Goal: Task Accomplishment & Management: Manage account settings

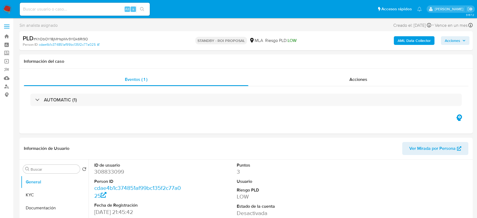
select select "10"
click at [94, 9] on input at bounding box center [85, 9] width 130 height 7
paste input "YJrBexqX8wEAdXWDPHfeE12G"
type input "YJrBexqX8wEAdXWDPHfeE12G"
click at [140, 14] on div "YJrBexqX8wEAdXWDPHfeE12G Alt s" at bounding box center [85, 9] width 130 height 13
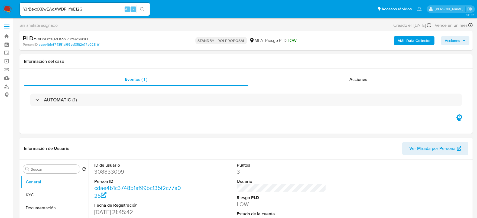
click at [142, 12] on button "search-icon" at bounding box center [142, 9] width 11 height 8
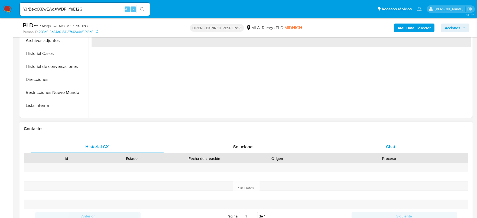
scroll to position [169, 0]
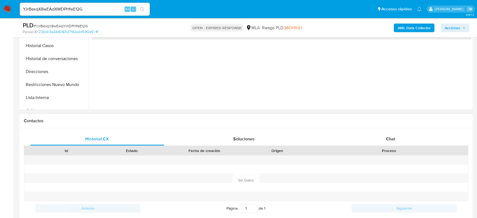
click at [402, 146] on div "Id Estado Fecha de creación Origen Proceso" at bounding box center [246, 150] width 445 height 9
click at [401, 141] on div "Chat" at bounding box center [391, 139] width 134 height 13
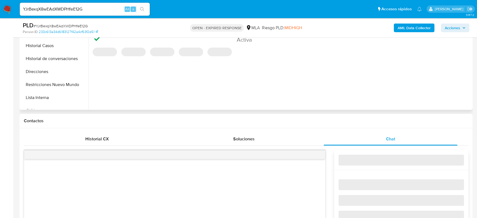
select select "10"
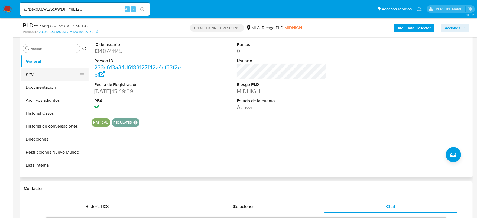
scroll to position [67, 0]
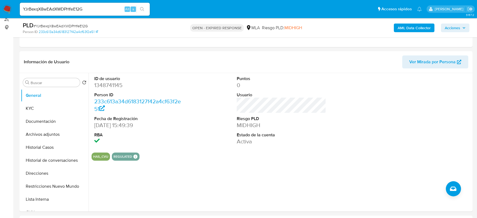
click at [405, 27] on b "AML Data Collector" at bounding box center [414, 28] width 33 height 9
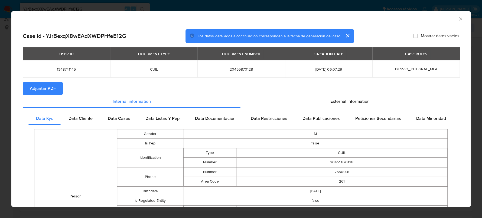
click at [458, 17] on icon "Cerrar ventana" at bounding box center [460, 18] width 5 height 5
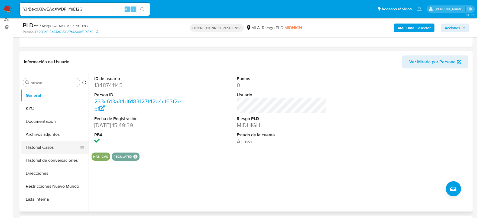
click at [51, 147] on button "Historial Casos" at bounding box center [52, 147] width 63 height 13
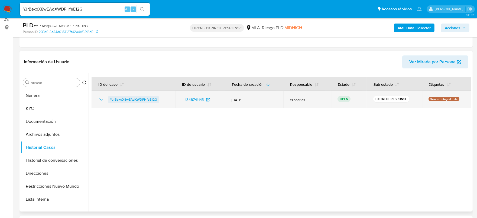
drag, startPoint x: 138, startPoint y: 100, endPoint x: 110, endPoint y: 102, distance: 28.0
click at [105, 104] on td "YJrBexqX8wEAdXWDPHfeE12G" at bounding box center [134, 99] width 84 height 17
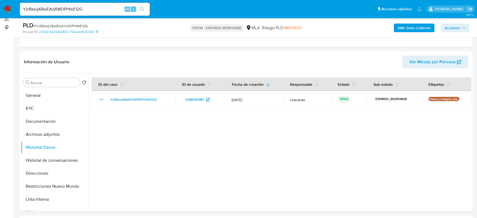
click at [53, 25] on span "# YJrBexqX8wEAdXWDPHfeE12G" at bounding box center [61, 25] width 54 height 5
copy span "YJrBexqX8wEAdXWDPHfeE12G"
click at [38, 95] on button "General" at bounding box center [52, 95] width 63 height 13
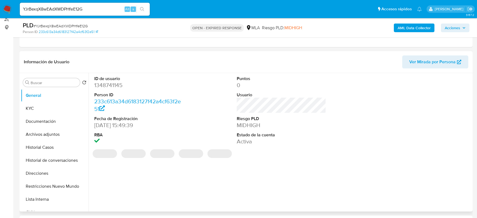
click at [111, 84] on dd "1348741145" at bounding box center [139, 86] width 90 height 8
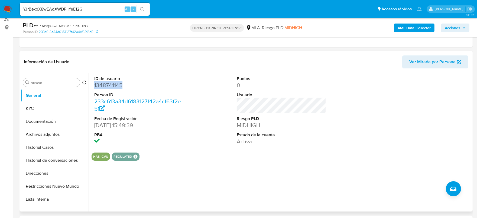
copy dd "1348741145"
click at [66, 24] on span "# YJrBexqX8wEAdXWDPHfeE12G" at bounding box center [61, 25] width 54 height 5
copy span "YJrBexqX8wEAdXWDPHfeE12G"
click at [47, 113] on button "KYC" at bounding box center [52, 108] width 63 height 13
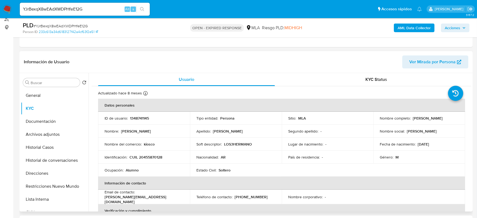
click at [135, 115] on td "ID de usuario : 1348741145" at bounding box center [144, 118] width 92 height 13
click at [135, 116] on p "1348741145" at bounding box center [139, 118] width 19 height 5
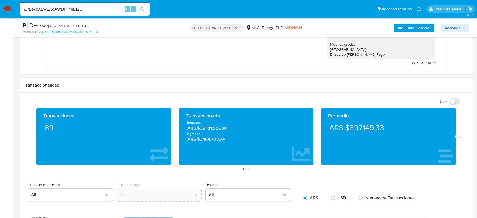
scroll to position [373, 0]
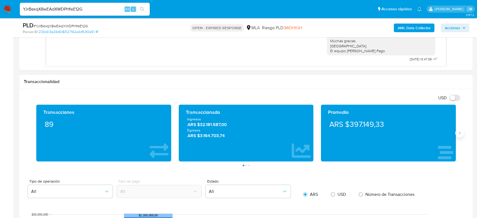
click at [460, 135] on icon "Siguiente" at bounding box center [460, 133] width 4 height 4
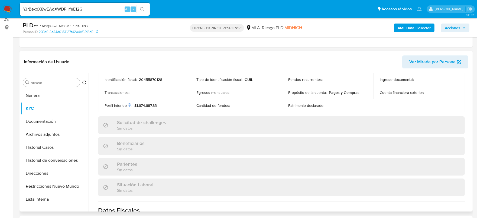
scroll to position [48, 0]
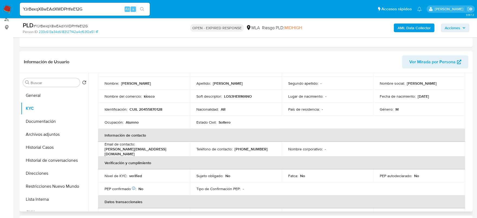
click at [150, 112] on td "Identificación : CUIL 20455870128" at bounding box center [144, 109] width 92 height 13
click at [151, 110] on p "CUIL 20455870128" at bounding box center [146, 109] width 33 height 5
copy p "20455870128"
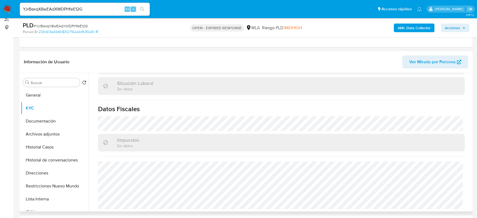
scroll to position [0, 0]
click at [45, 172] on button "Direcciones" at bounding box center [52, 173] width 63 height 13
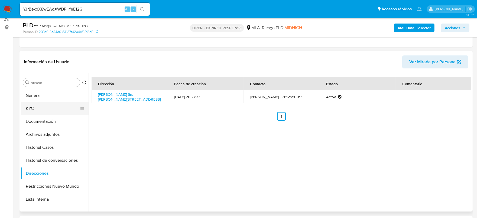
click at [44, 111] on button "KYC" at bounding box center [52, 108] width 63 height 13
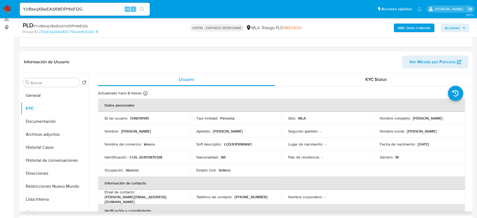
click at [144, 156] on p "CUIL 20455870128" at bounding box center [146, 157] width 33 height 5
copy p "20455870128"
click at [38, 145] on button "Historial Casos" at bounding box center [52, 147] width 63 height 13
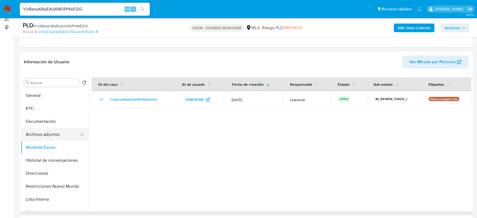
click at [47, 128] on button "Archivos adjuntos" at bounding box center [52, 134] width 63 height 13
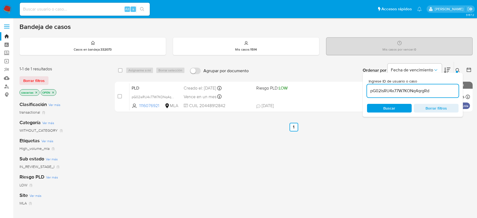
click at [412, 88] on input "pG02isRU4x77W7KONq4qrgRd" at bounding box center [413, 91] width 92 height 7
paste input "YJrBexqX8wEAdXWDPHfeE12G"
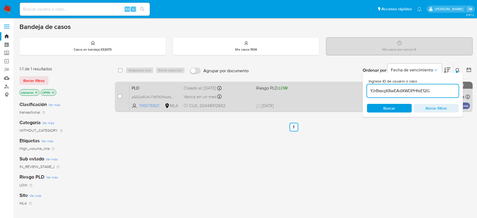
type input "YJrBexqX8wEAdXWDPHfeE12G"
click at [118, 95] on input "checkbox" at bounding box center [120, 96] width 4 height 4
checkbox input "true"
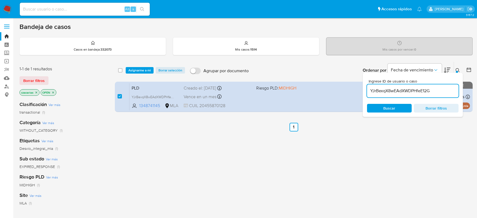
click at [132, 75] on div "select-all-cases-checkbox Asignarme a mí Borrar selección Agrupar por documento…" at bounding box center [294, 70] width 358 height 17
click at [135, 72] on span "Asignarme a mí" at bounding box center [139, 70] width 22 height 5
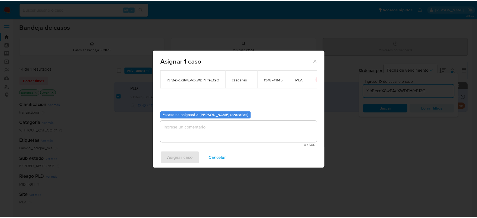
scroll to position [28, 0]
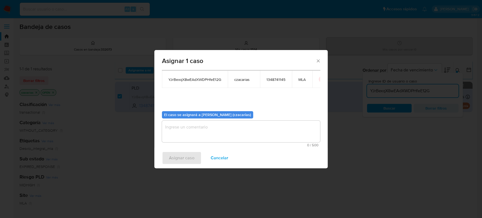
drag, startPoint x: 196, startPoint y: 127, endPoint x: 186, endPoint y: 145, distance: 21.1
click at [195, 130] on textarea "assign-modal" at bounding box center [241, 132] width 158 height 22
click at [183, 156] on span "Asignar caso" at bounding box center [181, 158] width 25 height 12
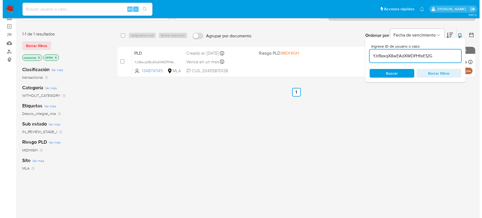
scroll to position [0, 0]
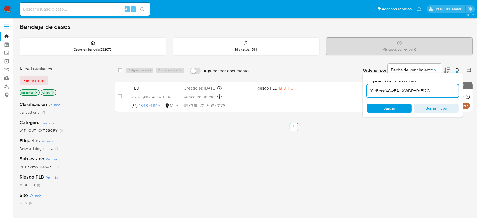
click at [391, 92] on input "YJrBexqX8wEAdXWDPHfeE12G" at bounding box center [413, 91] width 92 height 7
paste input "d7502ODnzX7AbLFIVqW9qXyz"
type input "d7502ODnzX7AbLFIVqW9qXyz"
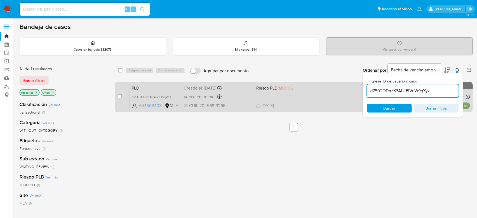
click at [121, 93] on div "case-item-checkbox No es posible asignar el caso" at bounding box center [124, 96] width 12 height 27
click at [119, 96] on input "checkbox" at bounding box center [120, 96] width 4 height 4
checkbox input "true"
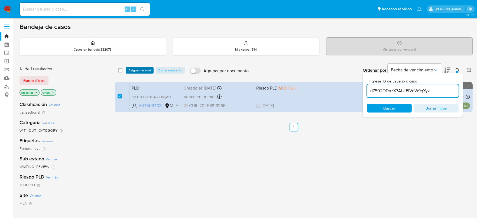
click at [142, 71] on span "Asignarme a mí" at bounding box center [139, 70] width 22 height 5
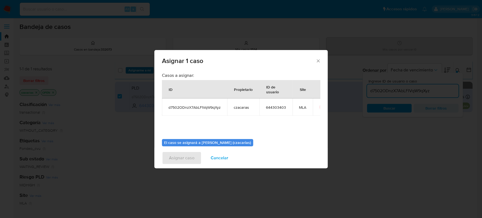
scroll to position [28, 0]
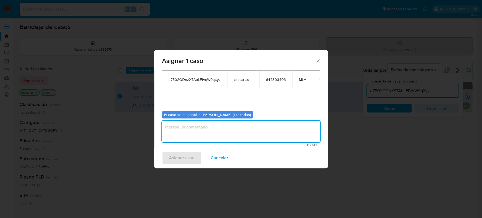
click at [198, 133] on textarea "assign-modal" at bounding box center [241, 132] width 158 height 22
click at [183, 152] on span "Asignar caso" at bounding box center [181, 158] width 25 height 12
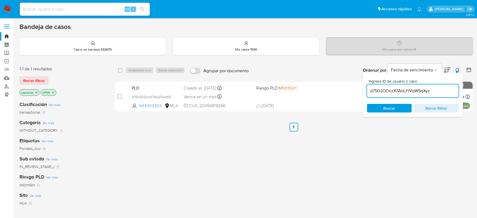
click at [392, 92] on input "d7502ODnzX7AbLFIVqW9qXyz" at bounding box center [413, 91] width 92 height 7
paste input "yo9S2fhd1Mg06Bk5hylLZhSu"
type input "yo9S2fhd1Mg06Bk5hylLZhSu"
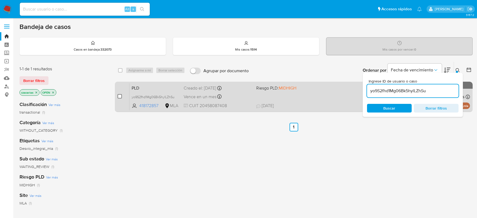
click at [118, 97] on input "checkbox" at bounding box center [120, 96] width 4 height 4
checkbox input "true"
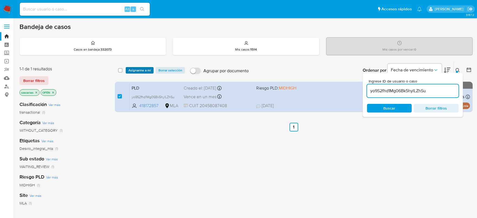
click at [135, 68] on span "Asignarme a mí" at bounding box center [139, 70] width 22 height 5
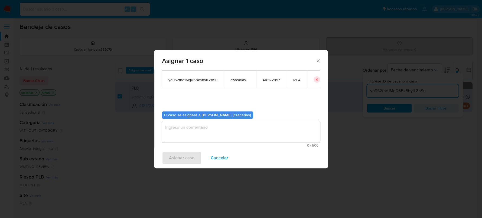
scroll to position [28, 0]
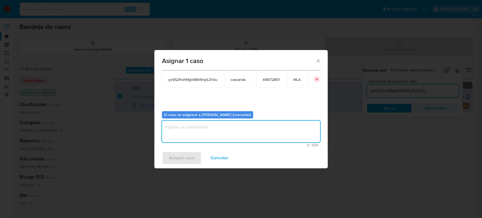
click at [182, 139] on textarea "assign-modal" at bounding box center [241, 132] width 158 height 22
click at [179, 152] on span "Asignar caso" at bounding box center [181, 158] width 25 height 12
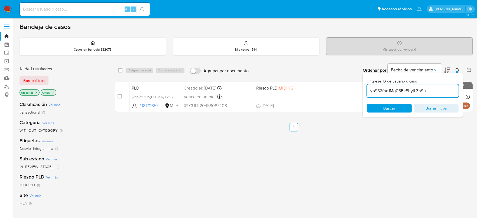
click at [393, 88] on input "yo9S2fhd1Mg06Bk5hylLZhSu" at bounding box center [413, 91] width 92 height 7
paste input "gJmLVNQWOVu4WMEFGIhKZd9s"
type input "gJmLVNQWOVu4WMEFGIhKZd9s"
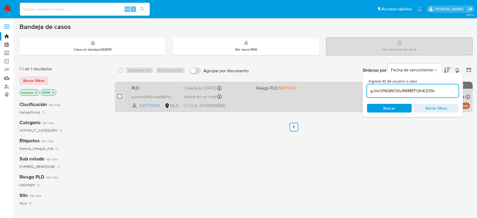
click at [121, 95] on input "checkbox" at bounding box center [120, 96] width 4 height 4
checkbox input "true"
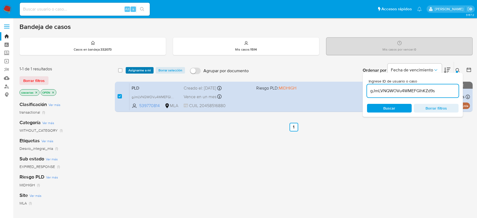
click at [138, 70] on span "Asignarme a mí" at bounding box center [139, 70] width 22 height 5
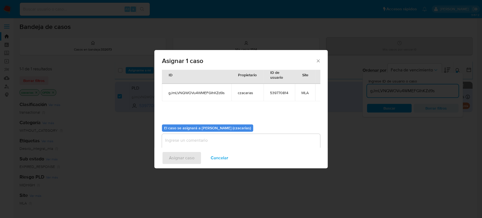
scroll to position [28, 0]
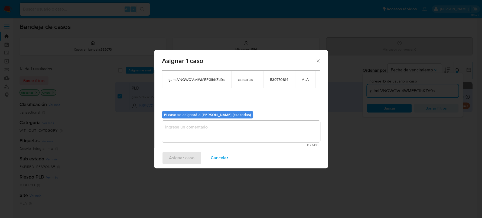
click at [179, 136] on textarea "assign-modal" at bounding box center [241, 132] width 158 height 22
click at [167, 158] on button "Asignar caso" at bounding box center [182, 158] width 40 height 13
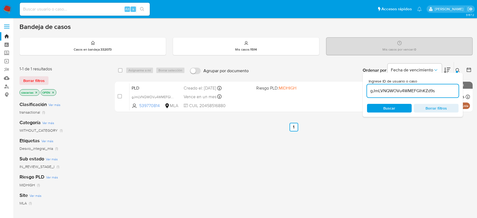
click at [400, 89] on input "gJmLVNQWOVu4WMEFGIhKZd9s" at bounding box center [413, 91] width 92 height 7
paste input "nH7XaA8dfJm9zUPG5JoWKEz7"
type input "nH7XaA8dfJm9zUPG5JoWKEz7"
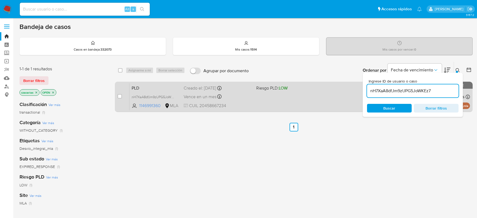
click at [122, 98] on div "case-item-checkbox No es posible asignar el caso" at bounding box center [124, 96] width 12 height 27
click at [121, 97] on div "case-item-checkbox No es posible asignar el caso" at bounding box center [124, 96] width 12 height 27
click at [121, 97] on input "checkbox" at bounding box center [120, 96] width 4 height 4
checkbox input "true"
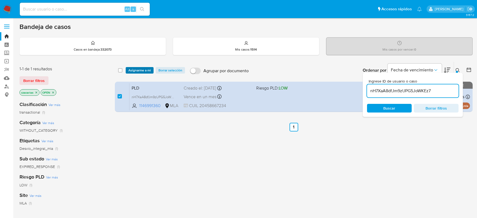
click at [150, 70] on span "Asignarme a mí" at bounding box center [139, 70] width 22 height 5
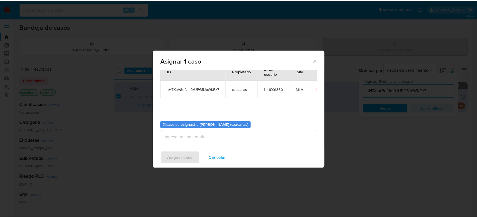
scroll to position [28, 0]
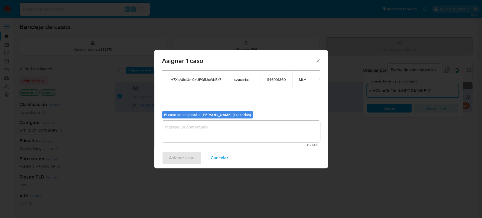
click at [215, 133] on textarea "assign-modal" at bounding box center [241, 132] width 158 height 22
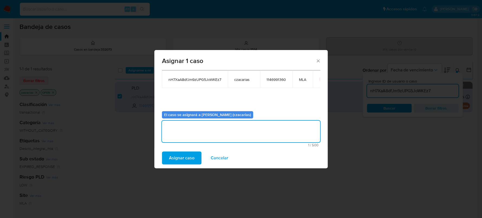
click at [171, 161] on span "Asignar caso" at bounding box center [181, 158] width 25 height 12
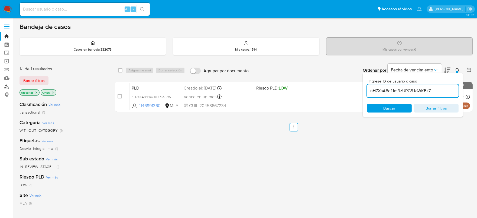
click at [5, 88] on link "Buscador de personas" at bounding box center [32, 86] width 64 height 8
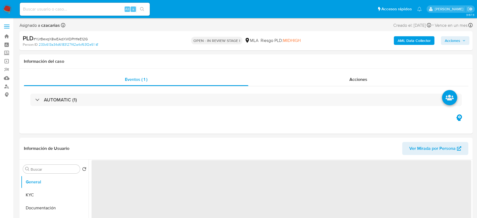
click at [412, 39] on b "AML Data Collector" at bounding box center [414, 40] width 33 height 9
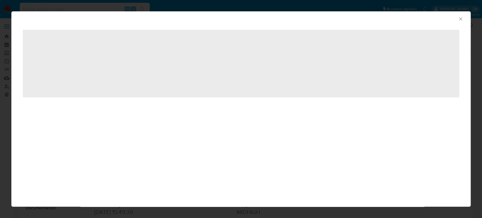
select select "10"
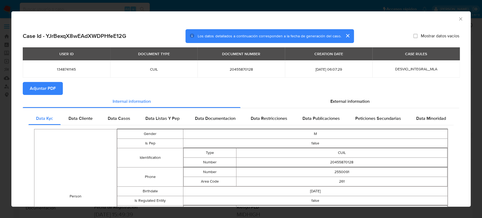
click at [55, 88] on span "Adjuntar PDF" at bounding box center [43, 89] width 26 height 12
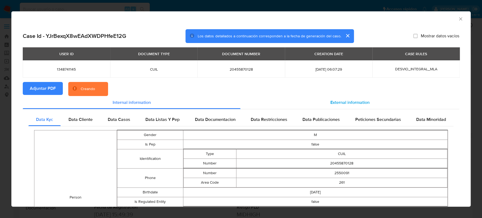
click at [347, 106] on div "External information" at bounding box center [350, 102] width 219 height 13
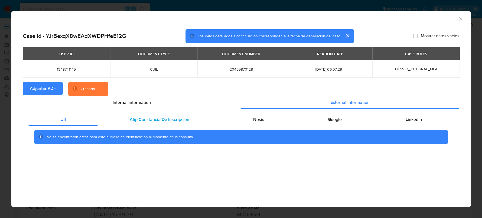
click at [142, 119] on span "Afip Constancia De Inscripción" at bounding box center [160, 120] width 60 height 6
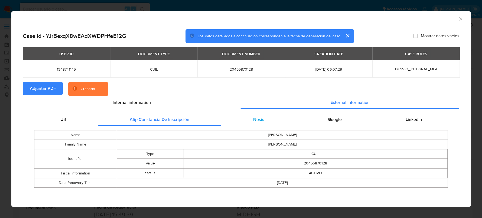
click at [269, 117] on div "Nosis" at bounding box center [258, 119] width 75 height 13
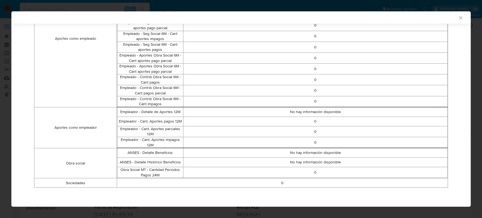
scroll to position [24, 0]
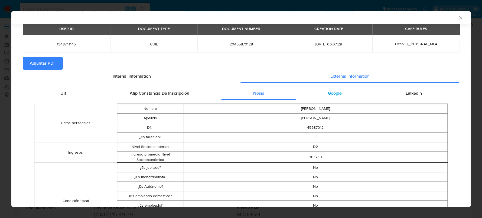
click at [332, 95] on span "Google" at bounding box center [335, 93] width 14 height 6
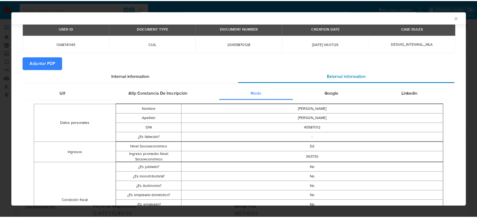
scroll to position [0, 0]
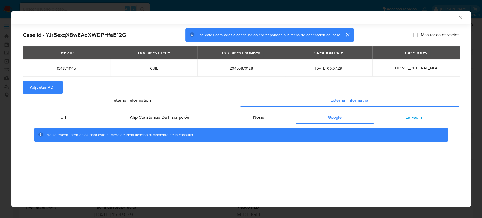
click at [409, 115] on span "Linkedin" at bounding box center [414, 117] width 16 height 6
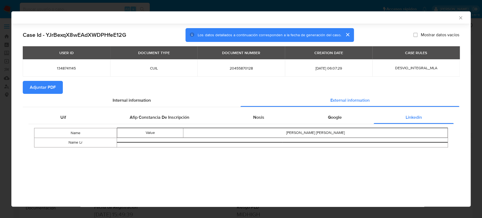
drag, startPoint x: 453, startPoint y: 17, endPoint x: 457, endPoint y: 18, distance: 4.5
click at [454, 17] on div "AML Data Collector" at bounding box center [236, 17] width 443 height 5
click at [458, 17] on icon "Cerrar ventana" at bounding box center [460, 17] width 5 height 5
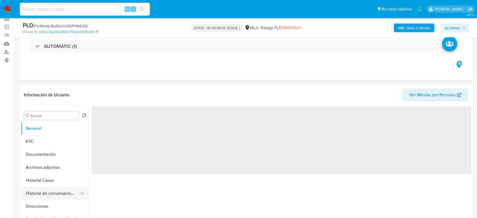
scroll to position [102, 0]
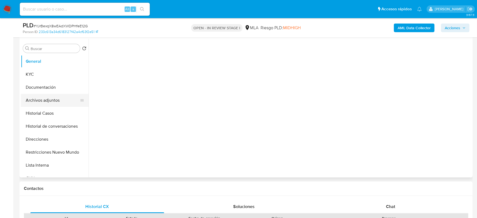
click at [57, 103] on button "Archivos adjuntos" at bounding box center [52, 100] width 63 height 13
select select "10"
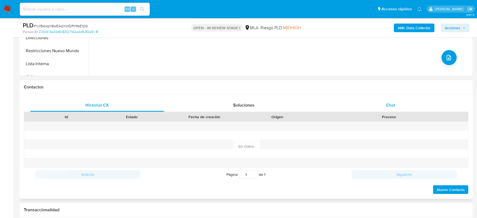
click at [391, 107] on span "Chat" at bounding box center [390, 105] width 9 height 6
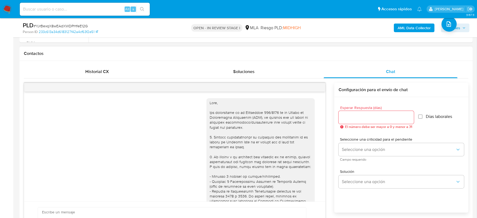
scroll to position [316, 0]
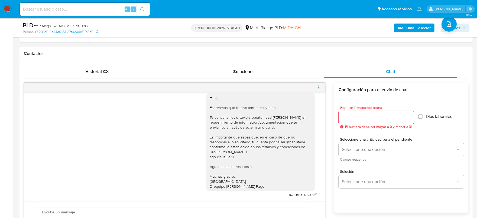
click at [318, 88] on icon "menu-action" at bounding box center [318, 87] width 5 height 5
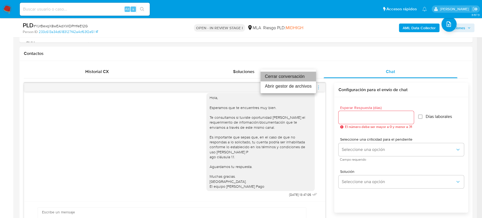
click at [282, 73] on li "Cerrar conversación" at bounding box center [289, 77] width 56 height 10
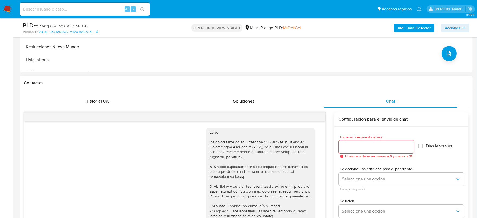
scroll to position [169, 0]
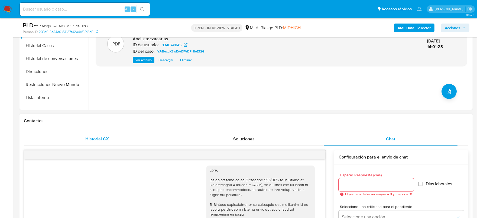
drag, startPoint x: 97, startPoint y: 130, endPoint x: 98, endPoint y: 136, distance: 5.7
click at [99, 137] on span "Historial CX" at bounding box center [97, 139] width 24 height 6
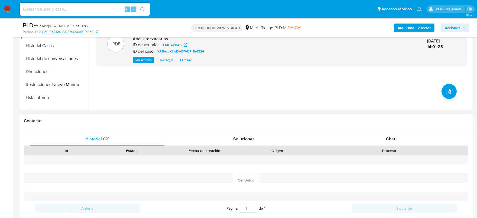
click at [381, 129] on div "Historial CX Soluciones Chat Id Estado Fecha de creación Origen Proceso Anterio…" at bounding box center [246, 180] width 453 height 105
click at [389, 137] on span "Chat" at bounding box center [390, 139] width 9 height 6
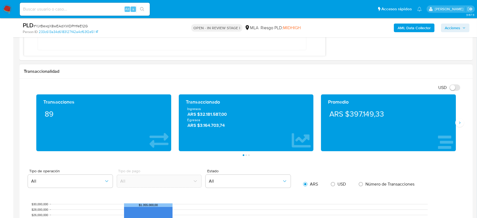
scroll to position [508, 0]
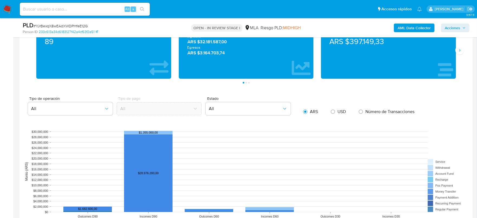
click at [464, 46] on div "Transacciones 89 Transaccionado Ingresos ARS $32.181.587,00 Egresos ARS $3.164.…" at bounding box center [246, 53] width 445 height 62
click at [462, 47] on button "Siguiente" at bounding box center [459, 50] width 9 height 9
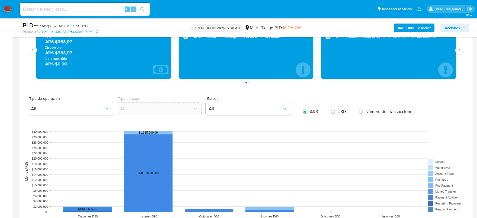
scroll to position [474, 0]
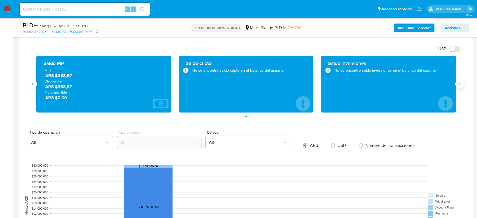
click at [460, 83] on icon "Siguiente" at bounding box center [460, 84] width 4 height 4
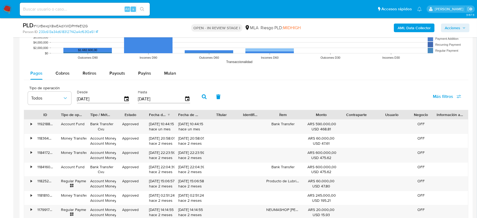
scroll to position [677, 0]
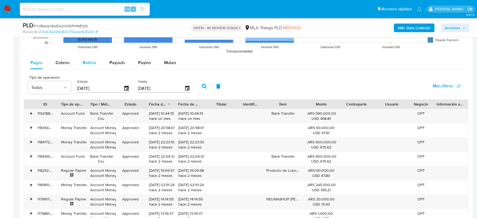
click at [91, 64] on span "Retiros" at bounding box center [90, 63] width 14 height 6
select select "10"
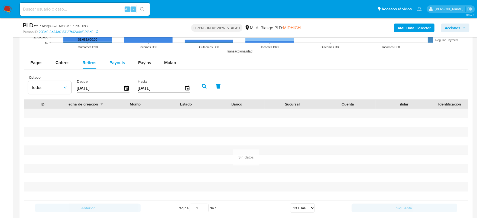
click at [118, 63] on span "Payouts" at bounding box center [117, 63] width 16 height 6
select select "10"
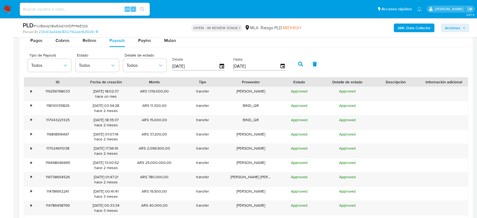
scroll to position [711, 0]
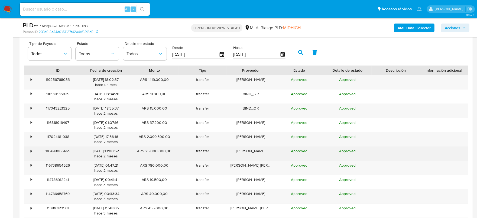
click at [34, 150] on div "116498066465" at bounding box center [58, 154] width 48 height 14
click at [30, 148] on div "•" at bounding box center [28, 154] width 9 height 14
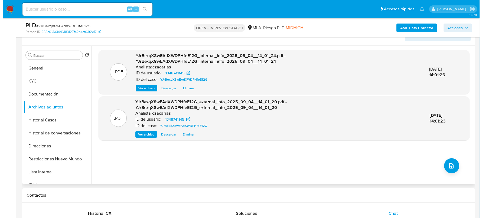
scroll to position [135, 0]
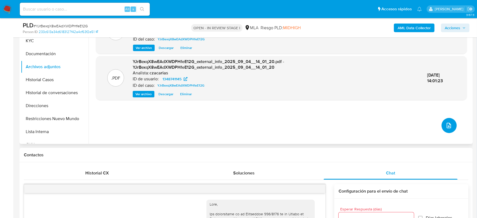
click at [447, 126] on icon "upload-file" at bounding box center [449, 125] width 4 height 5
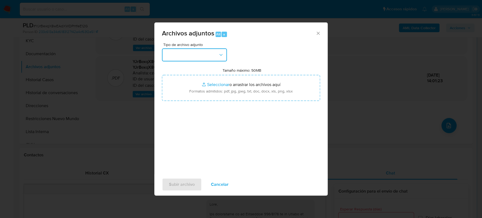
click at [183, 54] on button "button" at bounding box center [194, 54] width 65 height 13
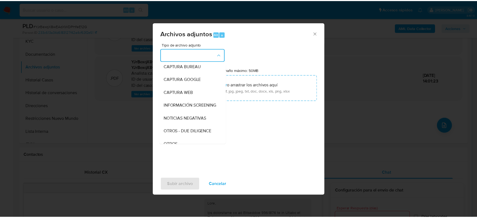
scroll to position [67, 0]
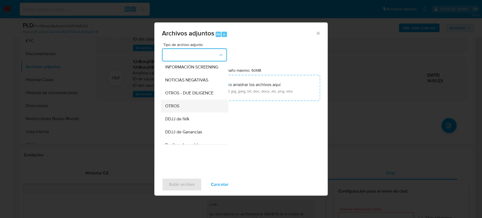
click at [182, 113] on div "OTROS" at bounding box center [192, 106] width 55 height 13
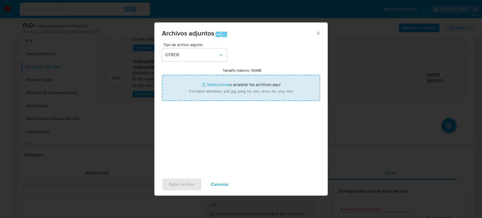
type input "C:\fakepath\Movimientos-1348741145.xlsx"
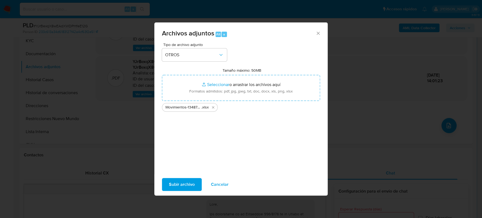
click at [179, 189] on span "Subir archivo" at bounding box center [182, 185] width 26 height 12
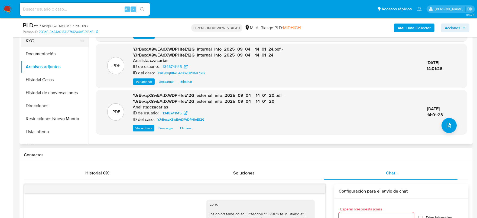
click at [38, 38] on button "KYC" at bounding box center [52, 40] width 63 height 13
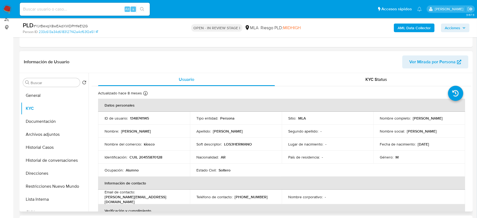
click at [149, 156] on p "CUIL 20455870128" at bounding box center [146, 157] width 33 height 5
click at [150, 156] on p "CUIL 20455870128" at bounding box center [146, 157] width 33 height 5
copy p "20455870128"
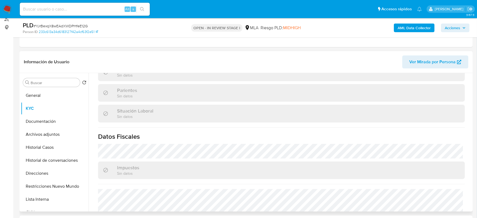
scroll to position [285, 0]
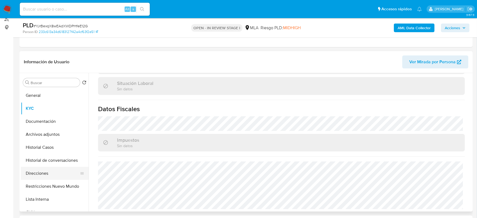
click at [30, 174] on button "Direcciones" at bounding box center [52, 173] width 63 height 13
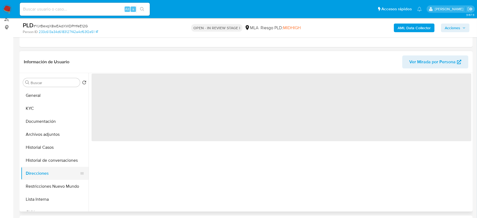
scroll to position [0, 0]
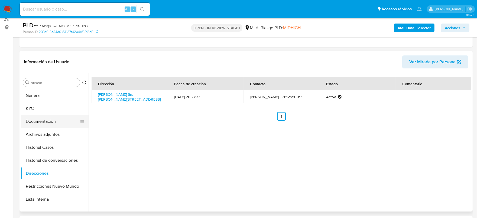
click at [56, 119] on button "Documentación" at bounding box center [52, 121] width 63 height 13
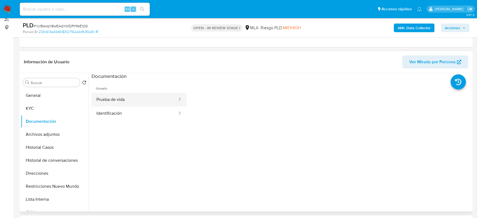
click at [122, 98] on button "Prueba de vida" at bounding box center [135, 100] width 86 height 14
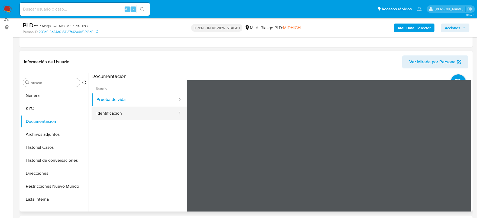
click at [174, 114] on div at bounding box center [178, 114] width 9 height 6
click at [125, 109] on button "Identificación" at bounding box center [135, 114] width 86 height 14
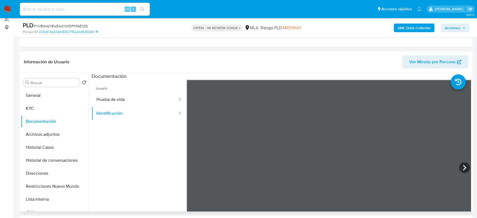
scroll to position [37, 0]
click at [459, 168] on icon at bounding box center [464, 168] width 11 height 11
click at [37, 110] on button "KYC" at bounding box center [52, 108] width 63 height 13
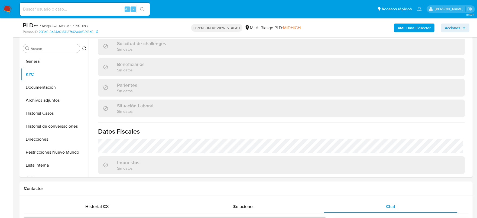
scroll to position [271, 0]
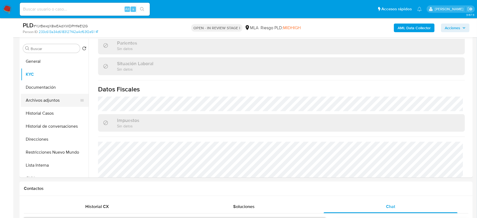
click at [39, 97] on button "Archivos adjuntos" at bounding box center [52, 100] width 63 height 13
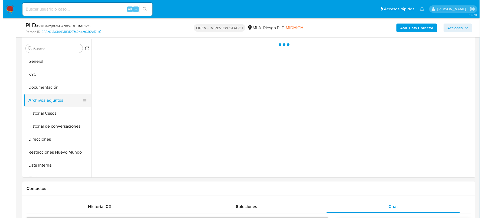
scroll to position [0, 0]
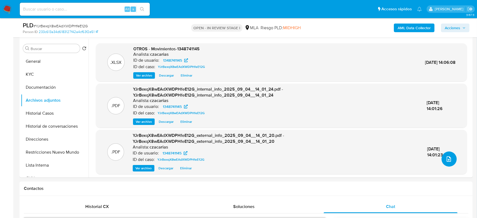
click at [442, 159] on button "upload-file" at bounding box center [449, 159] width 15 height 15
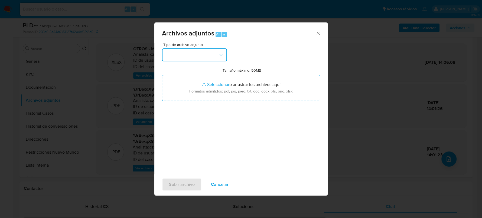
click at [180, 52] on button "button" at bounding box center [194, 54] width 65 height 13
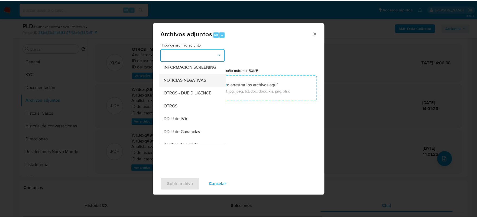
scroll to position [67, 0]
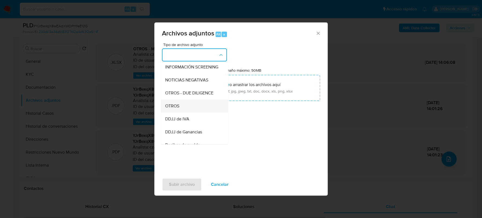
click at [190, 111] on div "OTROS" at bounding box center [192, 106] width 55 height 13
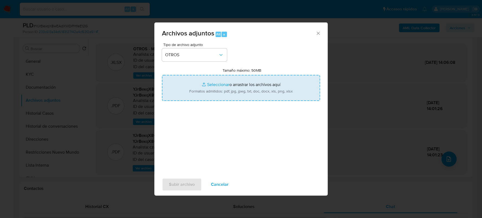
type input "C:\fakepath\Caselog YJrBexqX8wEAdXWDPHfeE12G_2025_07_18_02_11_27.docx"
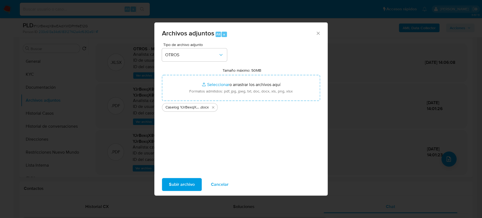
drag, startPoint x: 243, startPoint y: 81, endPoint x: 190, endPoint y: 183, distance: 115.0
click at [190, 183] on span "Subir archivo" at bounding box center [182, 185] width 26 height 12
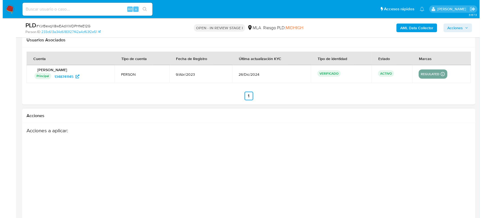
scroll to position [1052, 0]
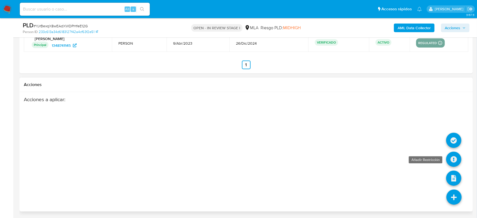
click at [452, 159] on icon at bounding box center [453, 159] width 15 height 15
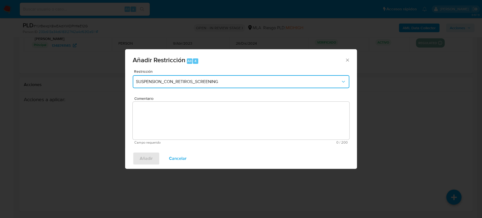
click at [194, 76] on button "SUSPENSION_CON_RETIROS_SCREENING" at bounding box center [241, 81] width 217 height 13
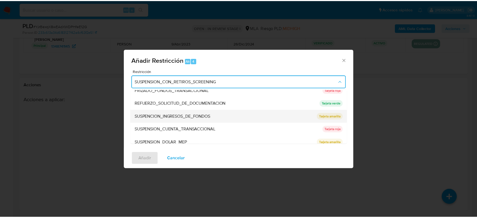
scroll to position [115, 0]
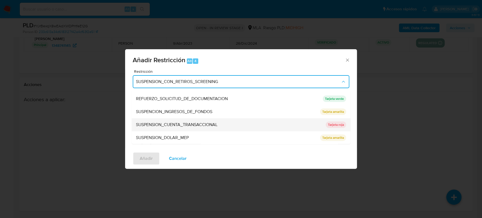
click at [167, 124] on span "SUSPENSION_CUENTA_TRANSACCIONAL" at bounding box center [177, 124] width 82 height 5
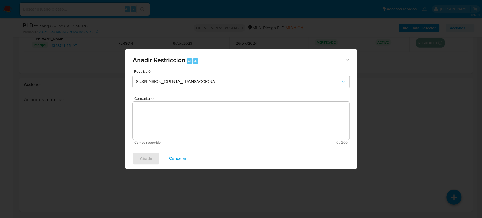
click at [197, 132] on textarea "Comentario" at bounding box center [241, 121] width 217 height 38
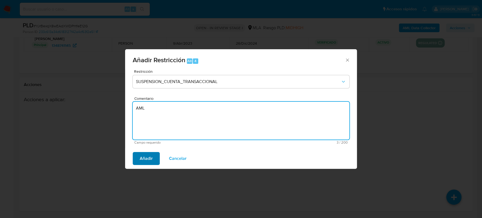
type textarea "AML"
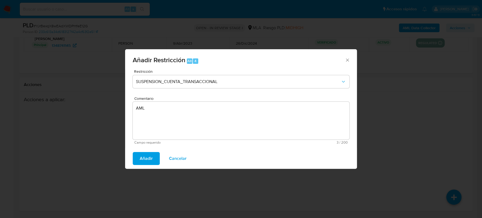
click at [157, 160] on button "Añadir" at bounding box center [146, 158] width 27 height 13
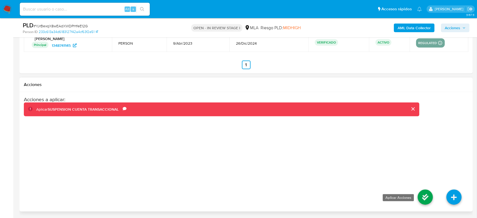
click at [423, 196] on icon at bounding box center [425, 197] width 15 height 15
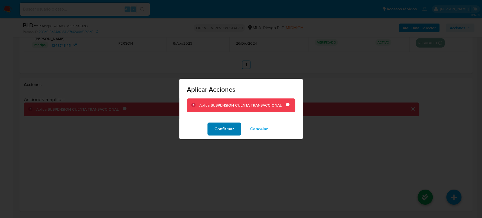
click at [222, 127] on span "Confirmar" at bounding box center [225, 129] width 20 height 12
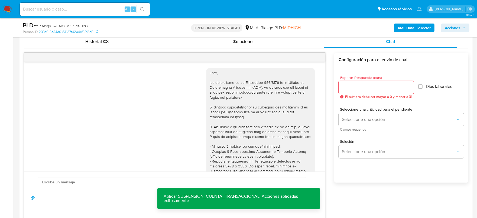
scroll to position [70, 0]
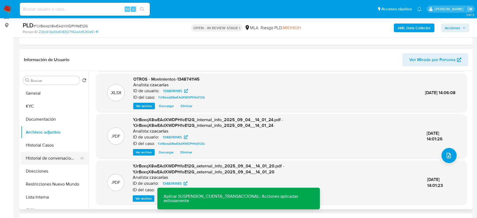
click at [49, 163] on button "Historial de conversaciones" at bounding box center [52, 158] width 63 height 13
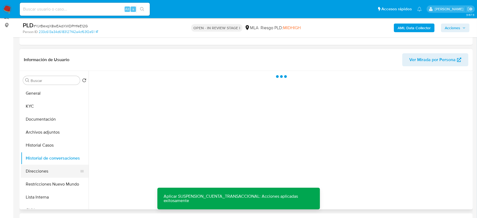
scroll to position [0, 0]
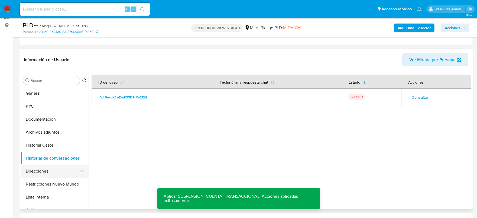
click at [56, 174] on button "Direcciones" at bounding box center [52, 171] width 63 height 13
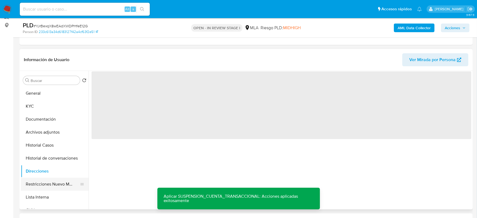
click at [59, 183] on button "Restricciones Nuevo Mundo" at bounding box center [52, 184] width 63 height 13
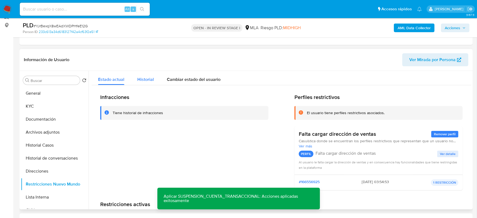
click at [143, 78] on span "Historial" at bounding box center [145, 79] width 17 height 6
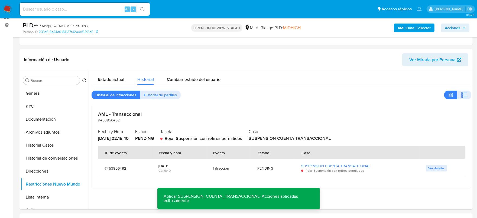
click at [459, 31] on span "Acciones" at bounding box center [452, 28] width 15 height 9
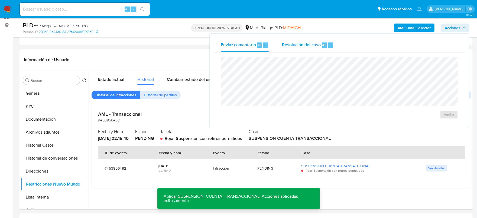
click at [328, 48] on div "Resolución del caso Alt r" at bounding box center [308, 45] width 52 height 14
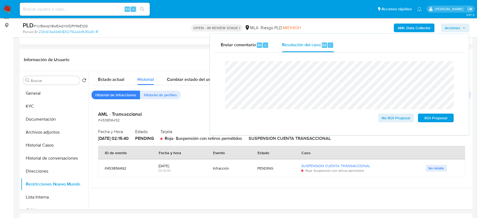
click at [65, 25] on span "# YJrBexqX8wEAdXWDPHfeE12G" at bounding box center [61, 25] width 54 height 5
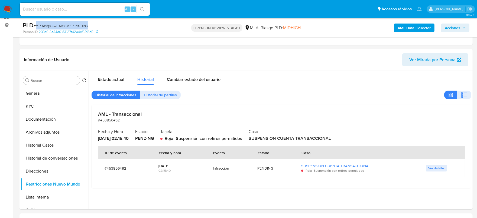
click at [65, 25] on span "# YJrBexqX8wEAdXWDPHfeE12G" at bounding box center [61, 25] width 54 height 5
copy span "YJrBexqX8wEAdXWDPHfeE12G"
click at [450, 28] on span "Acciones" at bounding box center [452, 28] width 15 height 9
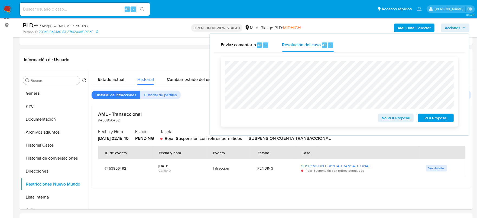
click at [429, 117] on span "ROI Proposal" at bounding box center [436, 118] width 28 height 8
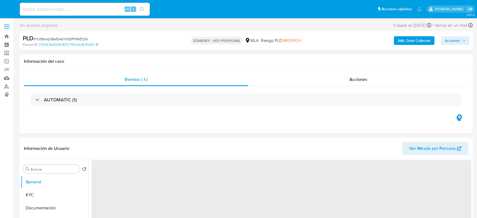
select select "10"
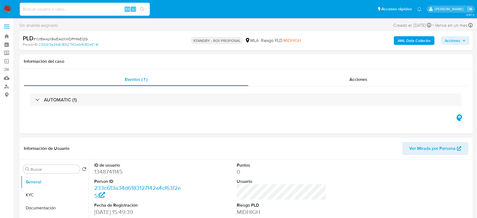
click at [82, 6] on input at bounding box center [85, 9] width 130 height 7
paste input "d7502ODnzX7AbLFIVqW9qXyz"
type input "d7502ODnzX7AbLFIVqW9qXyz"
click at [147, 14] on div "d7502ODnzX7AbLFIVqW9qXyz Alt s" at bounding box center [85, 9] width 130 height 13
click at [145, 12] on button "search-icon" at bounding box center [142, 9] width 11 height 8
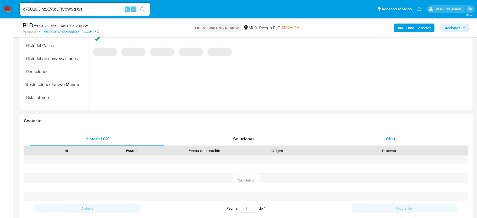
click at [386, 137] on div "Chat" at bounding box center [391, 139] width 134 height 13
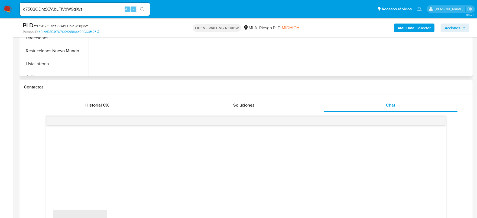
select select "10"
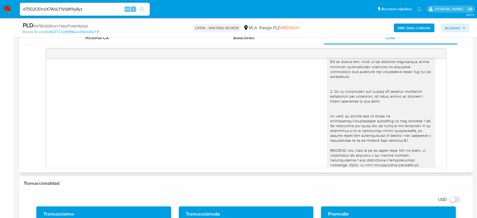
scroll to position [232, 0]
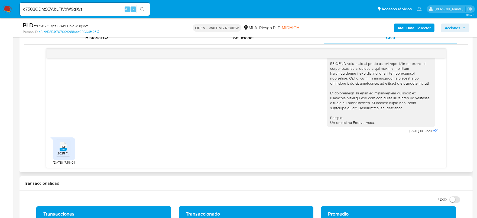
click at [62, 145] on span "PDF" at bounding box center [63, 147] width 5 height 4
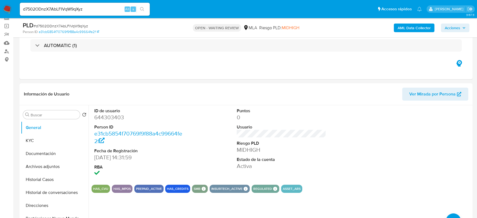
scroll to position [34, 0]
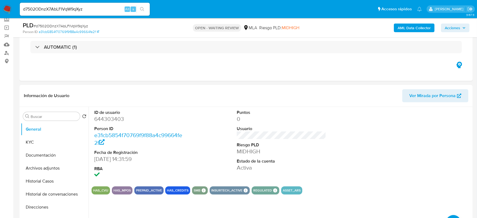
click at [67, 27] on span "# d7502ODnzX7AbLFIVqW9qXyz" at bounding box center [61, 25] width 54 height 5
click at [64, 27] on span "# d7502ODnzX7AbLFIVqW9qXyz" at bounding box center [61, 25] width 54 height 5
copy span "d7502ODnzX7AbLFIVqW9qXyz"
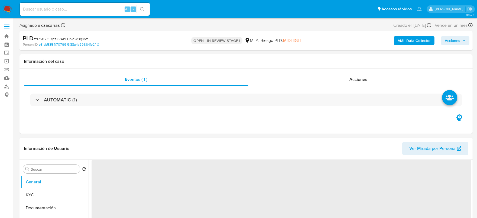
click at [74, 40] on span "# d7502ODnzX7AbLFIVqW9qXyz" at bounding box center [61, 38] width 54 height 5
click at [74, 39] on span "# d7502ODnzX7AbLFIVqW9qXyz" at bounding box center [61, 38] width 54 height 5
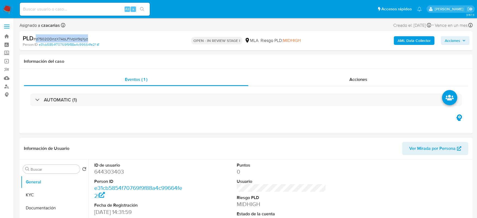
copy span "d7502ODnzX7AbLFIVqW9qXyz"
select select "10"
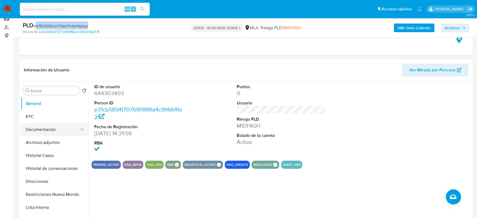
scroll to position [67, 0]
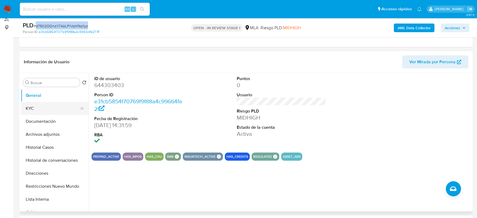
click at [56, 113] on button "KYC" at bounding box center [52, 108] width 63 height 13
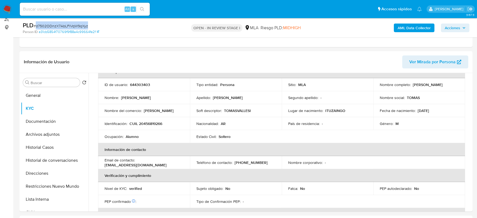
scroll to position [102, 0]
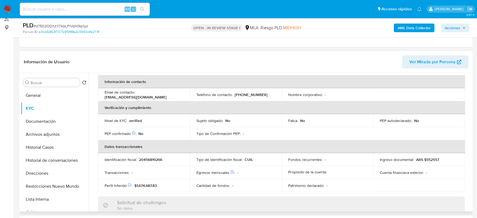
click at [151, 158] on p "20456819266" at bounding box center [150, 159] width 23 height 5
copy p "20456819266"
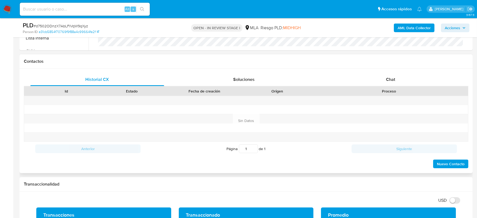
scroll to position [271, 0]
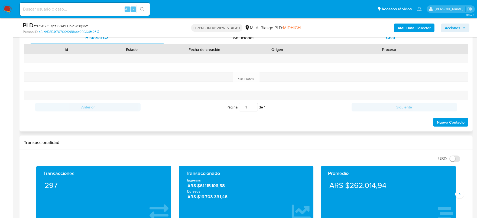
click at [395, 38] on span "Chat" at bounding box center [390, 38] width 9 height 6
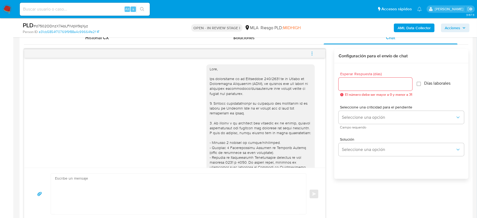
scroll to position [232, 0]
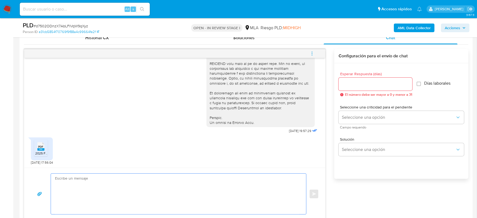
click at [158, 175] on textarea at bounding box center [177, 194] width 244 height 41
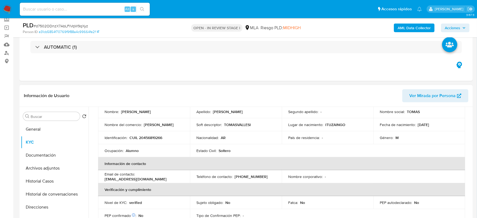
scroll to position [0, 0]
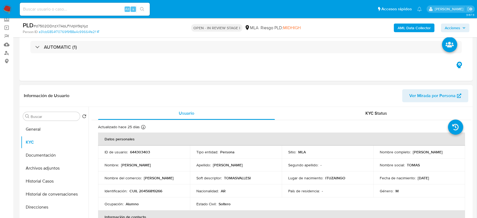
drag, startPoint x: 411, startPoint y: 151, endPoint x: 447, endPoint y: 152, distance: 36.0
click at [451, 154] on div "Nombre completo : [PERSON_NAME]" at bounding box center [419, 152] width 79 height 5
click at [443, 152] on p "[PERSON_NAME]" at bounding box center [428, 152] width 30 height 5
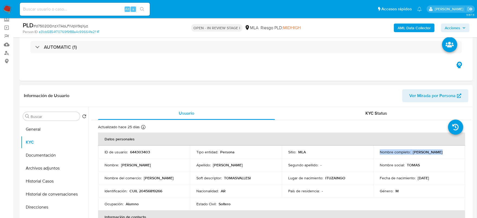
click at [413, 151] on p "[PERSON_NAME]" at bounding box center [428, 152] width 30 height 5
drag, startPoint x: 413, startPoint y: 151, endPoint x: 450, endPoint y: 154, distance: 37.2
click at [450, 154] on div "Nombre completo : [PERSON_NAME]" at bounding box center [419, 152] width 79 height 5
copy p "omas [PERSON_NAME]"
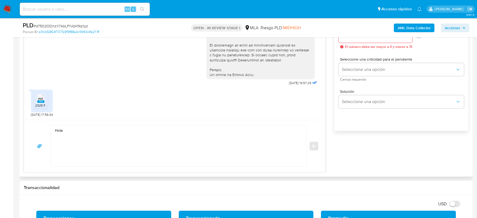
scroll to position [339, 0]
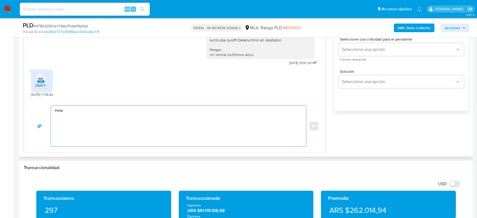
click at [114, 112] on textarea "Hola" at bounding box center [177, 126] width 244 height 41
paste textarea "omas [PERSON_NAME]"
click at [63, 109] on textarea "Hola omas [PERSON_NAME]" at bounding box center [177, 126] width 244 height 41
paste textarea "En función de las operaciones registradas en tu cuenta [PERSON_NAME] Pago, nece…"
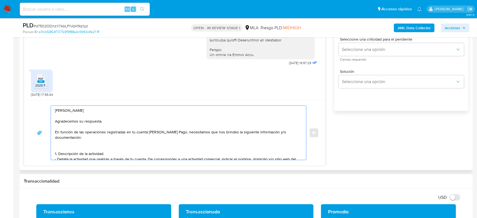
scroll to position [32, 0]
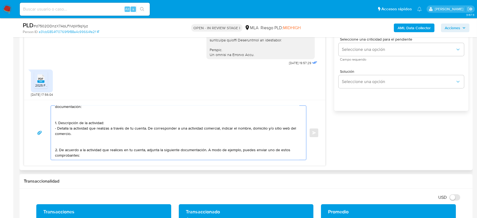
paste textarea "- Resumen de Comprobantes Electrónicos emitidos de los períodos [DATE] y [DATE]…"
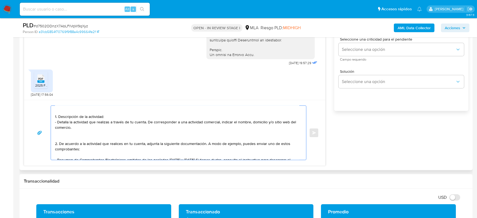
scroll to position [48, 0]
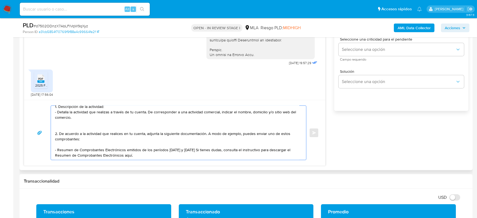
click at [158, 149] on textarea "[PERSON_NAME] Agradecemos su respuesta. En función de las operaciones registrad…" at bounding box center [177, 133] width 244 height 54
click at [149, 151] on textarea "[PERSON_NAME] Agradecemos su respuesta. En función de las operaciones registrad…" at bounding box center [177, 133] width 244 height 54
paste textarea "[URL][DOMAIN_NAME]"
paste textarea "3. Proporciona el vínculo con las siguientes contrapartes con las que operaste,…"
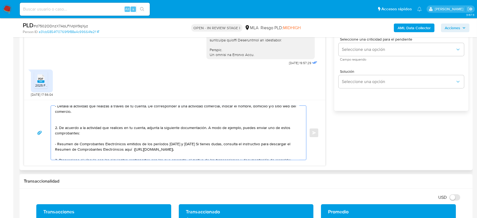
scroll to position [79, 0]
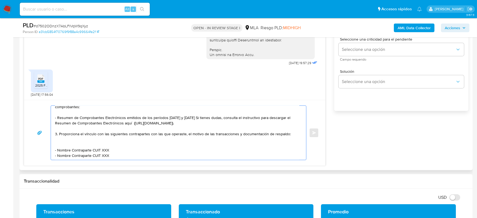
drag, startPoint x: 117, startPoint y: 144, endPoint x: 57, endPoint y: 147, distance: 60.2
click at [57, 147] on textarea "[PERSON_NAME] Agradecemos su respuesta. En función de las operaciones registrad…" at bounding box center [177, 133] width 244 height 54
paste textarea "[PERSON_NAME] - CUIT 20452062179"
drag, startPoint x: 112, startPoint y: 154, endPoint x: 57, endPoint y: 140, distance: 55.9
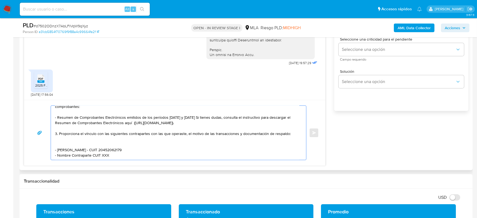
click at [57, 140] on textarea "[PERSON_NAME] Agradecemos su respuesta. En función de las operaciones registrad…" at bounding box center [177, 133] width 244 height 54
paste textarea "[PERSON_NAME] - 20507782796"
click at [99, 139] on textarea "[PERSON_NAME] Agradecemos su respuesta. En función de las operaciones registrad…" at bounding box center [177, 133] width 244 height 54
click at [108, 146] on textarea at bounding box center [177, 133] width 244 height 54
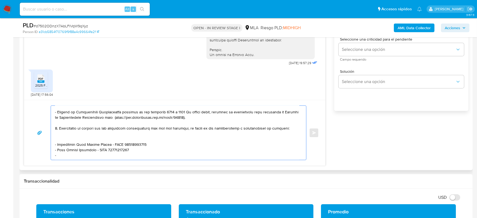
paste textarea "[PERSON_NAME] - CUIL 20459278762"
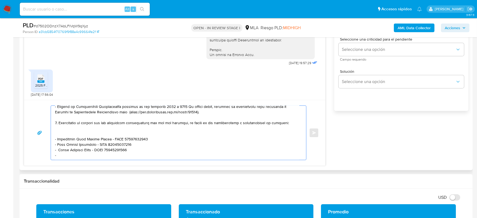
paste textarea "[DEMOGRAPHIC_DATA][PERSON_NAME] - CUIT 27961620762"
paste textarea "Es importante que sepas que, en caso de no responder a lo solicitado o si lo pr…"
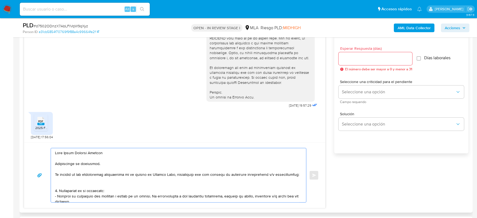
scroll to position [237, 0]
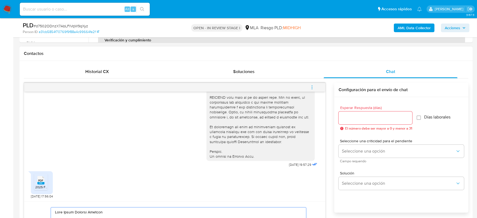
type textarea "Lore Ipsum Dolorsi Ametcon Adipiscinge se doeiusmod. Te incidid ut lab etdolore…"
click at [360, 116] on input "Esperar Respuesta (días)" at bounding box center [376, 118] width 74 height 7
type input "1"
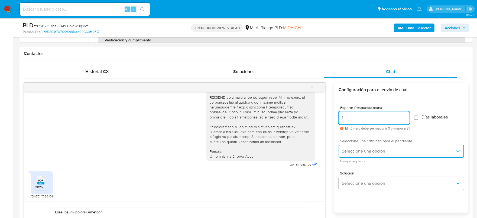
click at [357, 149] on span "Seleccione una opción" at bounding box center [399, 151] width 114 height 5
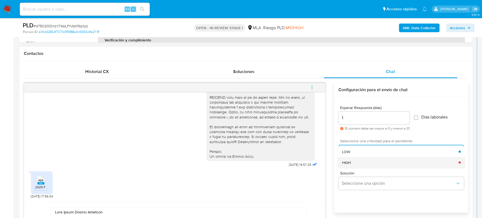
click at [354, 161] on div "HIGH" at bounding box center [400, 162] width 117 height 11
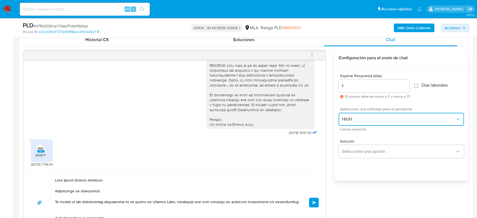
scroll to position [305, 0]
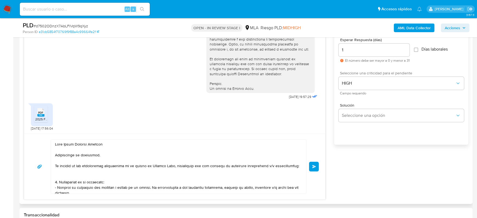
click at [314, 174] on div "Enviar" at bounding box center [175, 167] width 288 height 55
click at [314, 170] on button "Enviar" at bounding box center [314, 167] width 10 height 10
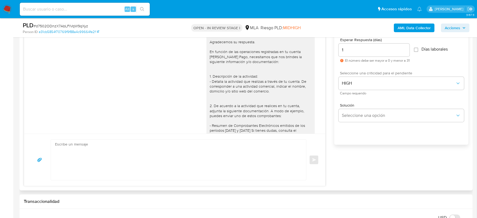
scroll to position [296, 0]
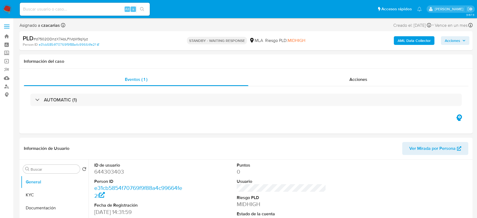
select select "10"
click at [102, 5] on div "Alt s" at bounding box center [85, 9] width 130 height 13
click at [109, 8] on input at bounding box center [85, 9] width 130 height 7
paste input "yo9S2fhd1Mg06Bk5hylLZhSu"
type input "yo9S2fhd1Mg06Bk5hylLZhSu"
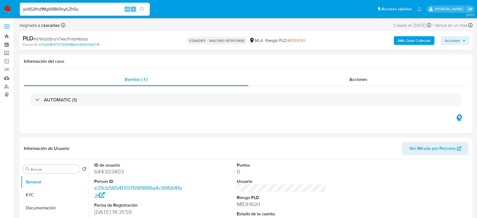
click at [140, 8] on button "search-icon" at bounding box center [142, 9] width 11 height 8
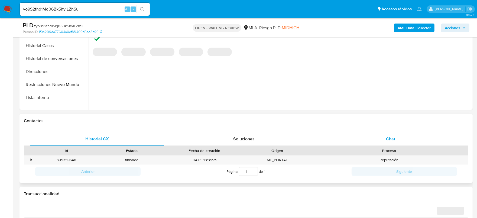
click at [390, 139] on span "Chat" at bounding box center [390, 139] width 9 height 6
select select "10"
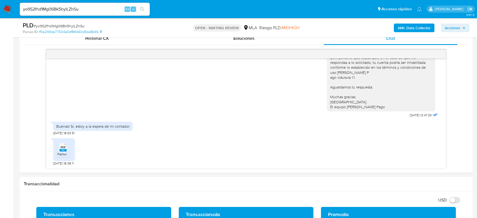
scroll to position [271, 0]
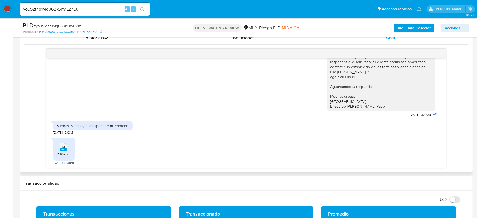
click at [66, 149] on rect at bounding box center [63, 150] width 7 height 2
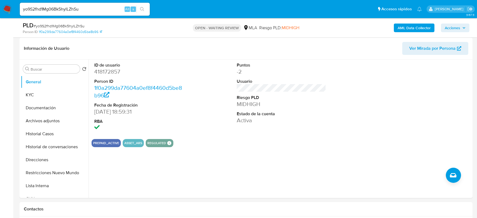
scroll to position [67, 0]
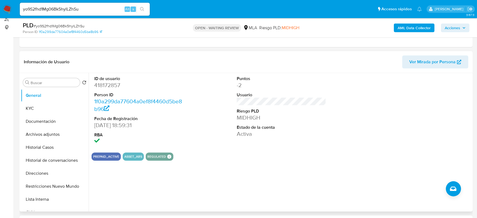
click at [112, 85] on dd "418172857" at bounding box center [139, 86] width 90 height 8
copy dd "418172857"
click at [108, 83] on dd "418172857" at bounding box center [139, 86] width 90 height 8
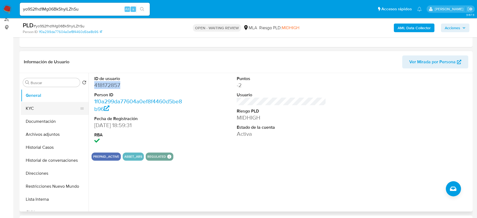
click at [41, 102] on button "KYC" at bounding box center [52, 108] width 63 height 13
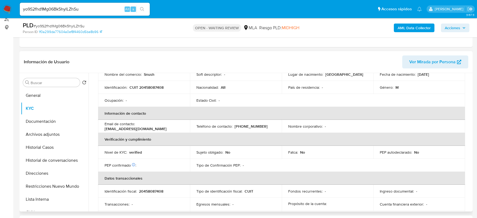
scroll to position [102, 0]
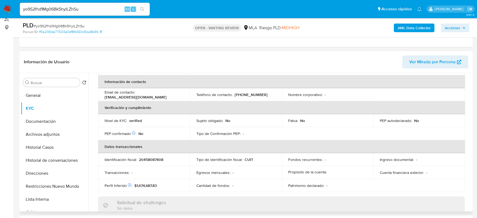
click at [159, 160] on p "20458087408" at bounding box center [151, 159] width 24 height 5
copy p "20458087408"
click at [43, 95] on button "General" at bounding box center [52, 95] width 63 height 13
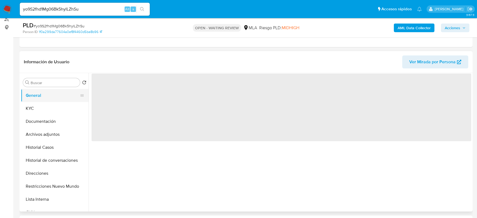
scroll to position [0, 0]
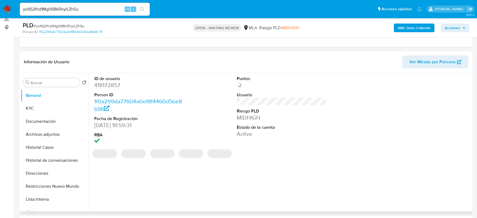
click at [112, 87] on dd "418172857" at bounding box center [139, 86] width 90 height 8
copy dd "418172857"
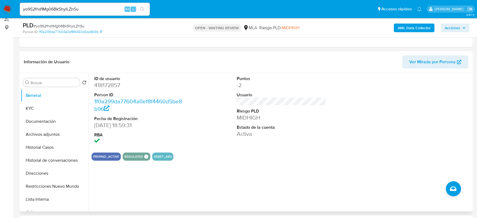
click at [463, 101] on div at bounding box center [424, 110] width 95 height 75
click at [41, 107] on button "KYC" at bounding box center [52, 108] width 63 height 13
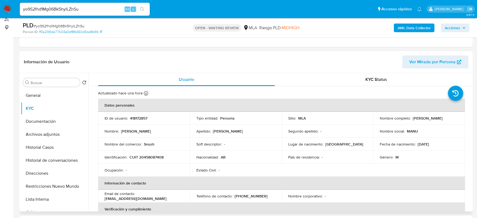
click at [163, 156] on p "CUIT 20458087408" at bounding box center [147, 157] width 34 height 5
click at [158, 157] on p "CUIT 20458087408" at bounding box center [147, 157] width 34 height 5
copy p "20458087408"
click at [148, 154] on td "Identificación : CUIT 20458087408" at bounding box center [144, 157] width 92 height 13
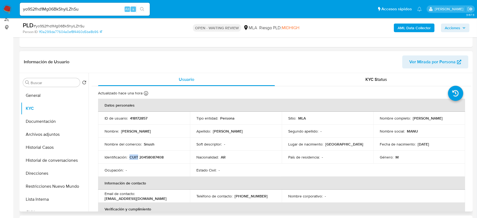
click at [149, 154] on td "Identificación : CUIT 20458087408" at bounding box center [144, 157] width 92 height 13
click at [151, 155] on p "CUIT 20458087408" at bounding box center [147, 157] width 34 height 5
copy p "20458087408"
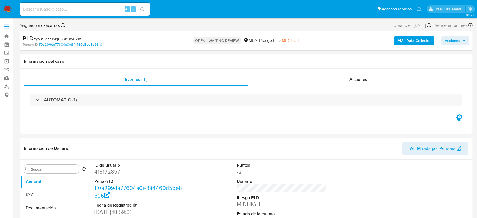
click at [58, 39] on span "# yo9S2fhd1Mg06Bk5hylLZhSu" at bounding box center [59, 38] width 51 height 5
select select "10"
click at [58, 39] on span "# yo9S2fhd1Mg06Bk5hylLZhSu" at bounding box center [59, 38] width 51 height 5
copy span "yo9S2fhd1Mg06Bk5hylLZhSu"
select select "10"
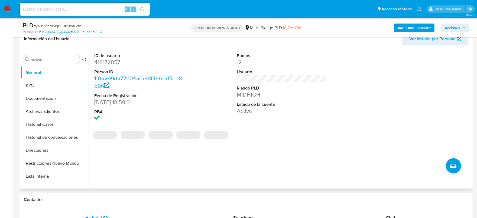
scroll to position [135, 0]
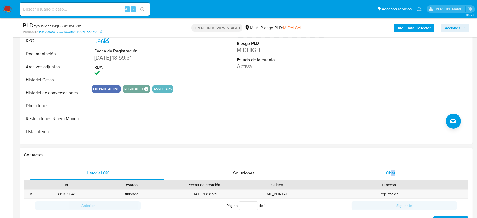
click at [395, 169] on div "Historial CX Soluciones Chat Id Estado Fecha de creación Origen Proceso • 39535…" at bounding box center [246, 197] width 453 height 68
click at [395, 170] on span "Chat" at bounding box center [390, 173] width 9 height 6
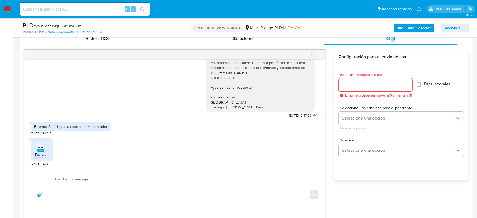
scroll to position [271, 0]
click at [44, 147] on icon at bounding box center [40, 147] width 7 height 8
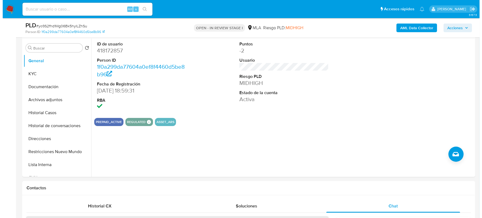
scroll to position [102, 0]
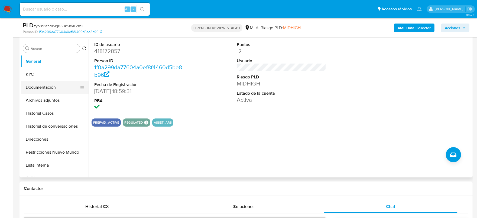
click at [59, 93] on button "Documentación" at bounding box center [52, 87] width 63 height 13
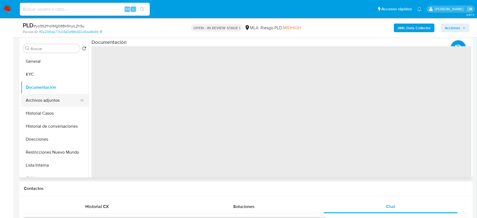
click at [57, 96] on button "Archivos adjuntos" at bounding box center [52, 100] width 63 height 13
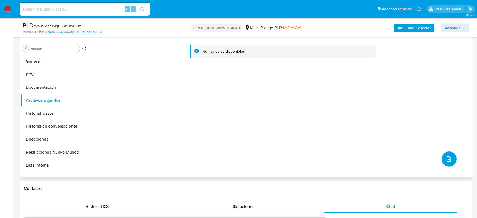
click at [443, 158] on button "upload-file" at bounding box center [449, 159] width 15 height 15
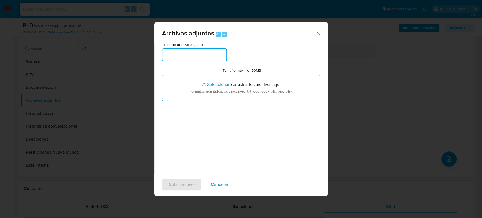
click at [200, 56] on button "button" at bounding box center [194, 54] width 65 height 13
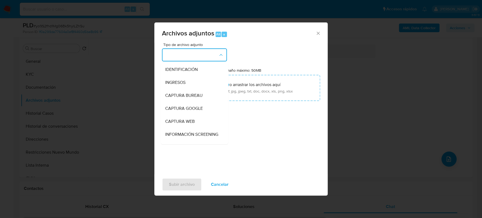
click at [420, 56] on div "Archivos adjuntos Alt a Tipo de archivo adjunto IDENTIFICACIÓN INGRESOS CAPTURA…" at bounding box center [241, 109] width 482 height 218
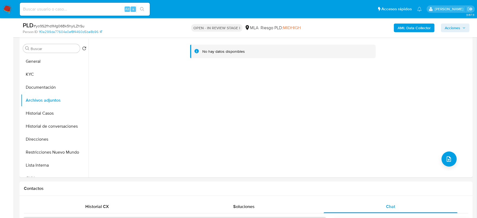
click at [421, 29] on b "AML Data Collector" at bounding box center [414, 28] width 33 height 9
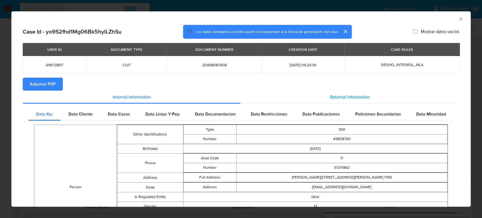
click at [352, 96] on span "External information" at bounding box center [350, 97] width 39 height 6
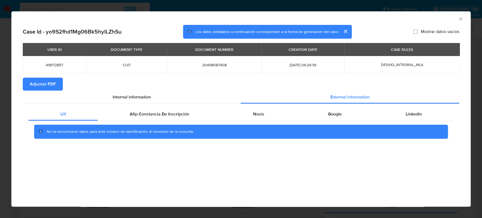
click at [161, 121] on div "No se encontraron datos para este número de identificación al momento de la con…" at bounding box center [240, 132] width 425 height 22
click at [164, 116] on span "Afip Constancia De Inscripción" at bounding box center [160, 114] width 60 height 6
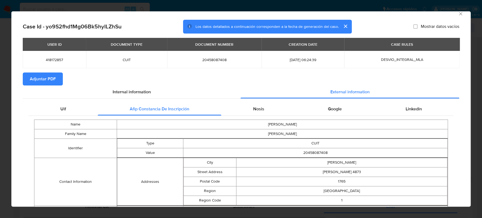
scroll to position [0, 0]
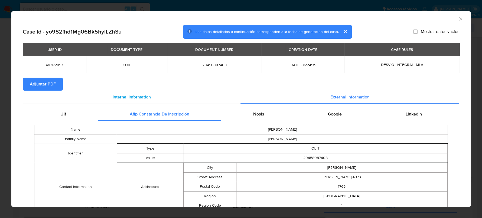
click at [45, 92] on div "Internal information" at bounding box center [132, 97] width 218 height 13
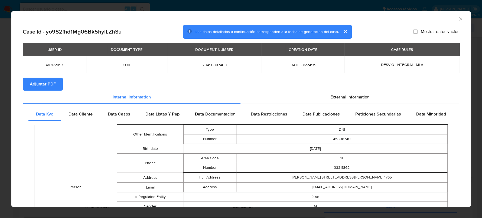
click at [54, 89] on span "Adjuntar PDF" at bounding box center [43, 84] width 26 height 12
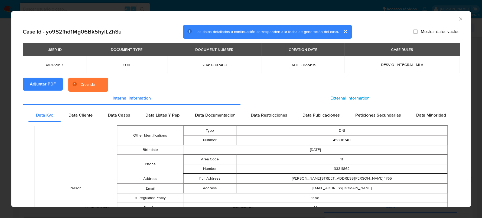
click at [345, 97] on span "External information" at bounding box center [350, 98] width 39 height 6
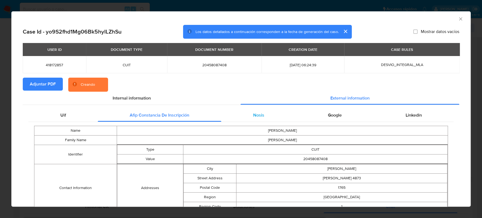
click at [243, 117] on div "Nosis" at bounding box center [258, 115] width 75 height 13
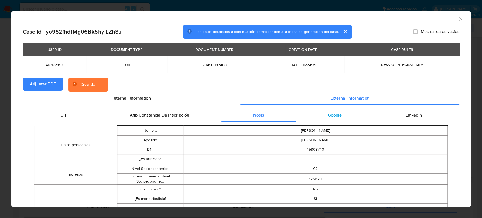
click at [342, 118] on div "Google" at bounding box center [334, 115] width 77 height 13
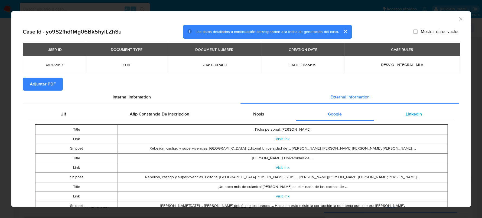
click at [396, 114] on div "Linkedin" at bounding box center [414, 114] width 80 height 13
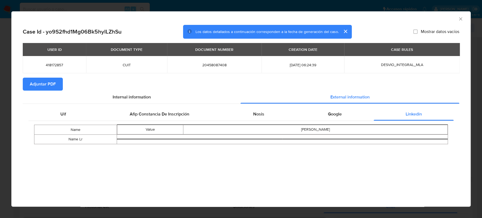
click at [461, 17] on icon "Cerrar ventana" at bounding box center [460, 18] width 5 height 5
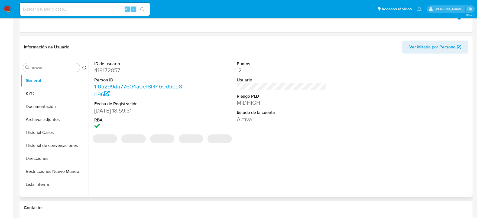
select select "10"
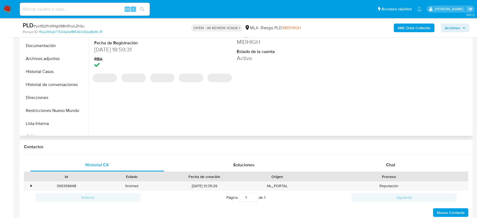
scroll to position [169, 0]
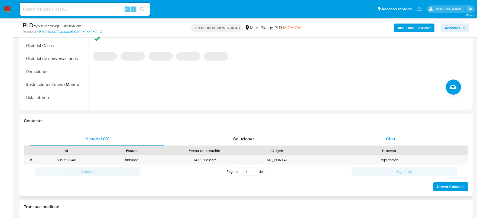
click at [392, 135] on div "Chat" at bounding box center [391, 139] width 134 height 13
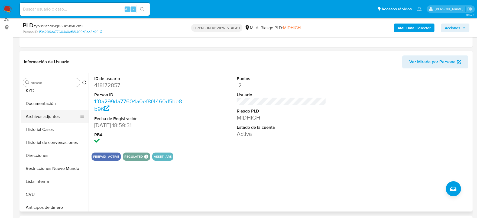
scroll to position [0, 0]
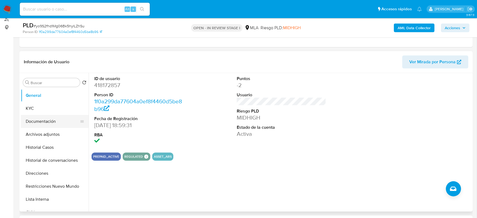
click at [42, 115] on button "Documentación" at bounding box center [52, 121] width 63 height 13
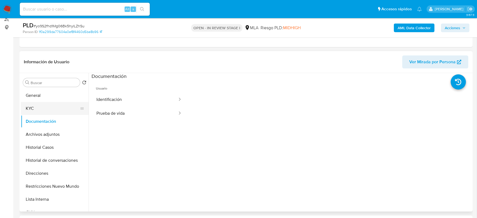
click at [37, 102] on button "KYC" at bounding box center [52, 108] width 63 height 13
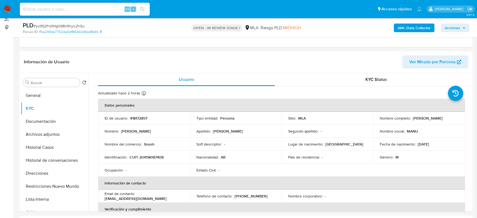
drag, startPoint x: 379, startPoint y: 120, endPoint x: 479, endPoint y: 132, distance: 100.9
click at [428, 120] on div "Nombre completo : [PERSON_NAME]" at bounding box center [419, 118] width 79 height 5
copy p "[PERSON_NAME]"
click at [149, 155] on p "CUIT 20458087408" at bounding box center [147, 157] width 34 height 5
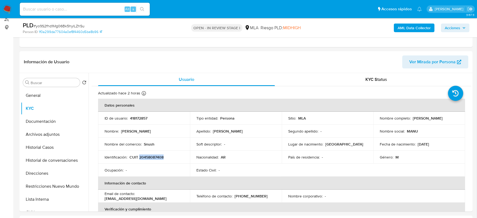
copy p "20458087408"
click at [62, 136] on button "Archivos adjuntos" at bounding box center [52, 134] width 63 height 13
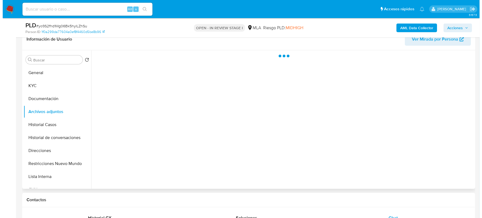
scroll to position [102, 0]
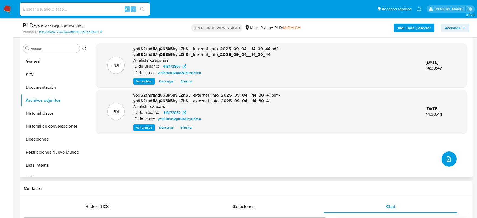
click at [446, 158] on icon "upload-file" at bounding box center [449, 159] width 7 height 7
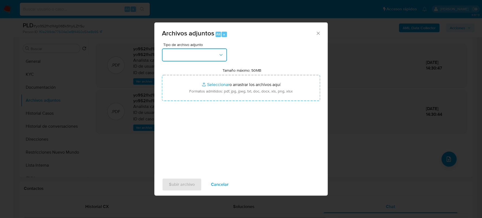
click at [204, 53] on button "button" at bounding box center [194, 54] width 65 height 13
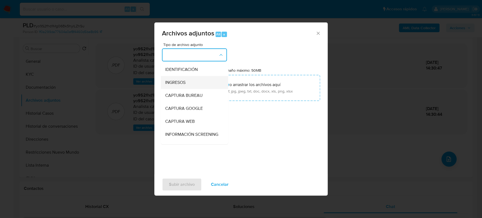
click at [195, 79] on div "INGRESOS" at bounding box center [192, 82] width 55 height 13
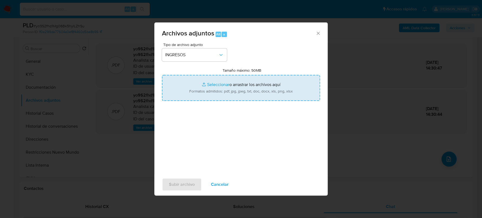
type input "C:\fakepath\Resumen de comprobantes emitidos 2025 - Manuel Francisco Gonzalez.p…"
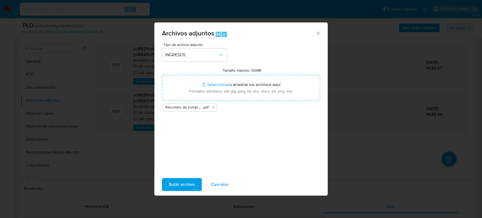
click at [186, 174] on div "Subir archivo Cancelar" at bounding box center [240, 184] width 173 height 21
click at [188, 180] on span "Subir archivo" at bounding box center [182, 185] width 26 height 12
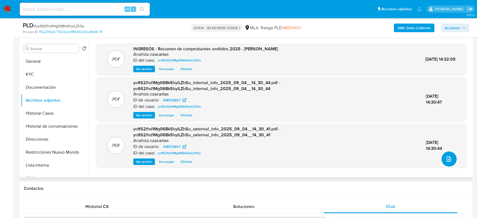
click at [450, 164] on button "upload-file" at bounding box center [449, 159] width 15 height 15
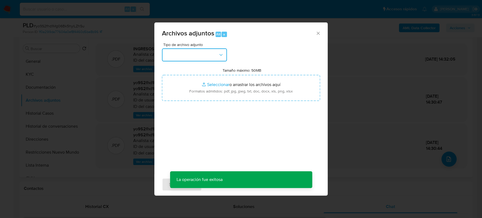
click at [185, 54] on button "button" at bounding box center [194, 54] width 65 height 13
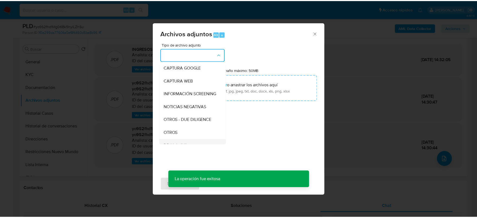
scroll to position [67, 0]
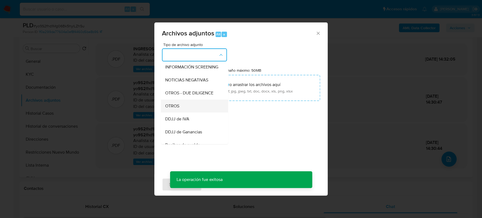
click at [183, 108] on div "OTROS" at bounding box center [192, 106] width 55 height 13
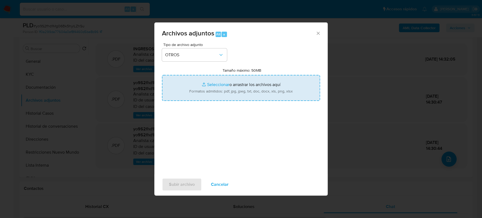
type input "C:\fakepath\Movimientos-418172857.xlsx"
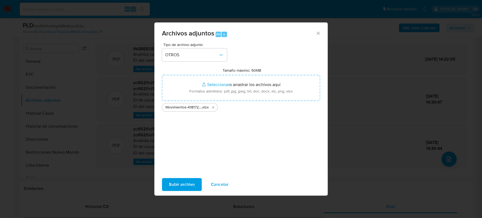
click at [191, 184] on span "Subir archivo" at bounding box center [182, 185] width 26 height 12
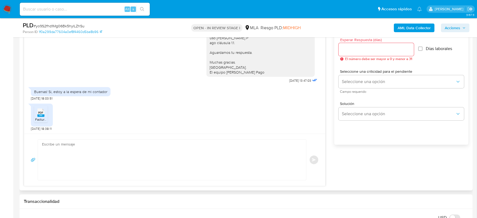
scroll to position [339, 0]
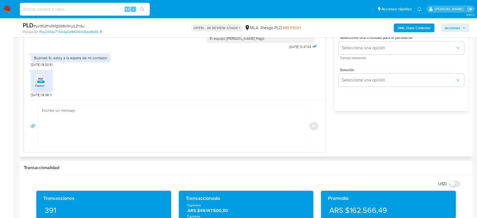
click at [145, 124] on textarea at bounding box center [170, 126] width 257 height 41
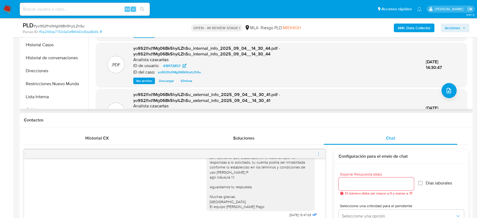
scroll to position [102, 0]
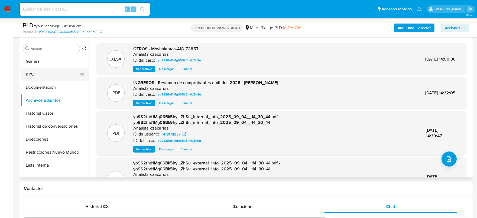
click at [51, 76] on button "KYC" at bounding box center [52, 74] width 63 height 13
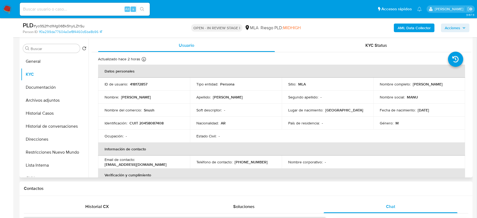
drag, startPoint x: 379, startPoint y: 86, endPoint x: 446, endPoint y: 88, distance: 67.5
click at [446, 87] on div "Nombre completo : Manuel Francisco Gonzalez" at bounding box center [419, 84] width 79 height 5
copy p "Manuel Francisco Gonzalez"
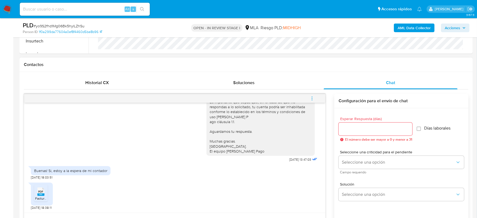
scroll to position [271, 0]
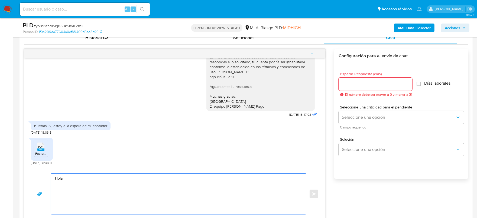
click at [118, 180] on textarea "Hola" at bounding box center [177, 194] width 244 height 41
paste textarea "Manuel Francisco Gonzalez"
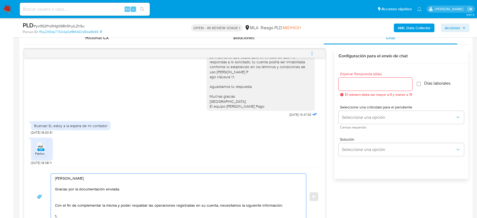
paste textarea "1. Descripción de la actividad: - Detalla la actividad que realizas a través de…"
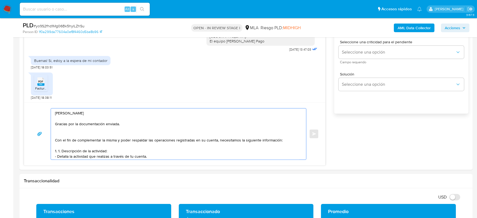
scroll to position [343, 0]
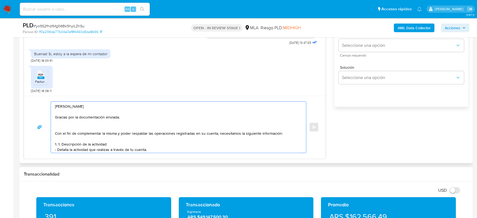
click at [59, 141] on textarea "Hola Manuel Francisco Gonzalez Gracias por la documentación enviada. Con el fin…" at bounding box center [177, 127] width 244 height 51
click at [161, 151] on textarea "Hola Manuel Francisco Gonzalez Gracias por la documentación enviada. Con el fin…" at bounding box center [177, 127] width 244 height 51
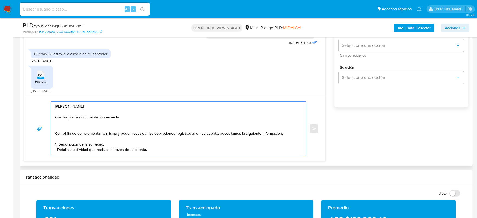
scroll to position [6, 0]
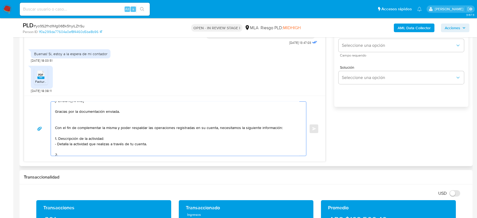
paste textarea "3. Proporciona el vínculo con las siguientes contrapartes con las que operaste,…"
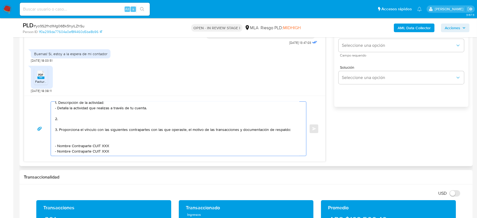
click at [58, 125] on textarea "Hola Manuel Francisco Gonzalez Gracias por la documentación enviada. Con el fin…" at bounding box center [177, 129] width 244 height 54
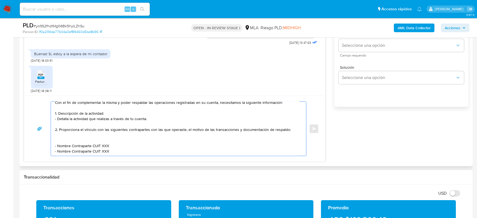
scroll to position [34, 0]
click at [238, 125] on textarea "Hola Manuel Francisco Gonzalez Gracias por la documentación enviada. Con el fin…" at bounding box center [177, 129] width 244 height 54
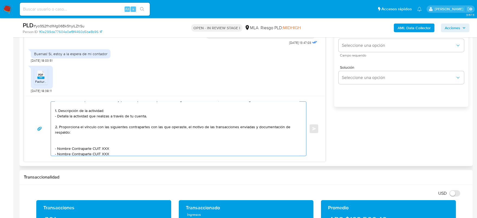
drag, startPoint x: 57, startPoint y: 145, endPoint x: 91, endPoint y: 146, distance: 33.9
click at [91, 146] on textarea "Hola Manuel Francisco Gonzalez Gracias por la documentación enviada. Con el fin…" at bounding box center [177, 129] width 244 height 54
paste textarea "Jesus Antonio Freites Mejias"
click at [119, 146] on textarea "Hola Manuel Francisco Gonzalez Gracias por la documentación enviada. Con el fin…" at bounding box center [177, 129] width 244 height 54
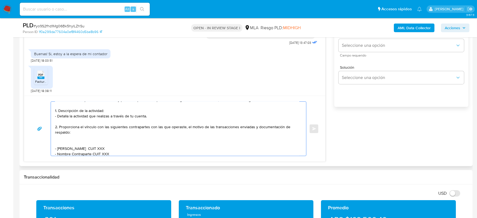
paste textarea "27961620762"
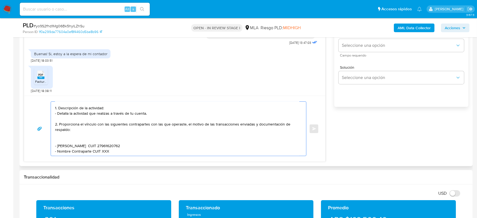
drag, startPoint x: 58, startPoint y: 150, endPoint x: 91, endPoint y: 144, distance: 33.3
click at [91, 144] on textarea "Hola Manuel Francisco Gonzalez Gracias por la documentación enviada. Con el fin…" at bounding box center [177, 129] width 244 height 54
paste textarea "Rodrigo Emanuel Oporto"
click at [113, 146] on textarea "Hola Manuel Francisco Gonzalez Gracias por la documentación enviada. Con el fin…" at bounding box center [177, 129] width 244 height 54
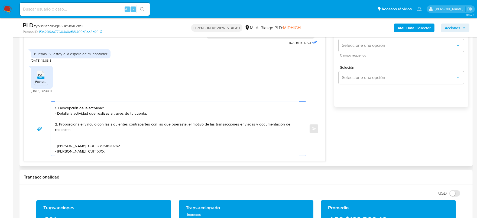
paste textarea "20418523973"
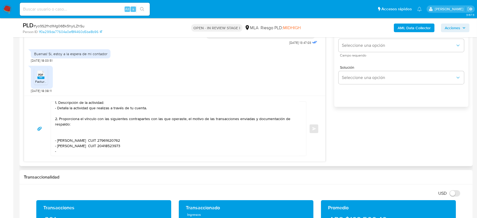
click at [73, 144] on textarea "Hola Manuel Francisco Gonzalez Gracias por la documentación enviada. Con el fin…" at bounding box center [177, 129] width 244 height 54
click at [72, 147] on textarea "Hola Manuel Francisco Gonzalez Gracias por la documentación enviada. Con el fin…" at bounding box center [177, 129] width 244 height 54
paste textarea "Rodrigo Adrian Gianina Delgado"
click at [115, 148] on textarea "Hola Manuel Francisco Gonzalez Gracias por la documentación enviada. Con el fin…" at bounding box center [177, 129] width 244 height 54
paste textarea "20384981330"
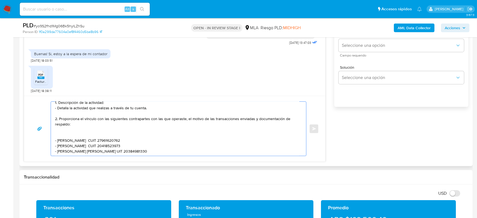
click at [111, 148] on textarea "Hola Manuel Francisco Gonzalez Gracias por la documentación enviada. Con el fin…" at bounding box center [177, 129] width 244 height 54
click at [112, 148] on textarea "Hola Manuel Francisco Gonzalez Gracias por la documentación enviada. Con el fin…" at bounding box center [177, 129] width 244 height 54
click at [239, 150] on textarea "Hola Manuel Francisco Gonzalez Gracias por la documentación enviada. Con el fin…" at bounding box center [177, 129] width 244 height 54
click at [60, 151] on textarea "Hola Manuel Francisco Gonzalez Gracias por la documentación enviada. Con el fin…" at bounding box center [177, 129] width 244 height 54
paste textarea "Matias David Kühn"
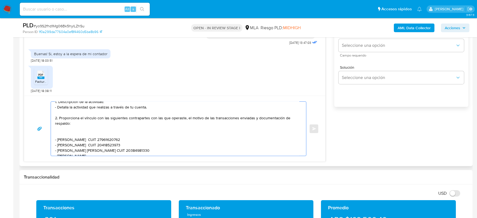
scroll to position [48, 0]
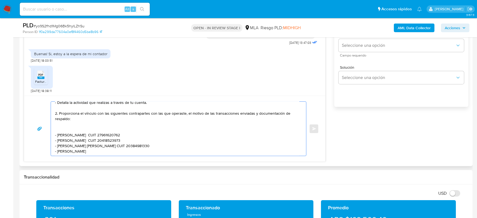
click at [105, 147] on textarea "Hola Manuel Francisco Gonzalez Gracias por la documentación enviada. Con el fin…" at bounding box center [177, 129] width 244 height 54
paste textarea "20422743538"
paste textarea "Es importante que sepas que, en caso de no responder a lo solicitado o si lo pr…"
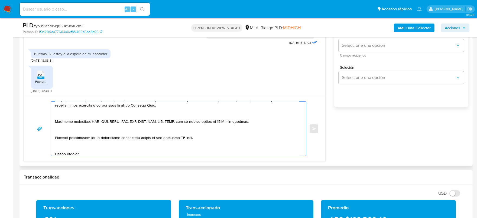
scroll to position [119, 0]
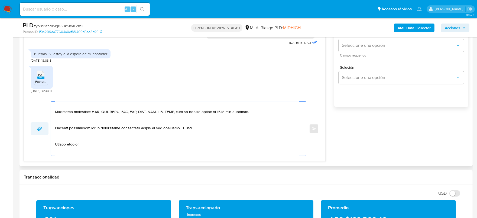
drag, startPoint x: 198, startPoint y: 125, endPoint x: 47, endPoint y: 123, distance: 150.1
click at [47, 125] on div "Enviar" at bounding box center [175, 129] width 288 height 55
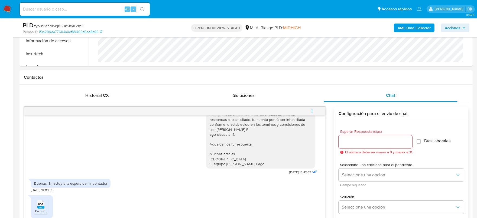
scroll to position [207, 0]
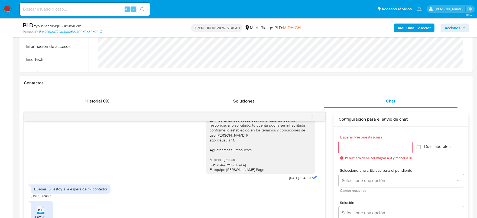
type textarea "Hola Manuel Francisco Gonzalez Gracias por la documentación enviada. Con el fin…"
click at [363, 141] on div at bounding box center [376, 147] width 74 height 13
click at [365, 146] on input "Esperar Respuesta (días)" at bounding box center [376, 147] width 74 height 7
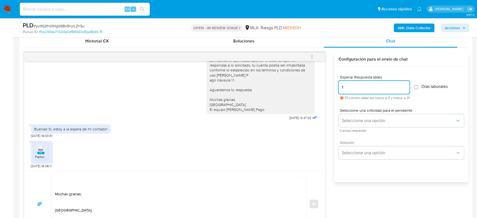
scroll to position [275, 0]
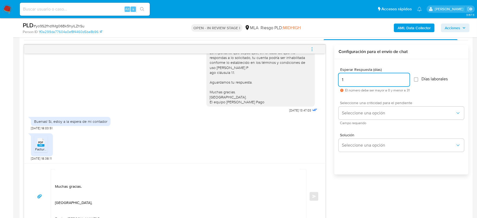
type input "1"
click at [352, 104] on span "Seleccione una criticidad para el pendiente" at bounding box center [402, 103] width 125 height 4
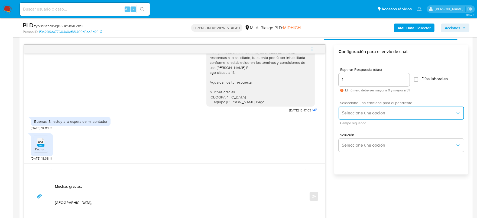
click at [355, 111] on span "Seleccione una opción" at bounding box center [399, 113] width 114 height 5
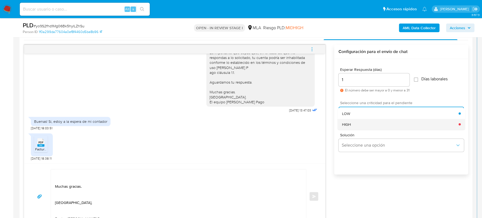
click at [362, 127] on div "HIGH" at bounding box center [400, 124] width 117 height 11
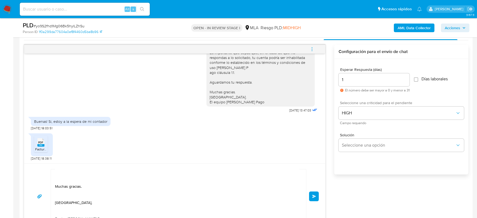
click at [309, 198] on button "Enviar" at bounding box center [314, 197] width 10 height 10
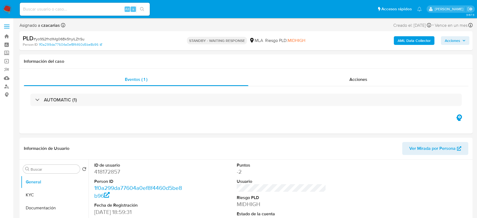
select select "10"
click at [107, 15] on div "Alt s" at bounding box center [85, 9] width 130 height 15
click at [106, 11] on input at bounding box center [85, 9] width 130 height 7
paste input "gJmLVNQWOVu4WMEFGIhKZd9s"
type input "gJmLVNQWOVu4WMEFGIhKZd9s"
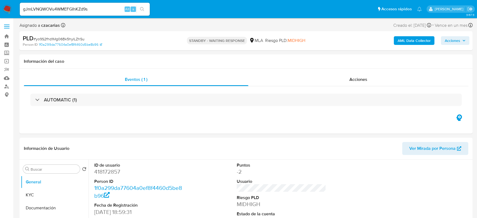
click at [137, 9] on button "search-icon" at bounding box center [142, 9] width 11 height 8
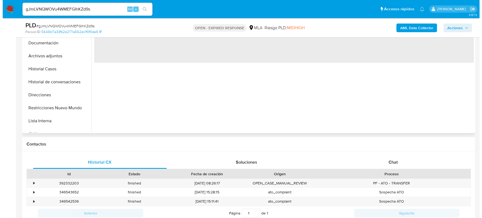
scroll to position [169, 0]
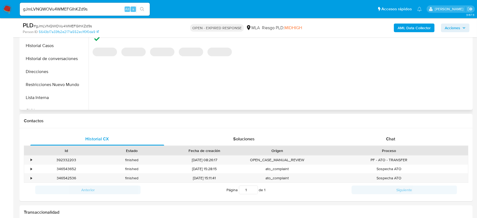
select select "10"
click at [413, 29] on b "AML Data Collector" at bounding box center [414, 28] width 33 height 9
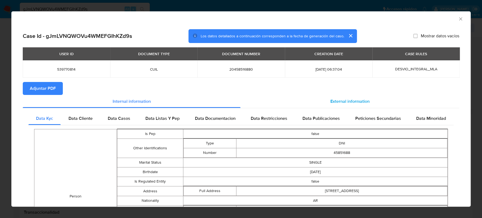
drag, startPoint x: 358, startPoint y: 99, endPoint x: 342, endPoint y: 99, distance: 16.5
click at [359, 99] on span "External information" at bounding box center [350, 101] width 39 height 6
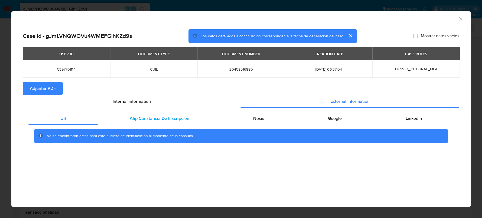
click at [164, 117] on span "Afip Constancia De Inscripción" at bounding box center [160, 118] width 60 height 6
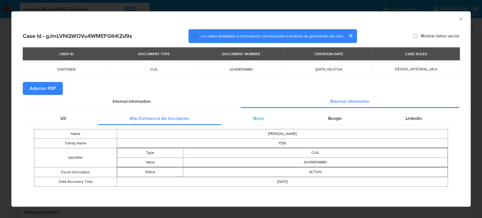
click at [262, 124] on div "Nosis" at bounding box center [258, 118] width 75 height 13
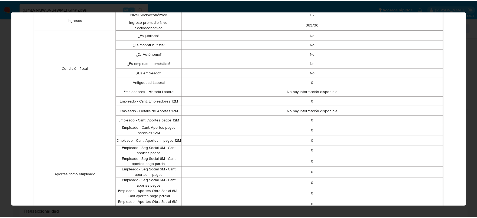
scroll to position [0, 0]
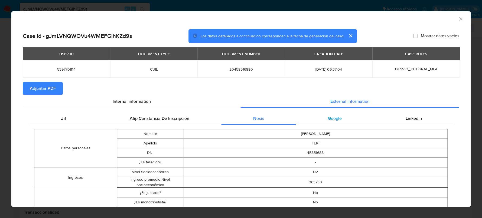
click at [323, 124] on div "Google" at bounding box center [334, 118] width 77 height 13
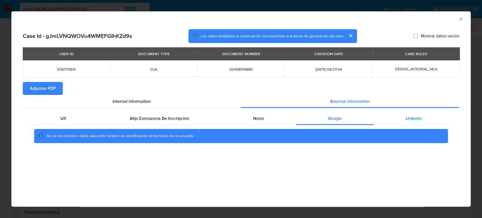
click at [429, 120] on div "Linkedin" at bounding box center [414, 118] width 80 height 13
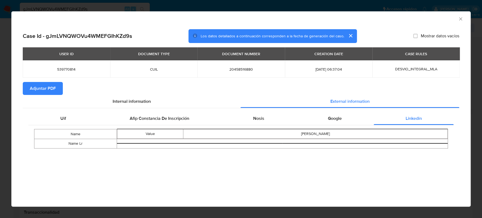
click at [455, 21] on div "AML Data Collector" at bounding box center [241, 18] width 460 height 14
click at [459, 17] on icon "Cerrar ventana" at bounding box center [460, 18] width 5 height 5
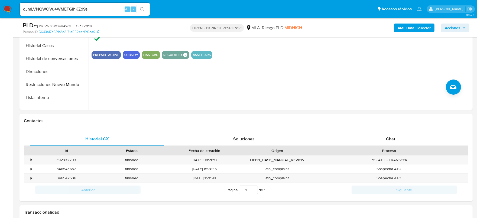
click at [78, 26] on span "# gJmLVNQWOVu4WMEFGIhKZd9s" at bounding box center [63, 25] width 58 height 5
copy span "gJmLVNQWOVu4WMEFGIhKZd9s"
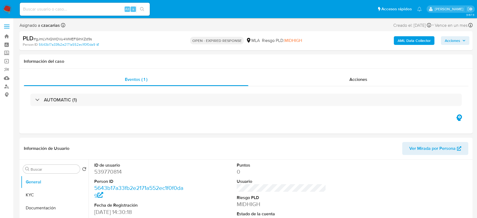
select select "10"
click at [85, 33] on div "PLD # gJmLVNQWOVu4WMEFGIhKZd9s Person ID 5643b17a33fb2e2171a552ec1f0f0da9 OPEN …" at bounding box center [246, 40] width 453 height 19
click at [82, 40] on span "# gJmLVNQWOVu4WMEFGIhKZd9s" at bounding box center [63, 38] width 58 height 5
copy span "gJmLVNQWOVu4WMEFGIhKZd9s"
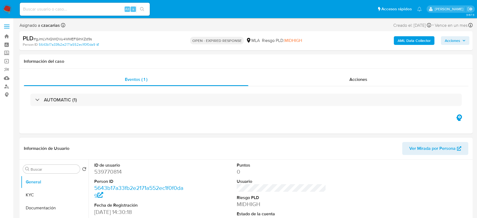
click at [115, 173] on dd "539770814" at bounding box center [139, 172] width 90 height 8
copy dd "539770814"
click at [104, 174] on dd "539770814" at bounding box center [139, 172] width 90 height 8
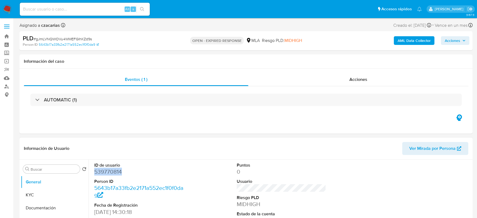
click at [102, 172] on dd "539770814" at bounding box center [139, 172] width 90 height 8
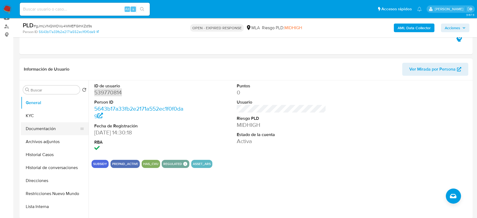
scroll to position [67, 0]
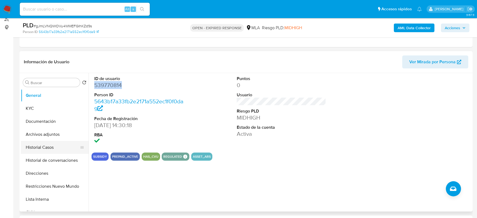
click at [40, 150] on button "Historial Casos" at bounding box center [52, 147] width 63 height 13
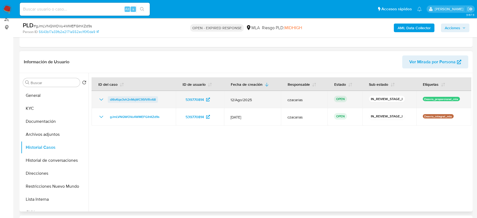
drag, startPoint x: 167, startPoint y: 99, endPoint x: 110, endPoint y: 102, distance: 57.0
click at [110, 102] on div "dI6vKqe3vh2nMqWC95fVRo68" at bounding box center [133, 99] width 71 height 7
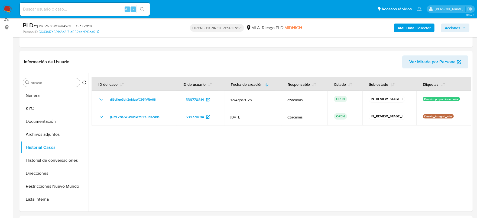
click at [409, 29] on b "AML Data Collector" at bounding box center [414, 28] width 33 height 9
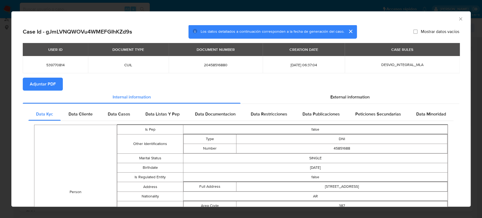
click at [53, 86] on span "Adjuntar PDF" at bounding box center [43, 84] width 26 height 12
click at [459, 20] on icon "Cerrar ventana" at bounding box center [460, 18] width 3 height 3
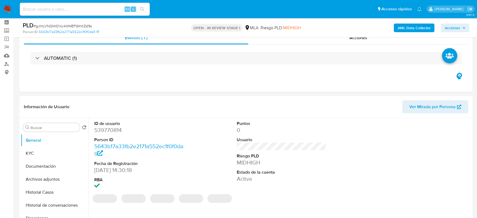
scroll to position [34, 0]
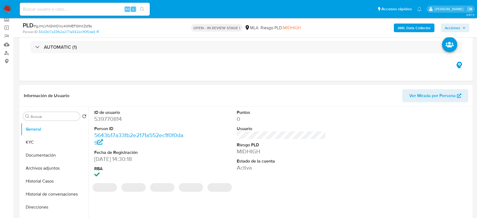
select select "10"
click at [24, 143] on button "KYC" at bounding box center [52, 142] width 63 height 13
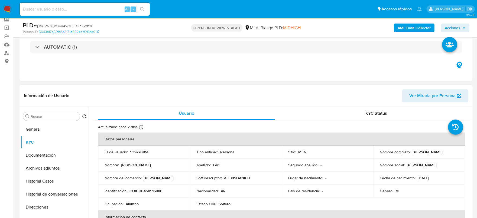
click at [151, 192] on p "CUIL 20458516880" at bounding box center [146, 191] width 33 height 5
click at [152, 192] on p "CUIL 20458516880" at bounding box center [146, 191] width 33 height 5
click at [161, 192] on p "CUIL 20458516880" at bounding box center [146, 191] width 33 height 5
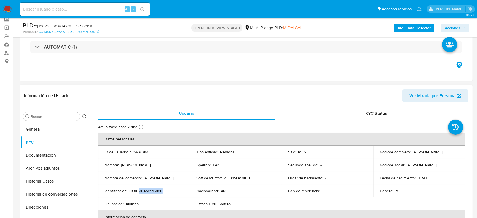
click at [143, 189] on p "CUIL 20458516880" at bounding box center [146, 191] width 33 height 5
click at [40, 165] on button "Archivos adjuntos" at bounding box center [52, 168] width 63 height 13
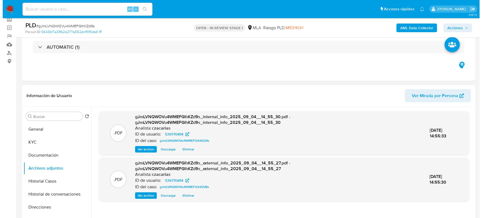
scroll to position [67, 0]
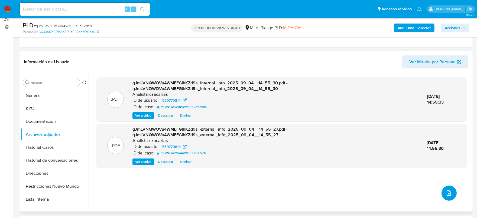
click at [447, 196] on icon "upload-file" at bounding box center [449, 193] width 7 height 7
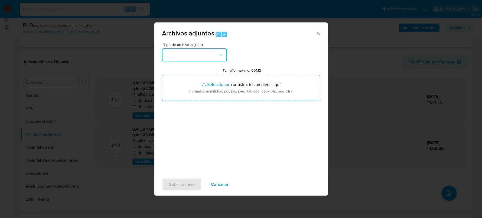
click at [198, 49] on button "button" at bounding box center [194, 54] width 65 height 13
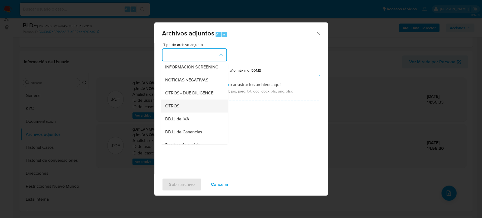
click at [185, 112] on div "OTROS" at bounding box center [192, 106] width 55 height 13
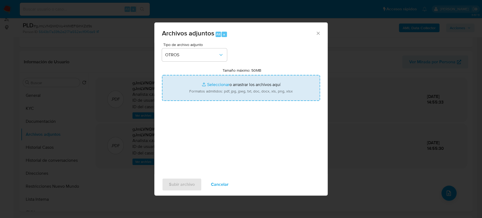
type input "C:\fakepath\Movimientos - 539770814.xlsx"
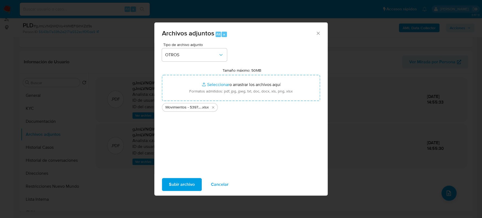
click at [172, 185] on span "Subir archivo" at bounding box center [182, 185] width 26 height 12
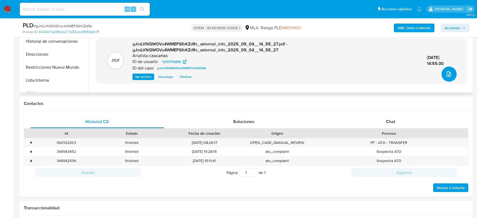
scroll to position [203, 0]
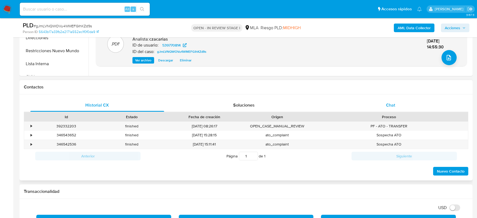
click at [367, 101] on div "Chat" at bounding box center [391, 105] width 134 height 13
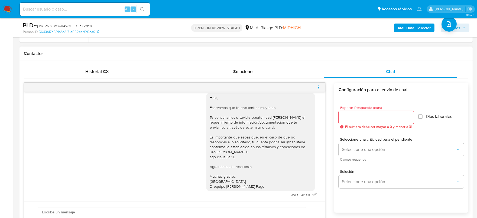
scroll to position [237, 0]
click at [318, 88] on icon "menu-action" at bounding box center [318, 87] width 5 height 5
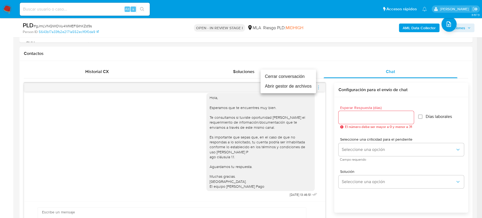
click at [285, 78] on li "Cerrar conversación" at bounding box center [289, 77] width 56 height 10
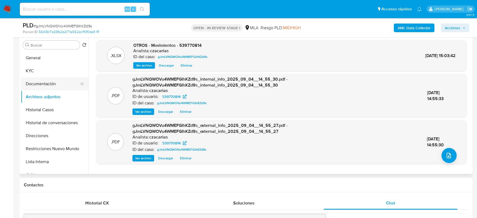
scroll to position [102, 0]
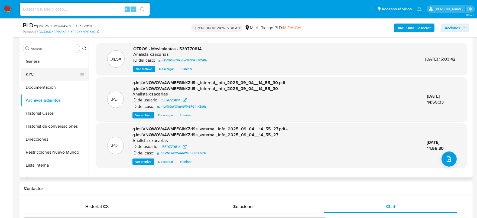
drag, startPoint x: 38, startPoint y: 64, endPoint x: 37, endPoint y: 70, distance: 5.9
click at [38, 65] on button "General" at bounding box center [55, 61] width 68 height 13
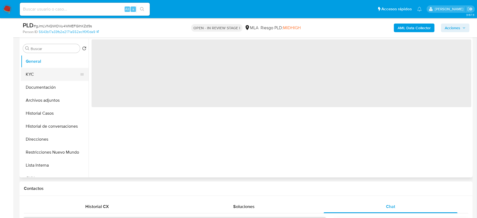
click at [36, 72] on button "KYC" at bounding box center [52, 74] width 63 height 13
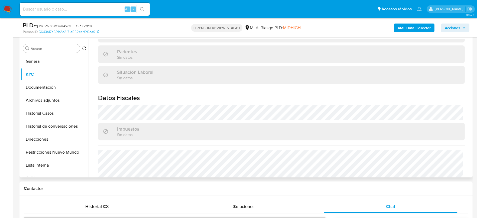
scroll to position [271, 0]
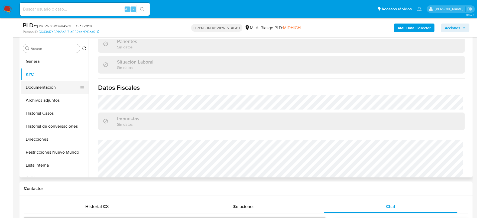
click at [39, 90] on button "Documentación" at bounding box center [52, 87] width 63 height 13
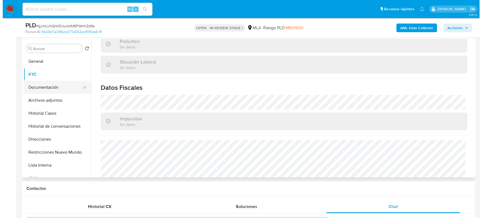
scroll to position [0, 0]
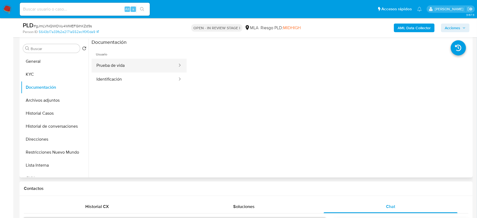
click at [112, 64] on button "Prueba de vida" at bounding box center [135, 66] width 86 height 14
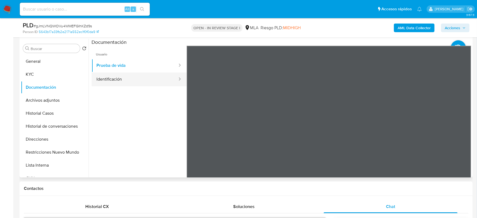
click at [94, 80] on button "Identificación" at bounding box center [135, 80] width 86 height 14
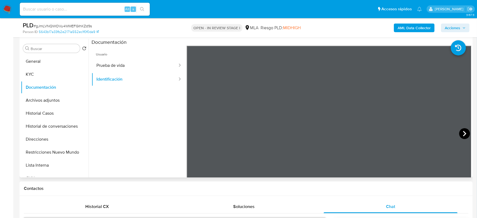
click at [461, 130] on icon at bounding box center [464, 133] width 11 height 11
click at [52, 106] on button "Archivos adjuntos" at bounding box center [52, 100] width 63 height 13
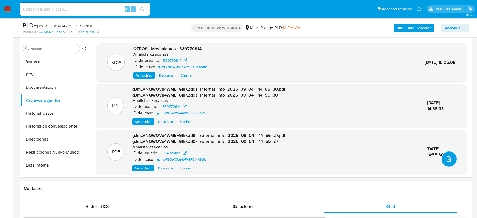
click at [444, 164] on button "upload-file" at bounding box center [449, 159] width 15 height 15
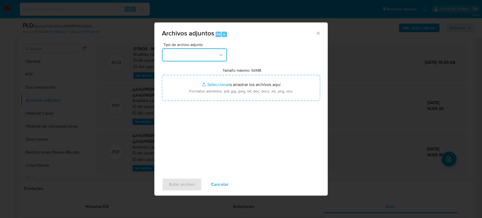
click at [197, 53] on button "button" at bounding box center [194, 54] width 65 height 13
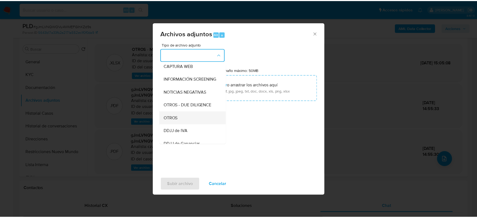
scroll to position [67, 0]
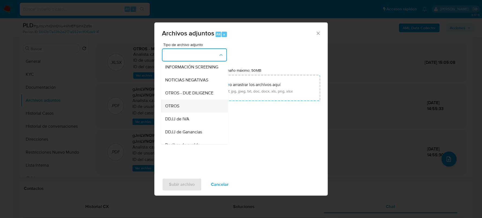
click at [180, 109] on div "OTROS" at bounding box center [192, 106] width 55 height 13
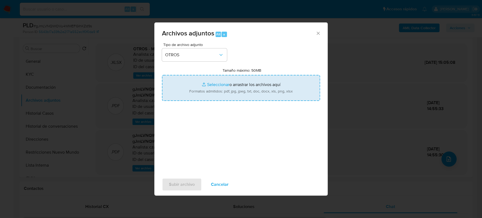
type input "C:\fakepath\Caselog dI6vKqe3vh2nMqWC95fVRo68_2025_08_19_02_03_55.docx"
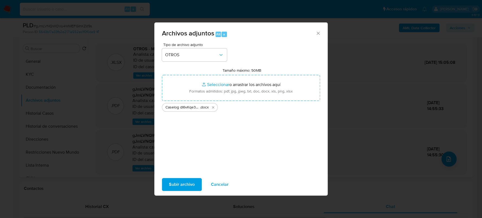
click at [183, 183] on span "Subir archivo" at bounding box center [182, 185] width 26 height 12
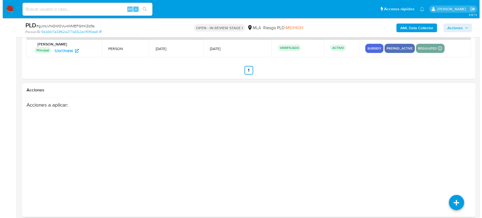
scroll to position [951, 0]
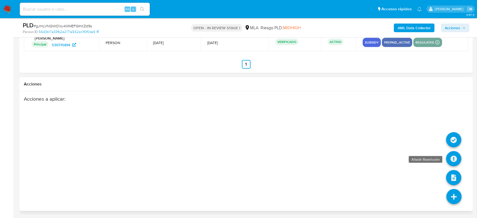
click at [449, 152] on icon at bounding box center [453, 158] width 15 height 15
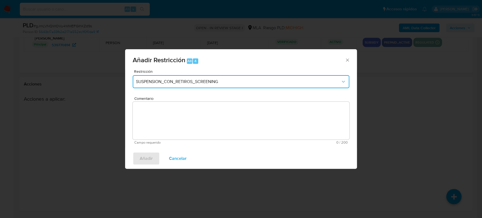
click at [179, 81] on span "SUSPENSION_CON_RETIROS_SCREENING" at bounding box center [238, 81] width 205 height 5
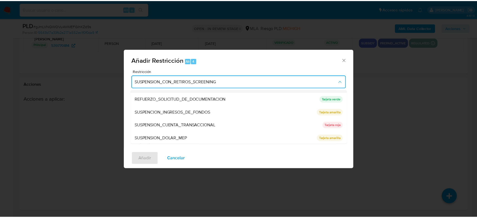
scroll to position [115, 0]
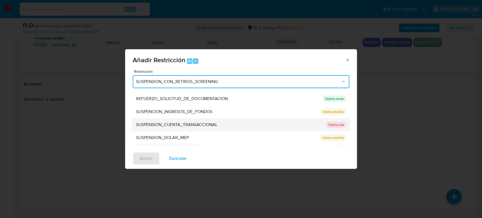
click at [182, 123] on span "SUSPENSION_CUENTA_TRANSACCIONAL" at bounding box center [177, 124] width 82 height 5
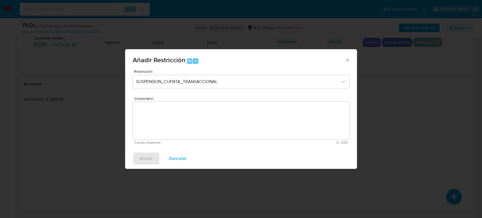
click at [189, 125] on textarea "Comentario" at bounding box center [241, 121] width 217 height 38
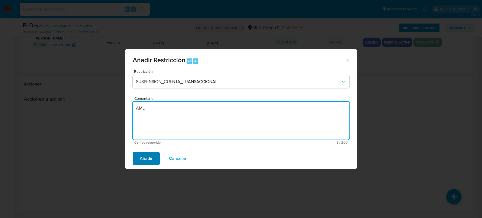
type textarea "AML"
click at [153, 156] on button "Añadir" at bounding box center [146, 158] width 27 height 13
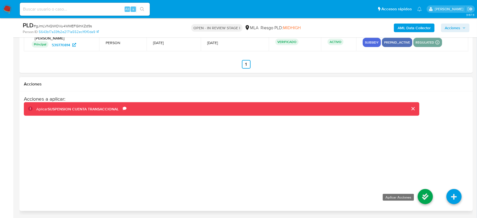
click at [425, 195] on icon at bounding box center [425, 196] width 15 height 15
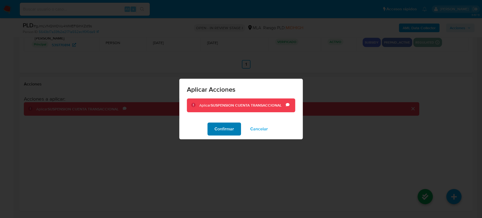
click at [232, 131] on span "Confirmar" at bounding box center [225, 129] width 20 height 12
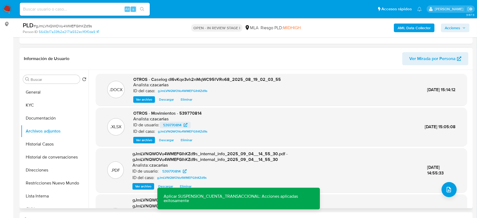
scroll to position [0, 0]
click at [48, 146] on button "Historial Casos" at bounding box center [52, 144] width 63 height 13
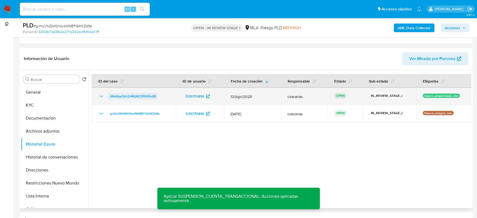
click at [132, 96] on span "dI6vKqe3vh2nMqWC95fVRo68" at bounding box center [133, 96] width 46 height 7
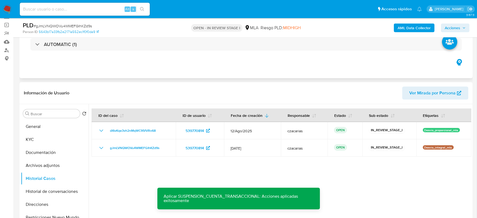
scroll to position [3, 0]
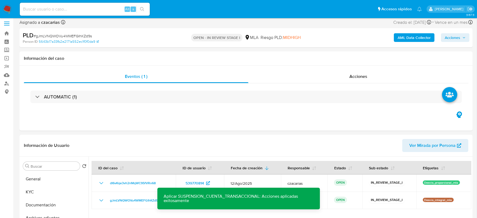
click at [460, 36] on span "Acciones" at bounding box center [452, 37] width 15 height 9
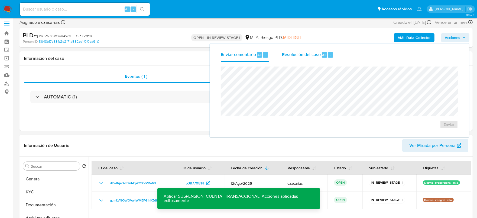
click at [328, 56] on div "r" at bounding box center [330, 54] width 5 height 5
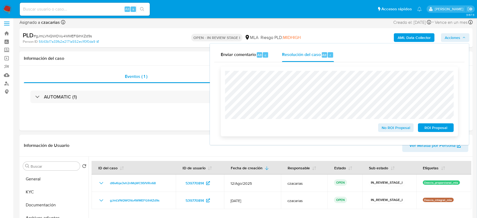
click at [439, 127] on span "ROI Proposal" at bounding box center [436, 128] width 28 height 8
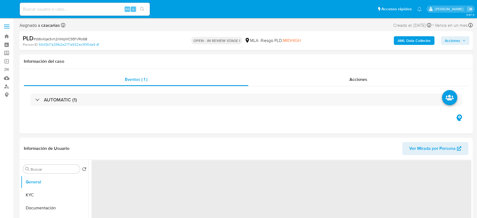
select select "10"
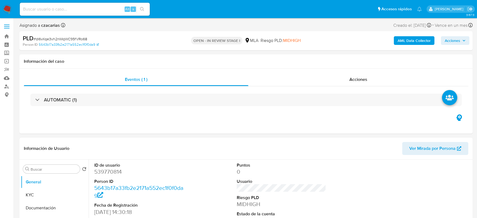
click at [71, 39] on span "# dI6vKqe3vh2nMqWC95fVRo68" at bounding box center [61, 38] width 54 height 5
copy span "dI6vKqe3vh2nMqWC95fVRo68"
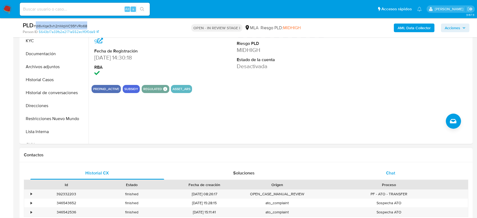
click at [396, 167] on div "Chat" at bounding box center [391, 173] width 134 height 13
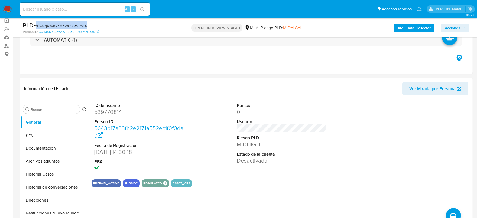
scroll to position [34, 0]
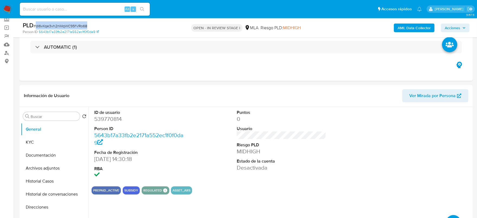
click at [463, 24] on span "Acciones" at bounding box center [455, 28] width 21 height 8
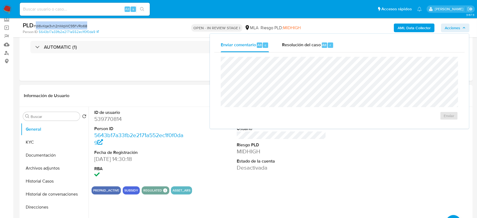
drag, startPoint x: 312, startPoint y: 50, endPoint x: 313, endPoint y: 55, distance: 5.4
click at [312, 51] on div "Resolución del caso Alt r" at bounding box center [308, 45] width 52 height 14
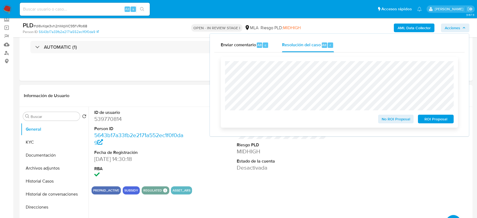
click at [434, 123] on span "ROI Proposal" at bounding box center [436, 119] width 28 height 8
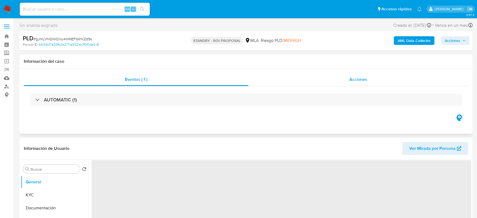
click at [366, 83] on div "Acciones" at bounding box center [358, 79] width 220 height 13
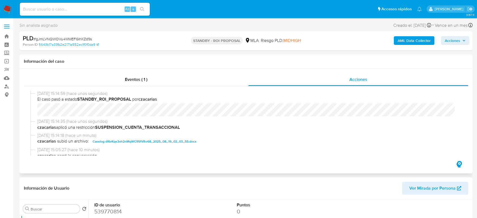
select select "10"
click at [31, 113] on div "[DATE] 15:14:59 (hace unos segundos) El caso pasó a estado STANDBY_ROI_PROPOSAL…" at bounding box center [246, 105] width 432 height 28
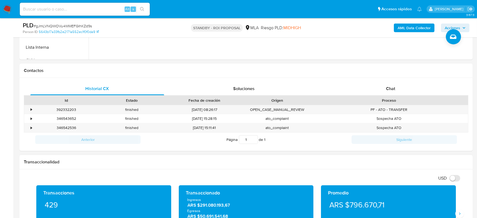
scroll to position [203, 0]
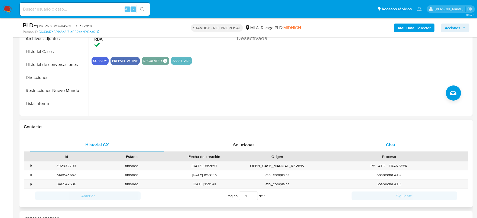
click at [394, 140] on div "Chat" at bounding box center [391, 145] width 134 height 13
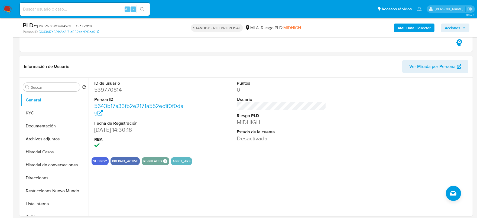
scroll to position [102, 0]
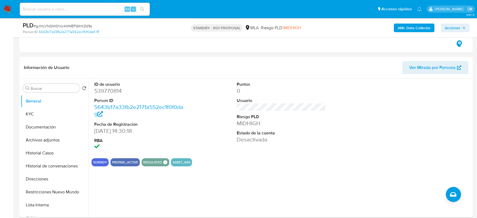
click at [102, 93] on dd "539770814" at bounding box center [139, 91] width 90 height 8
copy dd "539770814"
click at [50, 154] on button "Historial Casos" at bounding box center [52, 153] width 63 height 13
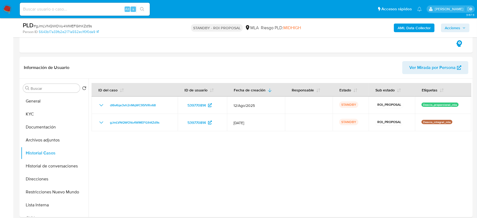
click at [97, 6] on input at bounding box center [85, 9] width 130 height 7
paste input "nH7XaA8dfJm9zUPG5JoWKEz7"
type input "nH7XaA8dfJm9zUPG5JoWKEz7"
click at [141, 9] on icon "search-icon" at bounding box center [142, 9] width 4 height 4
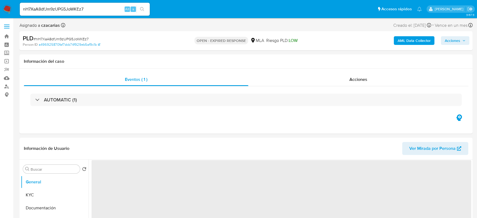
select select "10"
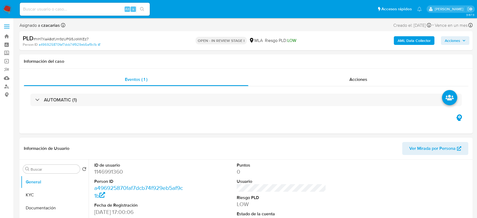
select select "10"
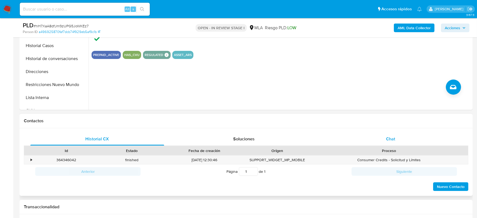
click at [396, 138] on div "Chat" at bounding box center [391, 139] width 134 height 13
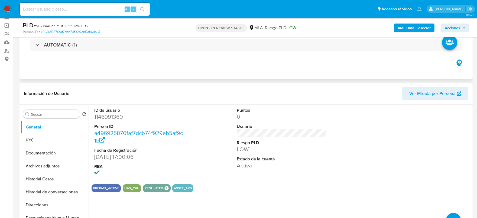
scroll to position [34, 0]
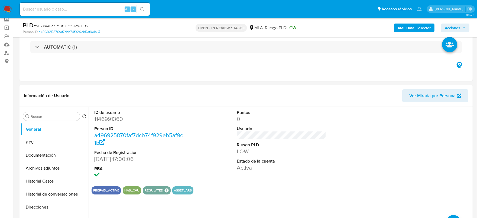
click at [62, 26] on span "# nH7XaA8dfJm9zUPG5JoWKEz7" at bounding box center [61, 25] width 55 height 5
copy span "nH7XaA8dfJm9zUPG5JoWKEz7"
click at [102, 117] on dd "1146991360" at bounding box center [139, 119] width 90 height 8
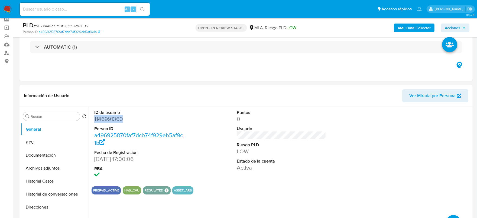
copy dd "1146991360"
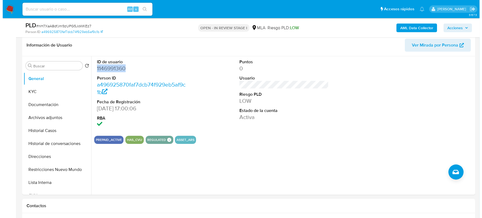
scroll to position [67, 0]
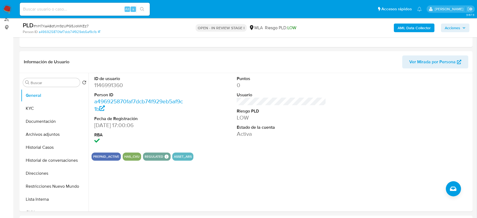
click at [410, 32] on div "AML Data Collector Acciones" at bounding box center [395, 27] width 147 height 13
click at [412, 27] on b "AML Data Collector" at bounding box center [414, 28] width 33 height 9
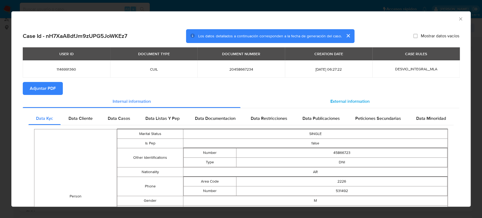
click at [345, 102] on span "External information" at bounding box center [350, 101] width 39 height 6
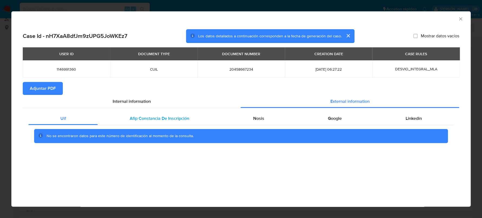
click at [137, 120] on span "Afip Constancia De Inscripción" at bounding box center [160, 118] width 60 height 6
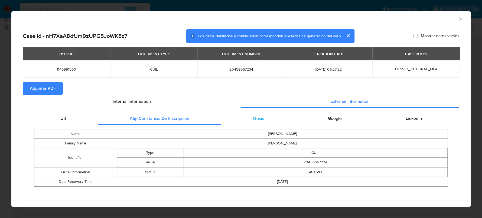
click at [270, 119] on div "Nosis" at bounding box center [258, 118] width 75 height 13
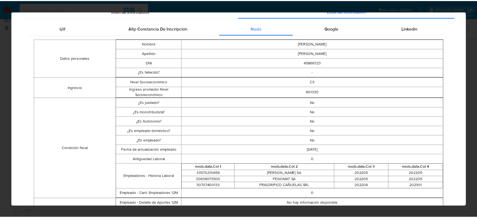
scroll to position [0, 0]
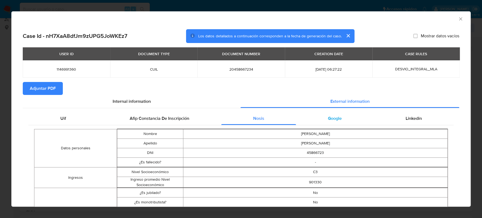
click at [334, 124] on div "Google" at bounding box center [334, 118] width 77 height 13
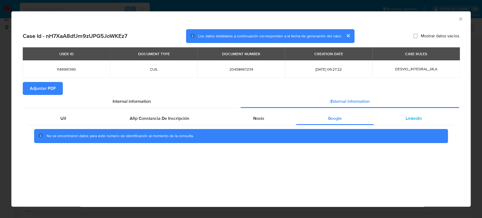
click at [400, 118] on div "Linkedin" at bounding box center [414, 118] width 80 height 13
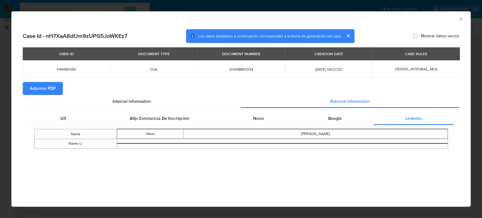
click at [51, 88] on span "Adjuntar PDF" at bounding box center [43, 89] width 26 height 12
click at [462, 19] on icon "Cerrar ventana" at bounding box center [460, 18] width 5 height 5
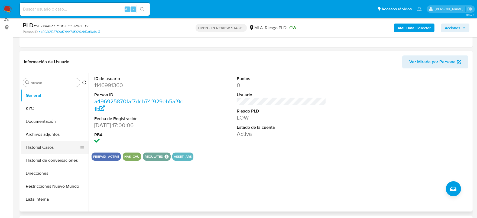
click at [51, 145] on button "Historial Casos" at bounding box center [52, 147] width 63 height 13
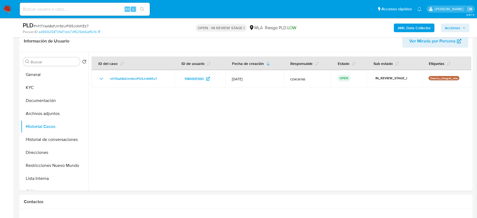
scroll to position [34, 0]
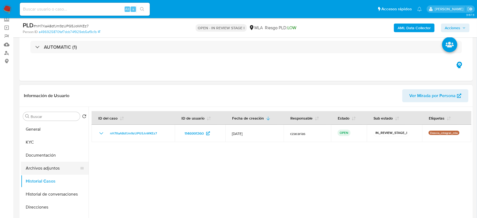
click at [46, 166] on button "Archivos adjuntos" at bounding box center [52, 168] width 63 height 13
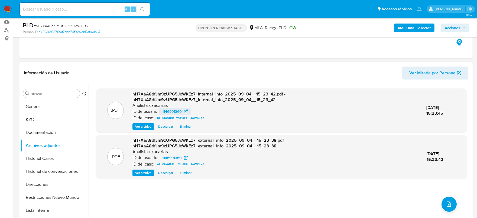
scroll to position [67, 0]
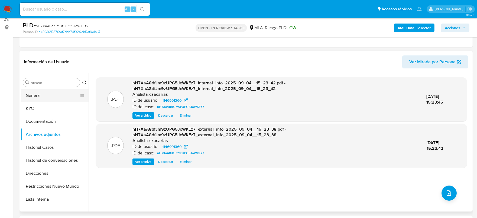
click at [39, 89] on button "General" at bounding box center [52, 95] width 63 height 13
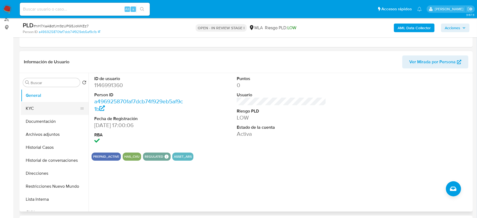
click at [37, 106] on button "KYC" at bounding box center [52, 108] width 63 height 13
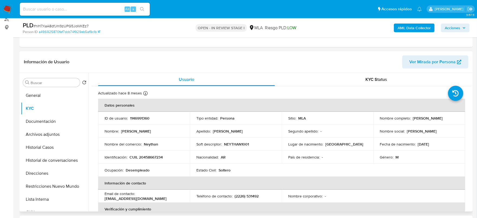
click at [152, 158] on p "CUIL 20458667234" at bounding box center [146, 157] width 33 height 5
copy p "20458667234"
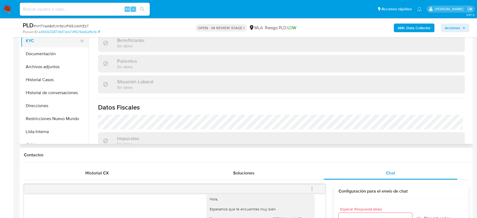
scroll to position [102, 0]
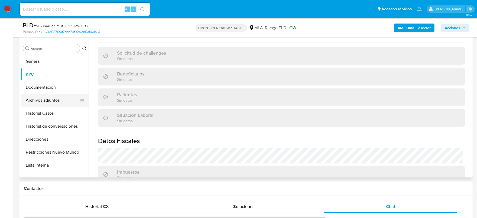
click at [57, 99] on button "Archivos adjuntos" at bounding box center [52, 100] width 63 height 13
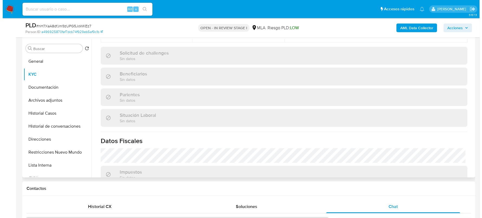
scroll to position [0, 0]
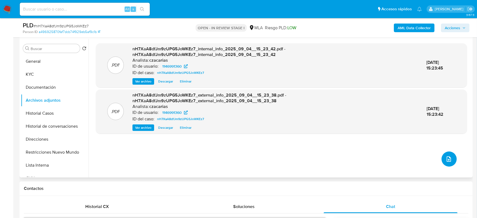
click at [442, 159] on button "upload-file" at bounding box center [449, 159] width 15 height 15
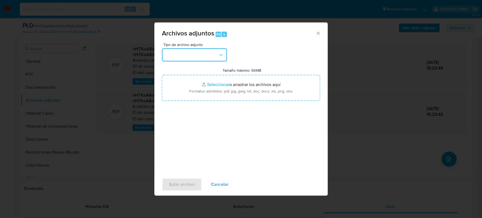
click at [211, 54] on button "button" at bounding box center [194, 54] width 65 height 13
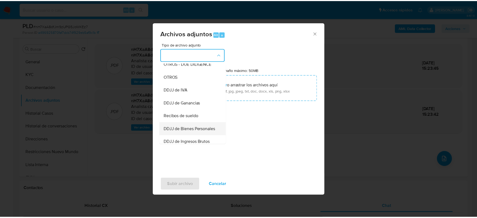
scroll to position [102, 0]
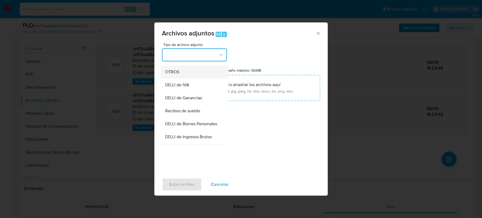
click at [186, 77] on div "OTROS" at bounding box center [192, 72] width 55 height 13
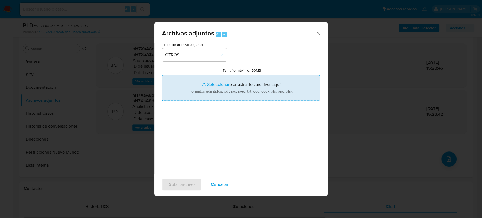
type input "C:\fakepath\Movimientos-1146991360.xlsx"
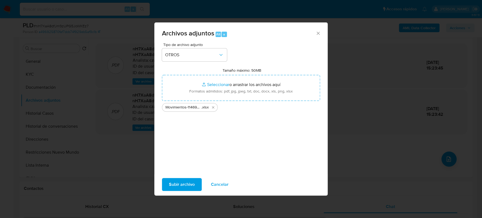
click at [187, 183] on span "Subir archivo" at bounding box center [182, 185] width 26 height 12
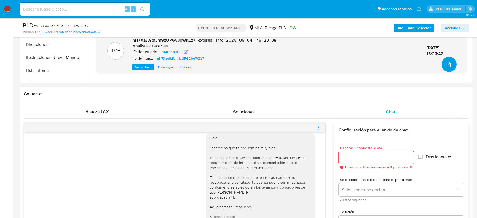
scroll to position [237, 0]
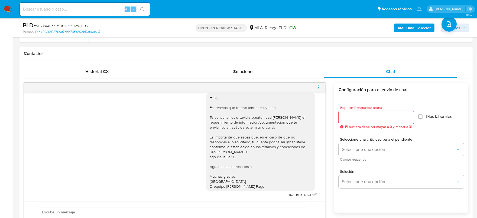
click at [318, 89] on span "menu-action" at bounding box center [318, 87] width 5 height 13
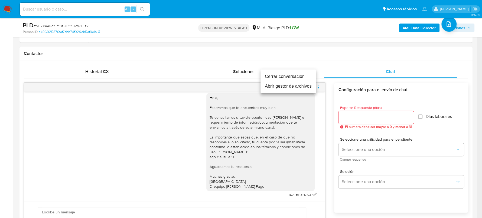
click at [301, 80] on li "Cerrar conversación" at bounding box center [289, 77] width 56 height 10
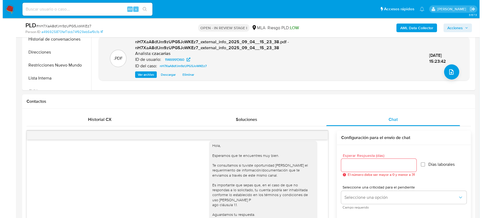
scroll to position [102, 0]
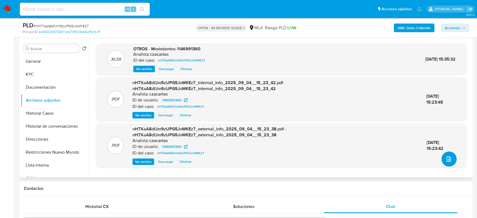
click at [446, 160] on icon "upload-file" at bounding box center [449, 159] width 7 height 7
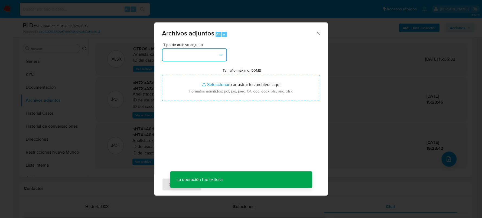
click at [190, 56] on button "button" at bounding box center [194, 54] width 65 height 13
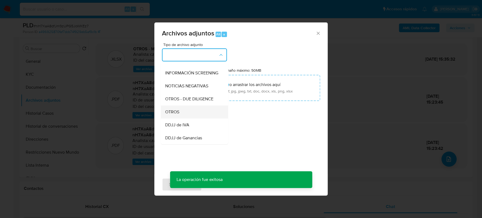
scroll to position [67, 0]
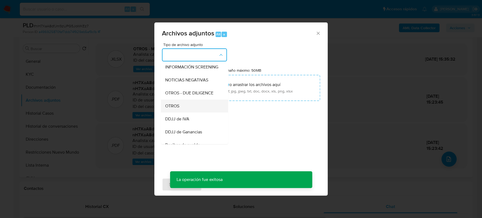
click at [186, 109] on div "OTROS" at bounding box center [192, 106] width 55 height 13
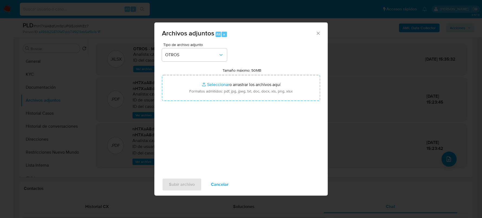
click at [218, 182] on span "Cancelar" at bounding box center [220, 185] width 18 height 12
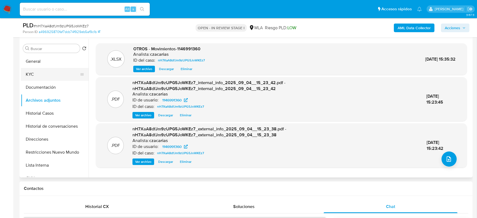
click at [42, 76] on button "KYC" at bounding box center [52, 74] width 63 height 13
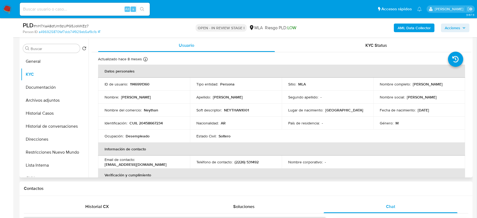
click at [156, 125] on p "CUIL 20458667234" at bounding box center [146, 123] width 33 height 5
copy p "20458667234"
click at [147, 122] on p "CUIL 20458667234" at bounding box center [146, 123] width 33 height 5
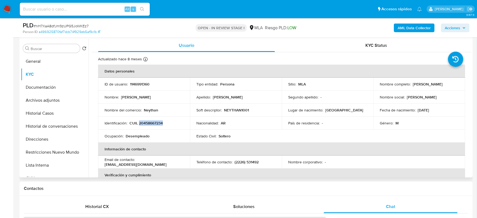
click at [155, 125] on p "CUIL 20458667234" at bounding box center [146, 123] width 33 height 5
click at [156, 122] on p "CUIL 20458667234" at bounding box center [146, 123] width 33 height 5
click at [145, 125] on p "CUIL 20458667234" at bounding box center [146, 123] width 33 height 5
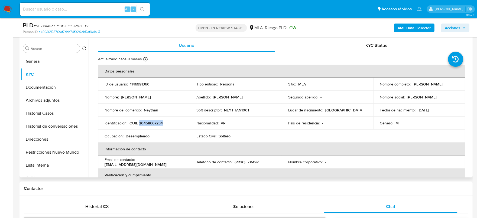
click at [140, 124] on p "CUIL 20458667234" at bounding box center [146, 123] width 33 height 5
drag, startPoint x: 143, startPoint y: 124, endPoint x: 161, endPoint y: 124, distance: 17.9
click at [161, 124] on p "CUIL 20458667234" at bounding box center [146, 123] width 33 height 5
copy p "45866723"
click at [148, 120] on td "Identificación : CUIL 20458667234" at bounding box center [144, 123] width 92 height 13
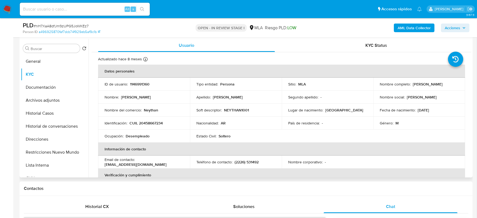
click at [149, 122] on p "CUIL 20458667234" at bounding box center [146, 123] width 33 height 5
copy p "20458667234"
click at [63, 96] on button "Archivos adjuntos" at bounding box center [52, 100] width 63 height 13
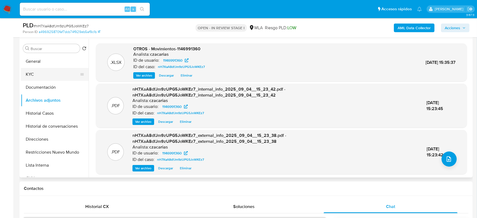
click at [35, 70] on button "KYC" at bounding box center [52, 74] width 63 height 13
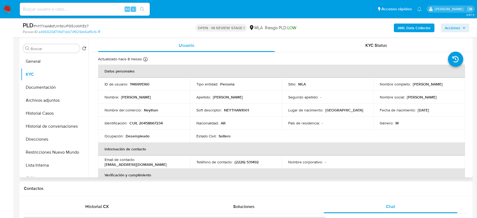
drag, startPoint x: 412, startPoint y: 84, endPoint x: 448, endPoint y: 84, distance: 36.0
click at [448, 84] on div "Nombre completo : Aaron Lautaro Rudy" at bounding box center [419, 84] width 79 height 5
copy p "Aaron Lautaro Rudy"
click at [75, 99] on button "Archivos adjuntos" at bounding box center [52, 100] width 63 height 13
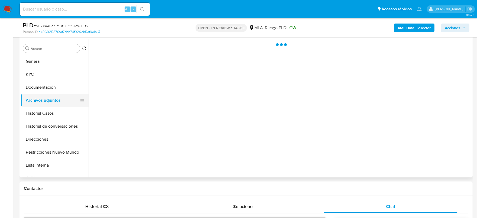
click at [66, 99] on button "Archivos adjuntos" at bounding box center [52, 100] width 63 height 13
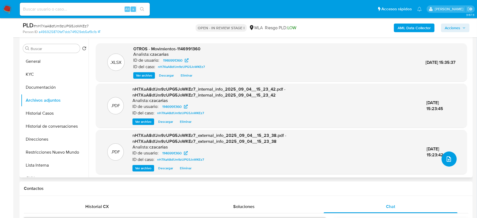
click at [446, 161] on icon "upload-file" at bounding box center [449, 159] width 7 height 7
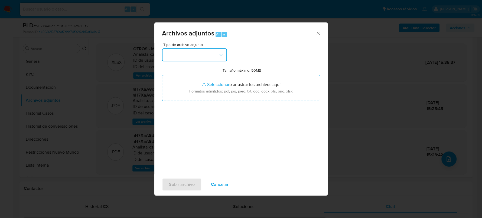
click at [186, 51] on button "button" at bounding box center [194, 54] width 65 height 13
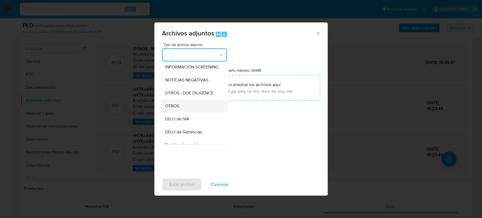
click at [183, 106] on div "OTROS" at bounding box center [192, 106] width 55 height 13
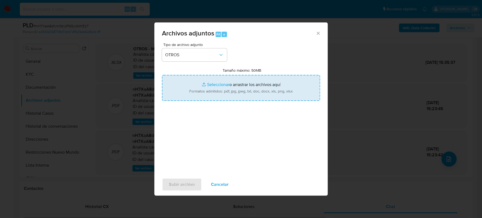
type input "C:\fakepath\NOSIS_Aaron Lautaro Rudy.pdf"
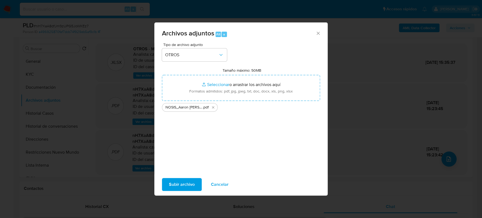
click at [187, 184] on span "Subir archivo" at bounding box center [182, 185] width 26 height 12
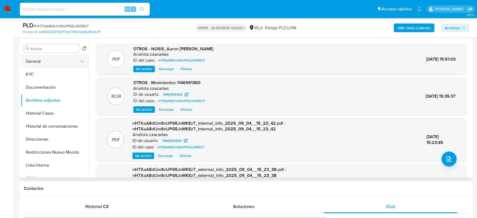
click at [51, 67] on button "General" at bounding box center [52, 61] width 63 height 13
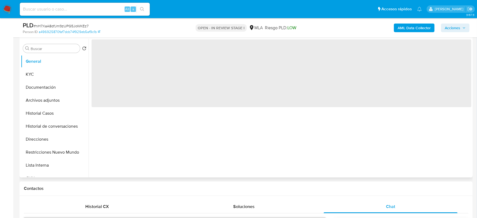
click at [106, 59] on span "‌" at bounding box center [282, 74] width 380 height 68
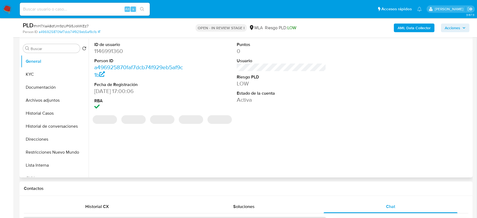
click at [107, 54] on dd "1146991360" at bounding box center [139, 51] width 90 height 8
click at [107, 53] on dd "1146991360" at bounding box center [139, 51] width 90 height 8
copy dd "1146991360"
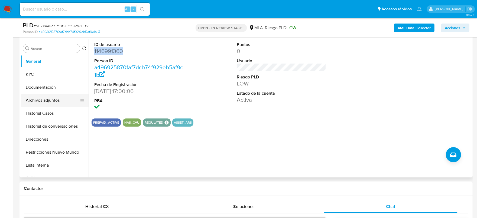
click at [44, 100] on button "Archivos adjuntos" at bounding box center [52, 100] width 63 height 13
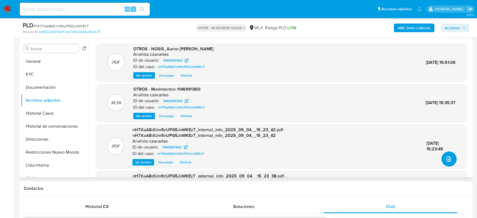
click at [449, 162] on span "upload-file" at bounding box center [449, 159] width 7 height 7
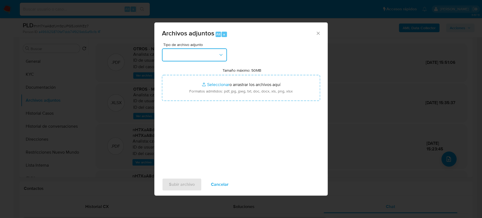
click at [186, 56] on button "button" at bounding box center [194, 54] width 65 height 13
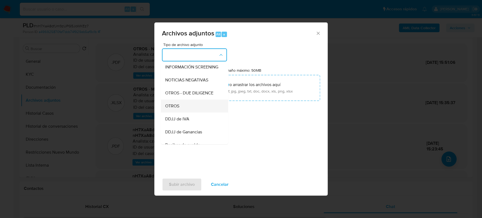
click at [180, 113] on div "OTROS" at bounding box center [192, 106] width 55 height 13
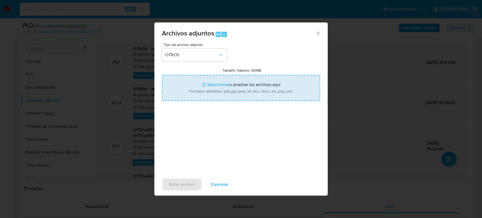
type input "C:\fakepath\Caselog nH7XaA8dfJm9zUPG5JoWKEz7_2025_07_17_23_31_58.docx"
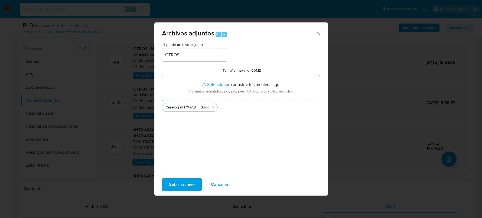
click at [191, 181] on span "Subir archivo" at bounding box center [182, 185] width 26 height 12
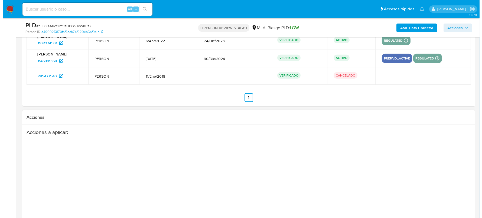
scroll to position [986, 0]
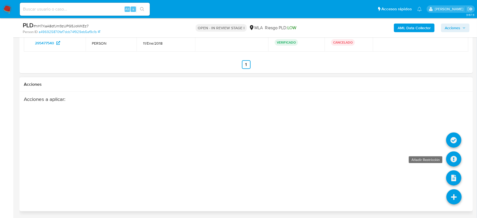
click at [457, 156] on icon at bounding box center [453, 159] width 15 height 15
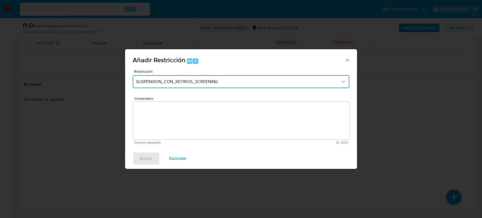
click at [225, 79] on button "SUSPENSION_CON_RETIROS_SCREENING" at bounding box center [241, 81] width 217 height 13
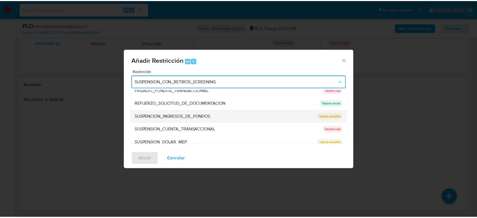
scroll to position [115, 0]
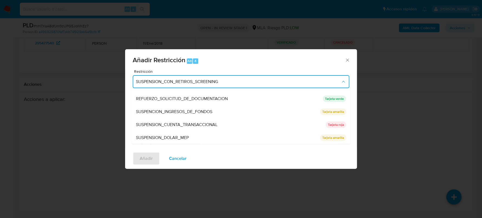
click at [229, 125] on div "SUSPENSION_CUENTA_TRANSACCIONAL" at bounding box center [229, 124] width 187 height 13
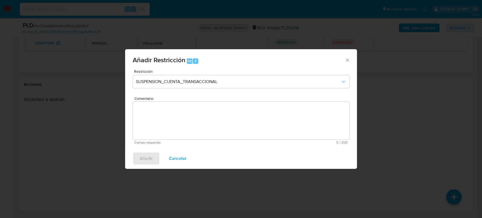
click at [232, 126] on textarea "Comentario" at bounding box center [241, 121] width 217 height 38
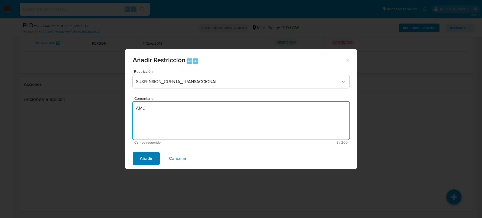
type textarea "AML"
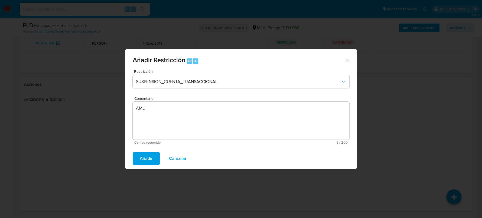
click at [142, 158] on span "Añadir" at bounding box center [146, 159] width 13 height 12
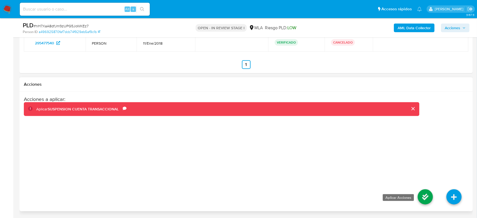
click at [422, 196] on icon at bounding box center [425, 197] width 15 height 15
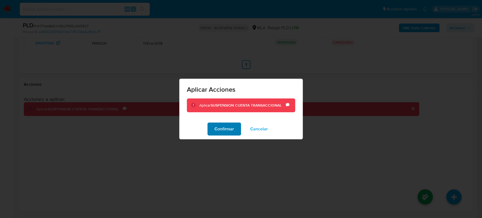
click at [232, 130] on span "Confirmar" at bounding box center [225, 129] width 20 height 12
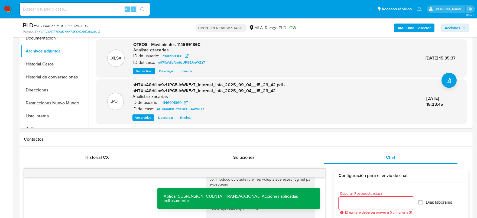
scroll to position [140, 0]
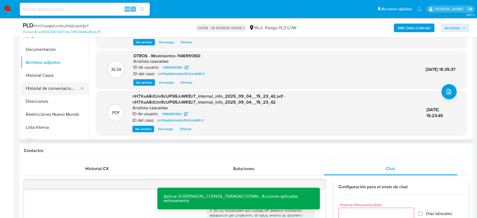
click at [52, 87] on button "Historial de conversaciones" at bounding box center [52, 88] width 63 height 13
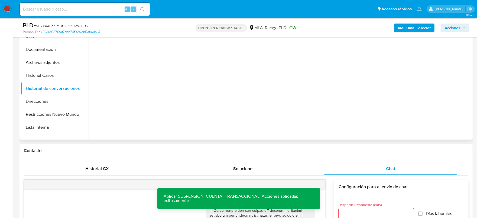
scroll to position [106, 0]
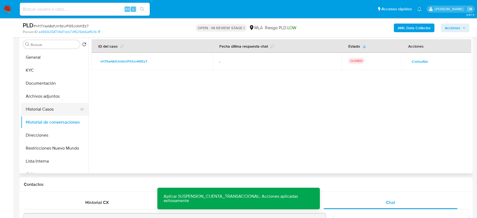
click at [38, 107] on button "Historial Casos" at bounding box center [52, 109] width 63 height 13
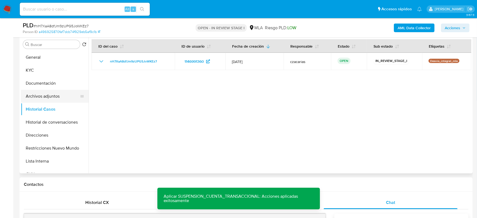
click at [57, 98] on button "Archivos adjuntos" at bounding box center [52, 96] width 63 height 13
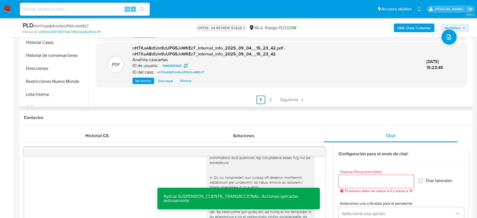
scroll to position [173, 0]
click at [291, 97] on span "Siguiente" at bounding box center [289, 99] width 18 height 4
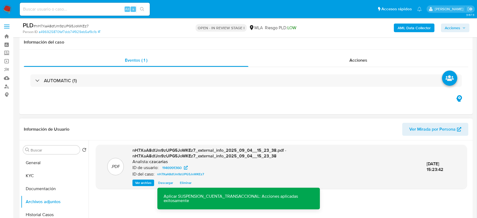
scroll to position [102, 0]
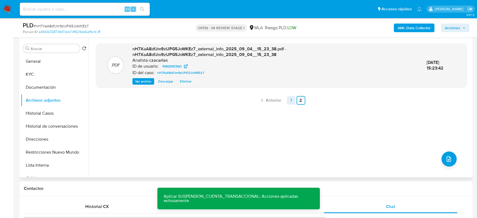
click at [289, 101] on link "1" at bounding box center [291, 100] width 9 height 9
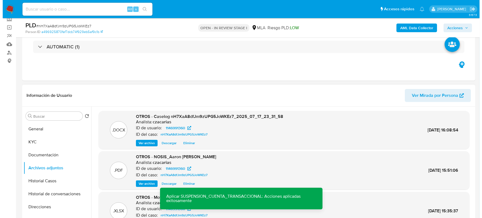
scroll to position [34, 0]
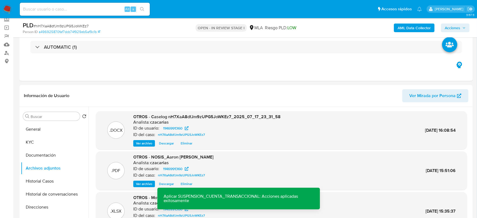
click at [142, 147] on div ".DOCX OTROS - Caselog nH7XaA8dfJm9zUPG5JoWKEz7_2025_07_17_23_31_58 Analista: cz…" at bounding box center [281, 130] width 371 height 38
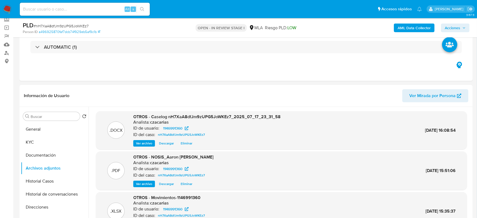
click at [141, 145] on span "Ver archivo" at bounding box center [144, 143] width 16 height 5
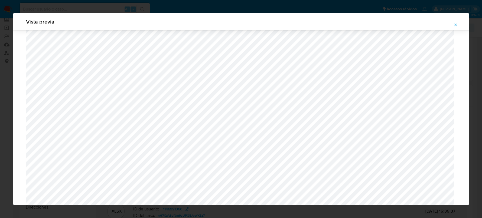
scroll to position [970, 0]
click at [454, 26] on icon "Attachment preview" at bounding box center [456, 25] width 4 height 4
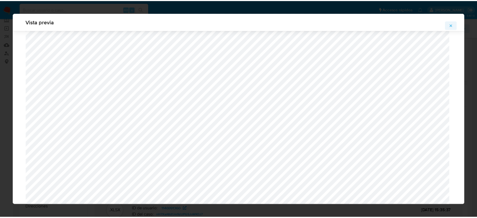
scroll to position [0, 0]
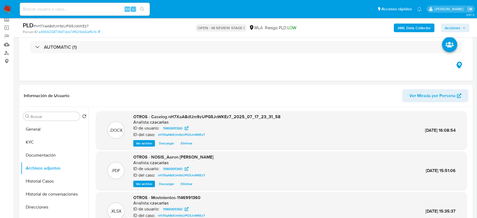
click at [458, 29] on span "Acciones" at bounding box center [452, 28] width 15 height 9
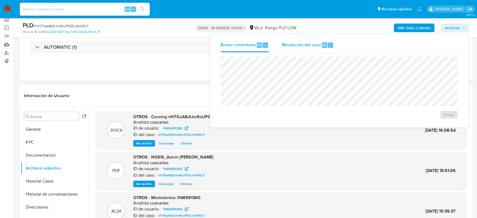
click at [333, 46] on button "Resolución del caso Alt r" at bounding box center [308, 45] width 65 height 14
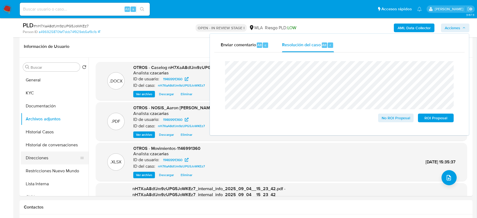
scroll to position [102, 0]
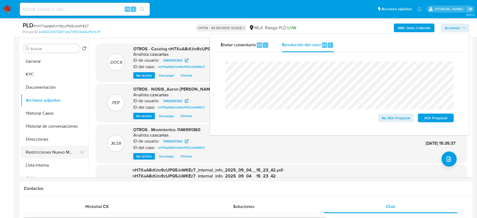
click at [43, 152] on button "Restricciones Nuevo Mundo" at bounding box center [52, 152] width 63 height 13
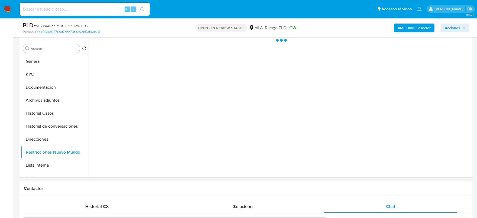
click at [56, 25] on span "# nH7XaA8dfJm9zUPG5JoWKEz7" at bounding box center [61, 25] width 55 height 5
copy span "nH7XaA8dfJm9zUPG5JoWKEz7"
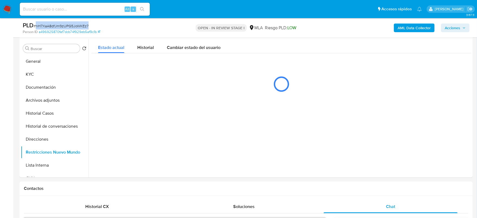
click at [452, 24] on span "Acciones" at bounding box center [452, 28] width 15 height 9
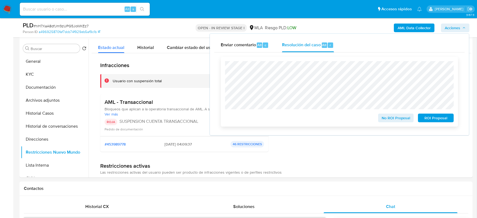
click at [436, 117] on span "ROI Proposal" at bounding box center [436, 118] width 28 height 8
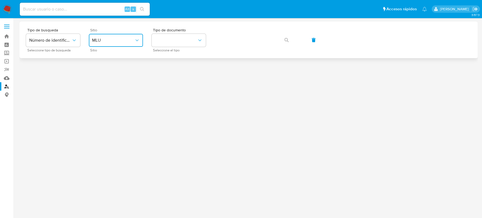
click at [125, 44] on button "MLU" at bounding box center [116, 40] width 54 height 13
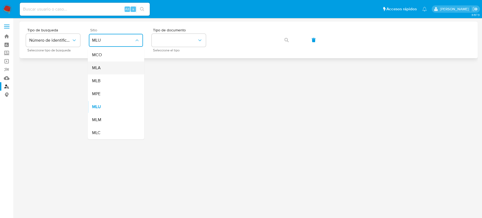
click at [107, 64] on div "MLA" at bounding box center [114, 68] width 44 height 13
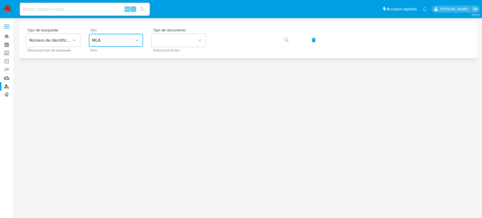
click at [124, 43] on button "MLA" at bounding box center [116, 40] width 54 height 13
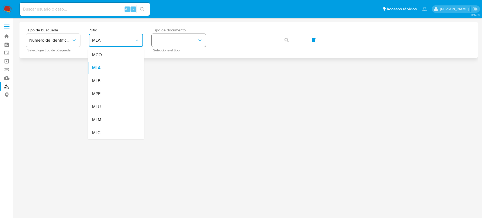
click at [174, 41] on button "identificationType" at bounding box center [179, 40] width 54 height 13
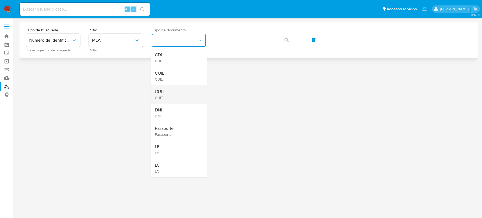
click at [171, 92] on div "CUIT CUIT" at bounding box center [177, 94] width 44 height 18
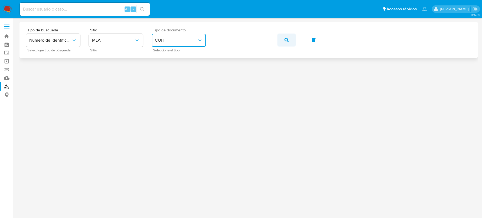
click at [280, 38] on button "button" at bounding box center [286, 40] width 18 height 13
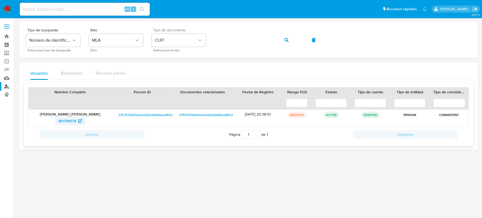
click at [62, 122] on span "801714574" at bounding box center [68, 121] width 18 height 9
click at [7, 10] on img at bounding box center [7, 9] width 9 height 9
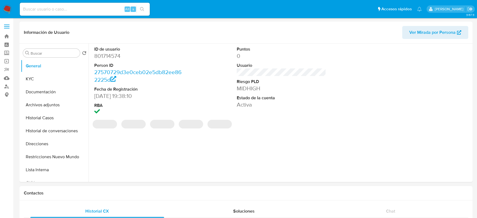
select select "10"
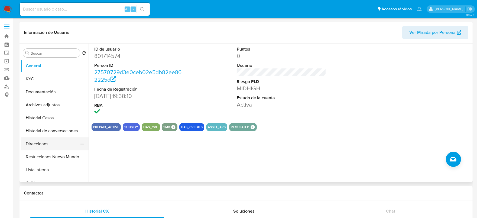
click at [40, 139] on button "Direcciones" at bounding box center [52, 144] width 63 height 13
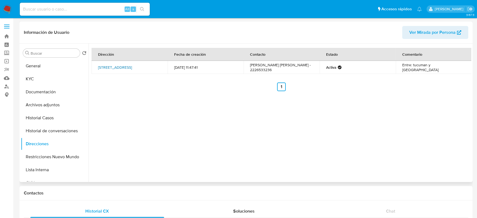
drag, startPoint x: 102, startPoint y: 66, endPoint x: 157, endPoint y: 63, distance: 55.3
click at [157, 63] on td "Calle Estados Unidos 264, Cañuelas, Buenos Aires, 1814, Argentina 264" at bounding box center [130, 67] width 76 height 13
copy link "Calle Estados Unidos 264, Cañuela"
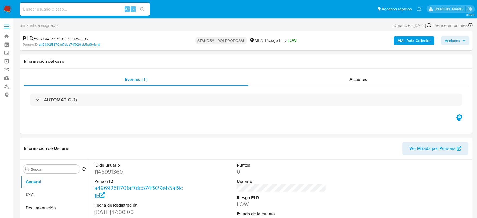
select select "10"
click at [102, 10] on input at bounding box center [85, 9] width 130 height 7
paste input "rTJL1hiwWIyJxGLn8nw8qa5g"
type input "rTJL1hiwWIyJxGLn8nw8qa5g"
click at [141, 10] on icon "search-icon" at bounding box center [142, 9] width 4 height 4
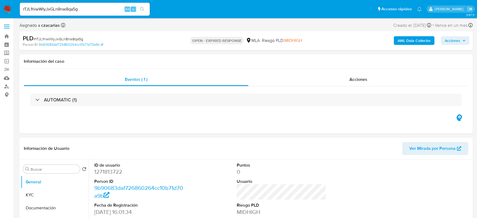
select select "10"
click at [110, 10] on input "rTJL1hiwWIyJxGLn8nw8qa5g" at bounding box center [85, 9] width 130 height 7
click at [111, 9] on input "rTJL1hiwWIyJxGLn8nw8qa5g" at bounding box center [85, 9] width 130 height 7
paste input "vb4I5yeLB1r0ER3F5jHJAqA"
type input "rvb4I5yeLB1r0ER3F5jHJAqA"
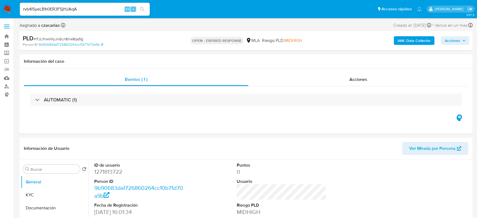
click at [144, 6] on button "search-icon" at bounding box center [142, 9] width 11 height 8
select select "10"
click at [87, 11] on input "rvb4I5yeLB1r0ER3F5jHJAqA" at bounding box center [85, 9] width 130 height 7
click at [88, 10] on input "rvb4I5yeLB1r0ER3F5jHJAqA" at bounding box center [85, 9] width 130 height 7
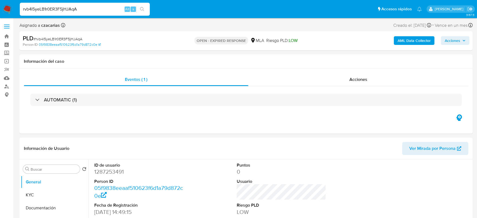
paste input "TJL1hiwWIyJxGLn8nw8qa5g"
type input "rTJL1hiwWIyJxGLn8nw8qa5g"
click at [138, 11] on button "search-icon" at bounding box center [142, 9] width 11 height 8
select select "10"
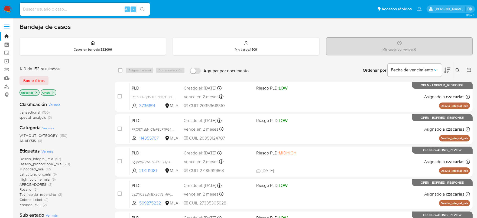
click at [459, 68] on icon at bounding box center [458, 70] width 4 height 4
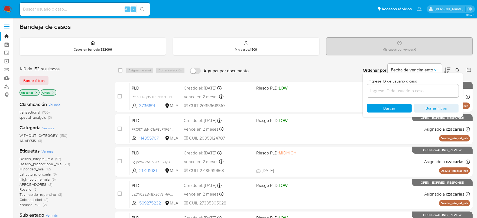
click at [409, 88] on input at bounding box center [413, 91] width 92 height 7
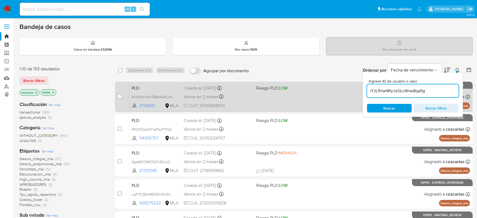
type input "rTJL1hiwWIyJxGLn8nw8qa5g"
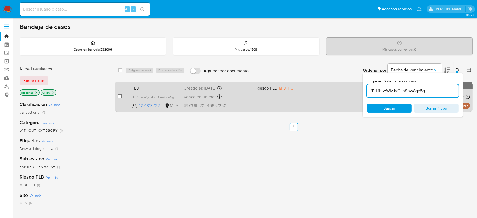
click at [120, 96] on input "checkbox" at bounding box center [120, 96] width 4 height 4
checkbox input "true"
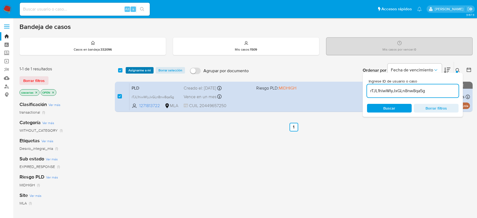
click at [141, 70] on span "Asignarme a mí" at bounding box center [139, 70] width 22 height 5
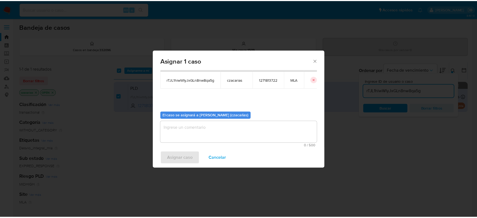
scroll to position [28, 0]
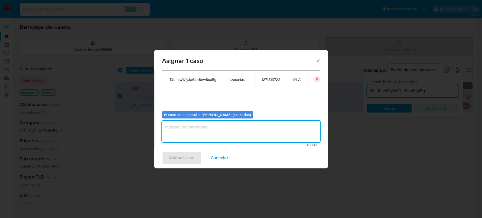
drag, startPoint x: 182, startPoint y: 128, endPoint x: 174, endPoint y: 149, distance: 22.1
click at [182, 129] on textarea "assign-modal" at bounding box center [241, 132] width 158 height 22
click at [174, 153] on span "Asignar caso" at bounding box center [181, 158] width 25 height 12
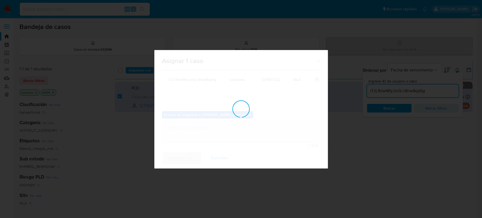
checkbox input "false"
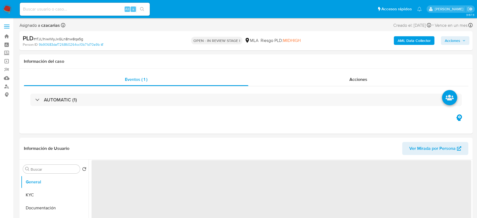
select select "10"
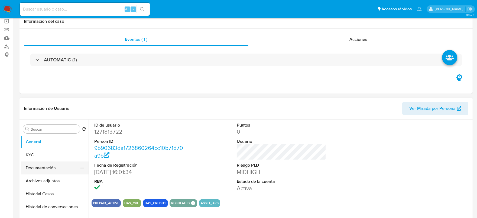
scroll to position [67, 0]
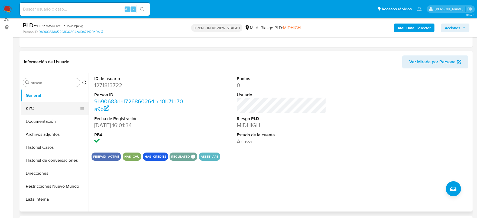
click at [38, 105] on button "KYC" at bounding box center [52, 108] width 63 height 13
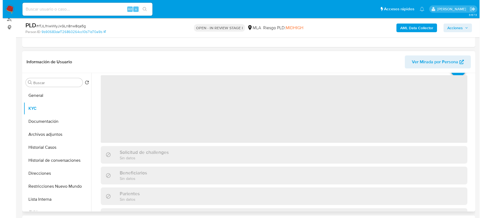
scroll to position [34, 0]
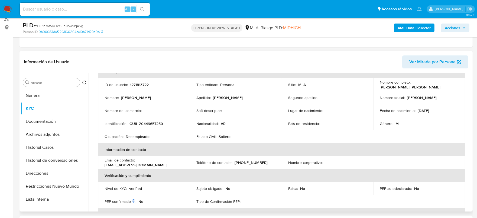
click at [152, 123] on p "CUIL 20449657250" at bounding box center [147, 123] width 34 height 5
copy p "20449657250"
click at [145, 85] on p "1271813722" at bounding box center [139, 84] width 19 height 5
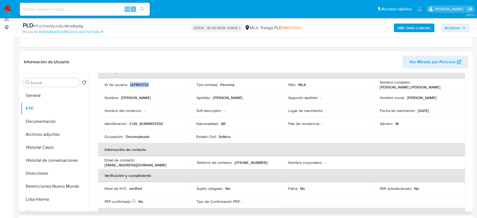
copy p "1271813722"
click at [141, 86] on p "1271813722" at bounding box center [139, 84] width 19 height 5
click at [410, 24] on b "AML Data Collector" at bounding box center [414, 28] width 33 height 9
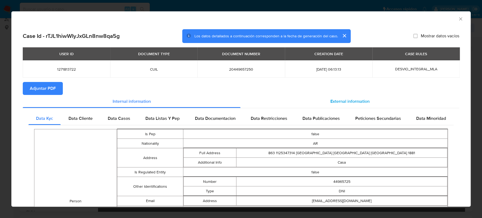
click at [349, 106] on div "External information" at bounding box center [350, 101] width 219 height 13
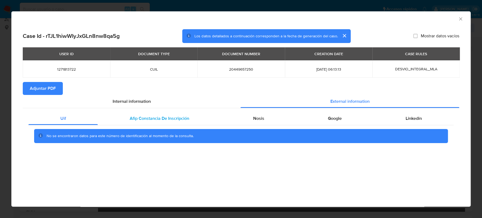
click at [152, 123] on div "Afip Constancia De Inscripción" at bounding box center [159, 118] width 123 height 13
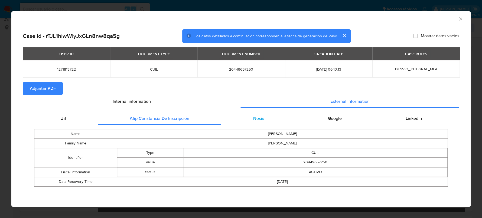
click at [250, 120] on div "Nosis" at bounding box center [258, 118] width 75 height 13
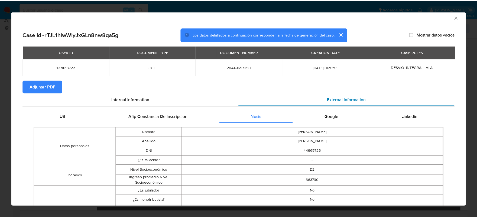
scroll to position [0, 0]
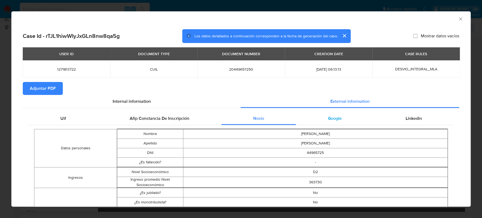
click at [336, 121] on span "Google" at bounding box center [335, 118] width 14 height 6
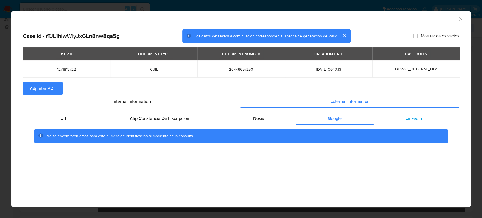
click at [412, 117] on span "Linkedin" at bounding box center [414, 118] width 16 height 6
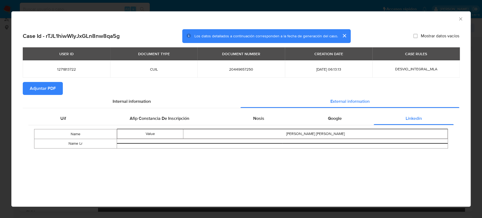
click at [44, 87] on span "Adjuntar PDF" at bounding box center [43, 89] width 26 height 12
click at [459, 21] on icon "Cerrar ventana" at bounding box center [460, 18] width 5 height 5
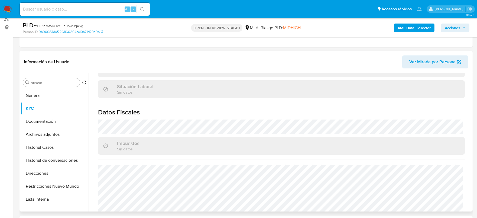
scroll to position [285, 0]
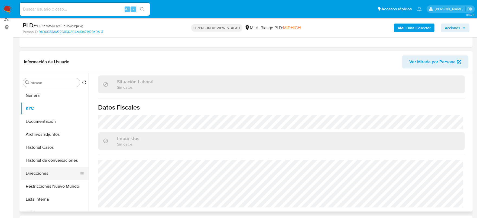
click at [29, 174] on button "Direcciones" at bounding box center [52, 173] width 63 height 13
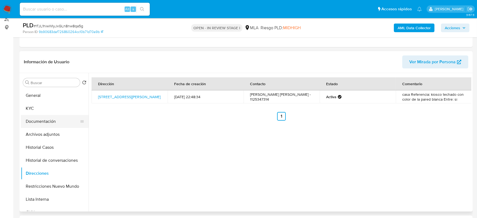
click at [36, 121] on button "Documentación" at bounding box center [52, 121] width 63 height 13
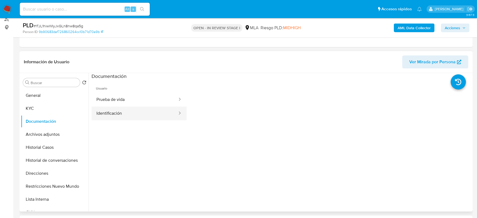
click at [98, 112] on button "Identificación" at bounding box center [135, 114] width 86 height 14
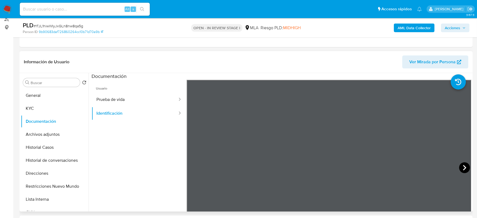
click at [459, 169] on icon at bounding box center [464, 168] width 11 height 11
click at [33, 102] on button "KYC" at bounding box center [52, 108] width 63 height 13
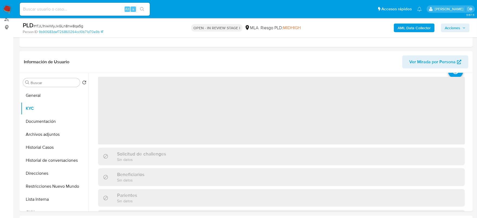
scroll to position [34, 0]
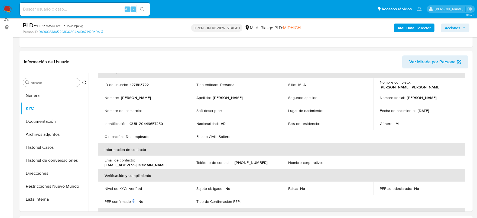
click at [148, 124] on p "CUIL 20449657250" at bounding box center [147, 123] width 34 height 5
copy p "20449657250"
drag, startPoint x: 412, startPoint y: 84, endPoint x: 454, endPoint y: 86, distance: 42.6
click at [454, 86] on div "Nombre completo : Gonzalo Gabriel Martin" at bounding box center [419, 85] width 79 height 10
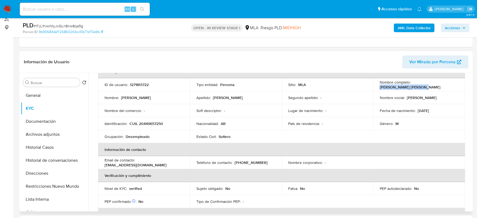
copy p "Gonzalo Gabriel Martin"
click at [35, 121] on button "Documentación" at bounding box center [52, 121] width 63 height 13
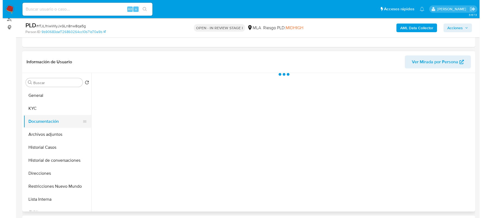
scroll to position [0, 0]
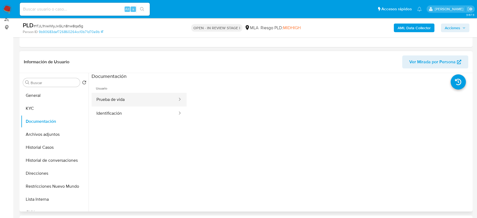
click at [117, 98] on button "Prueba de vida" at bounding box center [135, 100] width 86 height 14
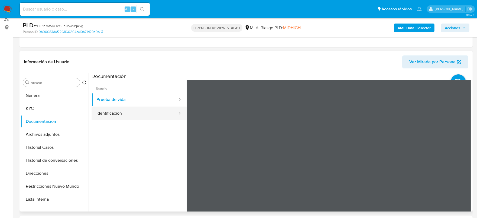
click at [123, 114] on button "Identificación" at bounding box center [135, 114] width 86 height 14
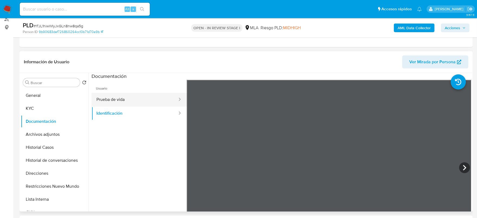
click at [139, 94] on button "Prueba de vida" at bounding box center [135, 100] width 86 height 14
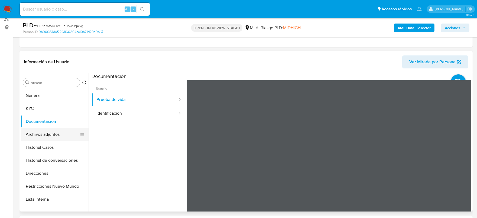
click at [41, 134] on button "Archivos adjuntos" at bounding box center [52, 134] width 63 height 13
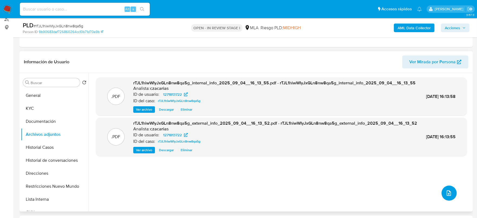
click at [446, 193] on icon "upload-file" at bounding box center [449, 193] width 7 height 7
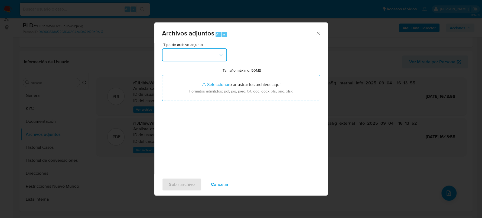
click at [210, 55] on button "button" at bounding box center [194, 54] width 65 height 13
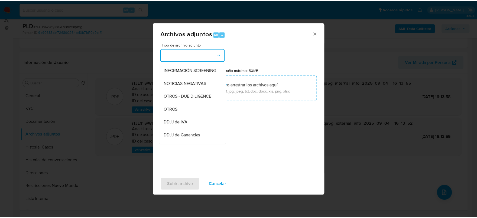
scroll to position [102, 0]
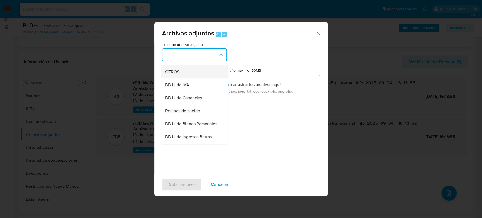
click at [182, 76] on div "OTROS" at bounding box center [192, 72] width 55 height 13
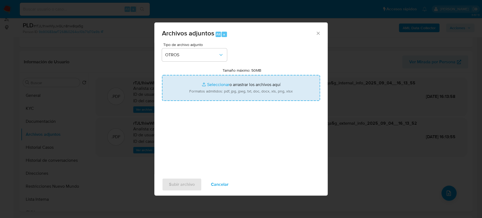
type input "C:\fakepath\Movimientos-1271813722.xlsx"
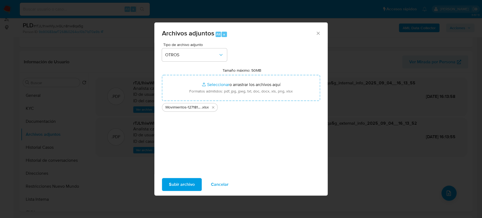
click at [182, 184] on span "Subir archivo" at bounding box center [182, 185] width 26 height 12
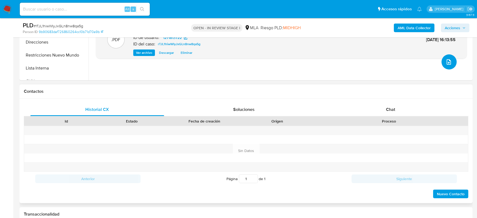
scroll to position [237, 0]
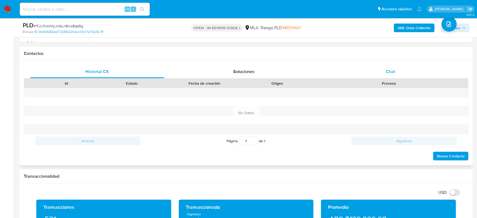
click at [383, 68] on div "Chat" at bounding box center [391, 71] width 134 height 13
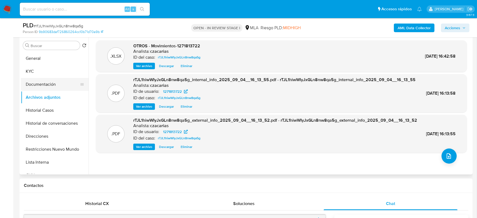
scroll to position [102, 0]
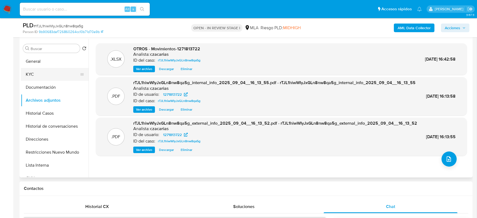
click at [47, 73] on button "KYC" at bounding box center [52, 74] width 63 height 13
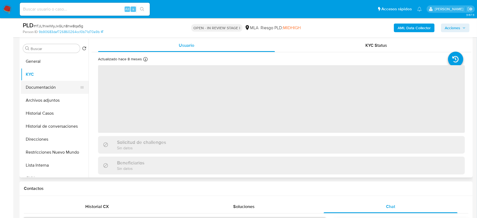
click at [67, 89] on button "Documentación" at bounding box center [52, 87] width 63 height 13
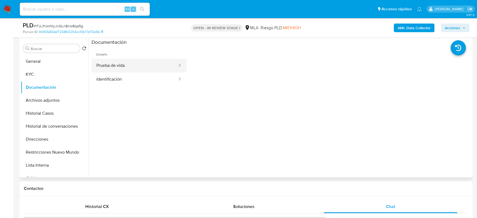
click at [112, 67] on button "Prueba de vida" at bounding box center [135, 66] width 86 height 14
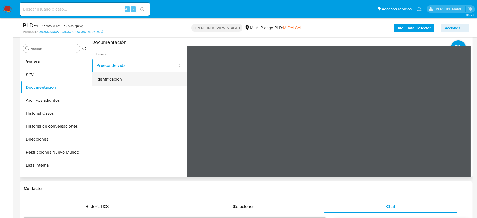
click at [109, 82] on button "Identificación" at bounding box center [135, 80] width 86 height 14
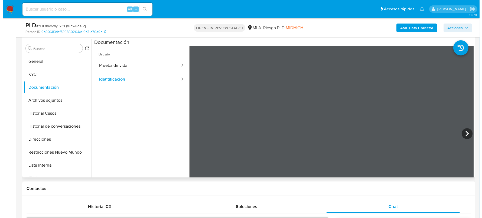
scroll to position [34, 0]
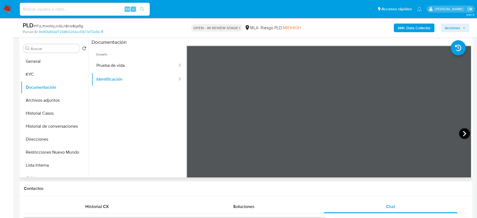
click at [459, 137] on icon at bounding box center [464, 133] width 11 height 11
click at [53, 64] on button "General" at bounding box center [52, 61] width 63 height 13
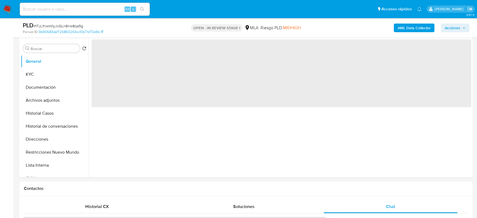
click at [104, 55] on span "‌" at bounding box center [282, 74] width 380 height 68
click at [107, 55] on span "‌" at bounding box center [282, 74] width 380 height 68
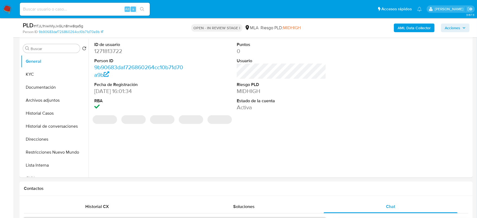
click at [101, 55] on dd "1271813722" at bounding box center [139, 51] width 90 height 8
click at [102, 53] on dd "1271813722" at bounding box center [139, 51] width 90 height 8
copy dd "1271813722"
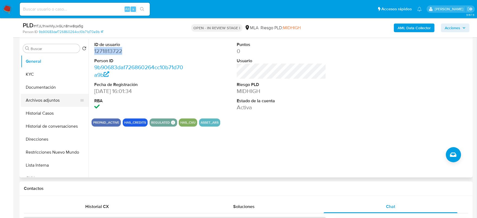
click at [36, 100] on button "Archivos adjuntos" at bounding box center [52, 100] width 63 height 13
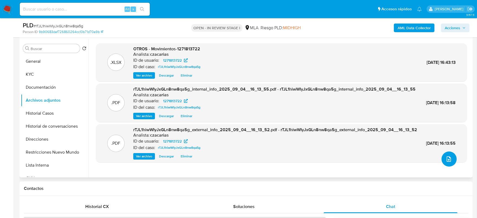
click at [446, 158] on icon "upload-file" at bounding box center [449, 159] width 7 height 7
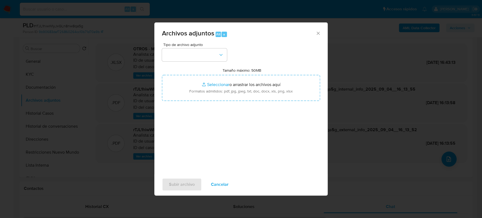
click at [178, 47] on div "Tipo de archivo adjunto" at bounding box center [194, 52] width 65 height 19
click at [179, 50] on button "button" at bounding box center [194, 54] width 65 height 13
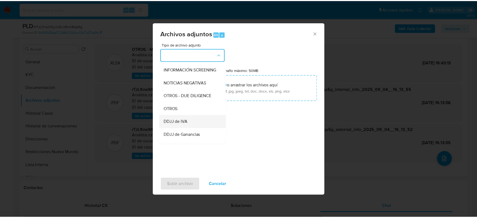
scroll to position [67, 0]
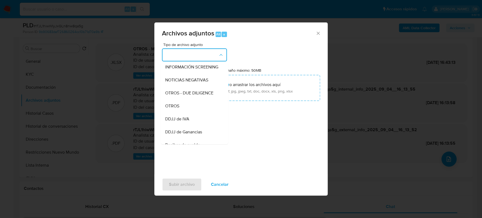
click at [175, 108] on span "OTROS" at bounding box center [172, 105] width 14 height 5
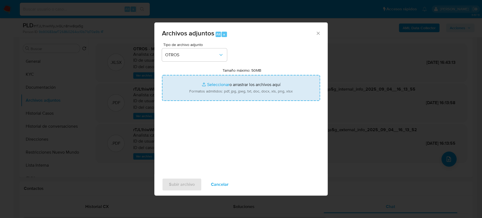
type input "C:\fakepath\Caselog rTJL1hiwWIyJxGLn8nw8qa5g_2025_07_18_13_31_26.docx"
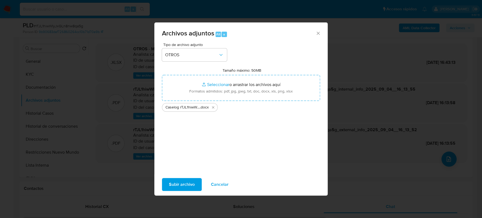
click at [185, 182] on span "Subir archivo" at bounding box center [182, 185] width 26 height 12
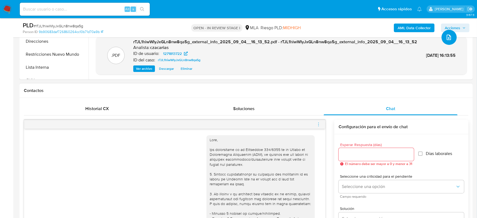
scroll to position [203, 0]
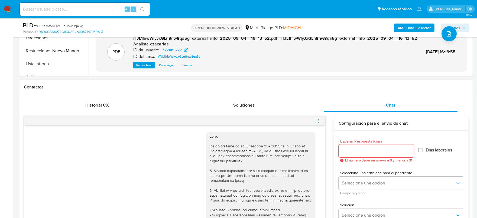
click at [317, 120] on icon "menu-action" at bounding box center [318, 121] width 5 height 5
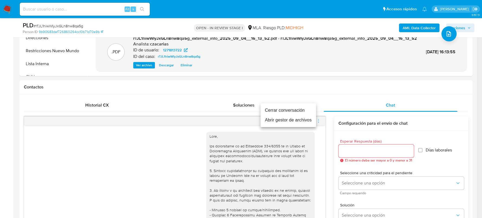
click at [295, 108] on li "Cerrar conversación" at bounding box center [289, 111] width 56 height 10
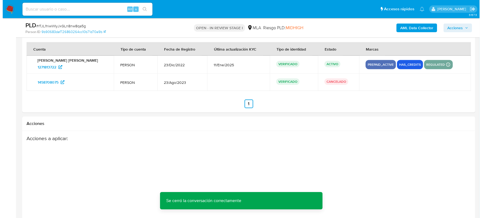
scroll to position [968, 0]
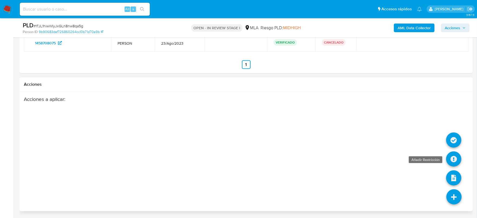
click at [450, 160] on icon at bounding box center [453, 159] width 15 height 15
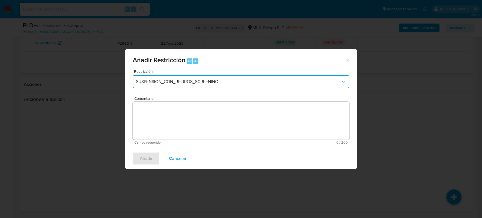
click at [242, 84] on span "SUSPENSION_CON_RETIROS_SCREENING" at bounding box center [238, 81] width 205 height 5
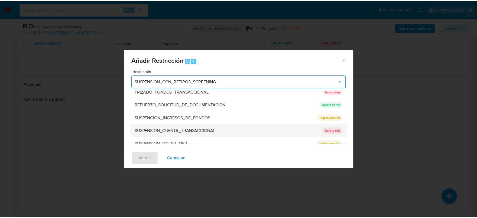
scroll to position [115, 0]
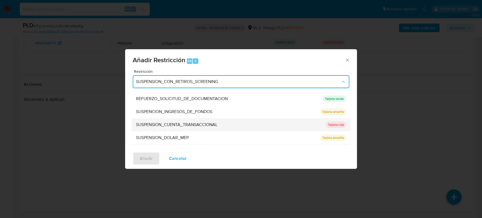
click at [213, 122] on span "SUSPENSION_CUENTA_TRANSACCIONAL" at bounding box center [177, 124] width 82 height 5
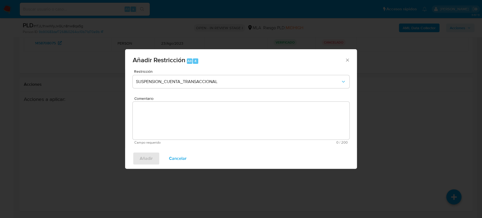
click at [220, 126] on textarea "Comentario" at bounding box center [241, 121] width 217 height 38
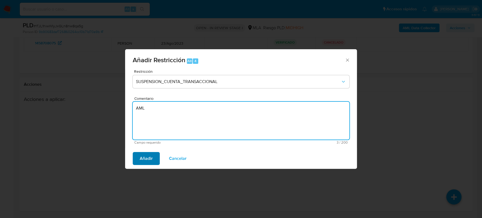
type textarea "AML"
click at [151, 156] on span "Añadir" at bounding box center [146, 159] width 13 height 12
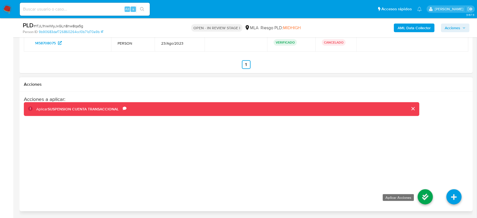
click at [425, 195] on icon at bounding box center [425, 197] width 15 height 15
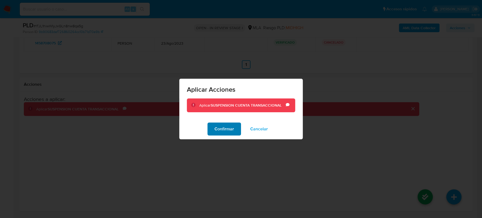
click at [234, 133] on button "Confirmar" at bounding box center [225, 129] width 34 height 13
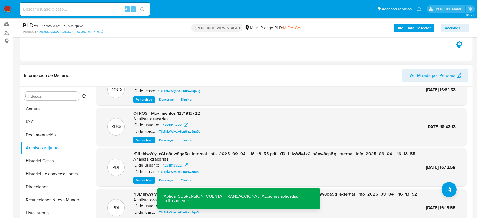
scroll to position [0, 0]
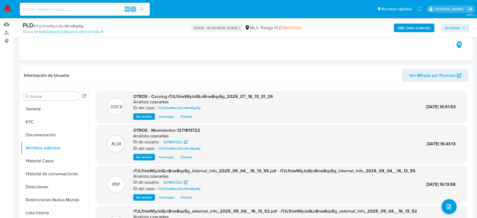
click at [451, 29] on span "Acciones" at bounding box center [452, 28] width 15 height 9
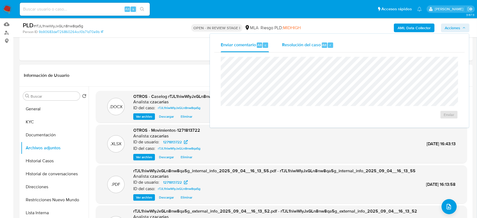
click at [287, 43] on span "Resolución del caso" at bounding box center [301, 45] width 39 height 6
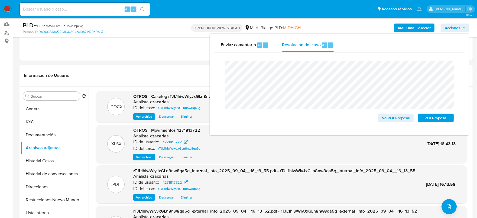
click at [76, 25] on span "# rTJL1hiwWIyJxGLn8nw8qa5g" at bounding box center [59, 25] width 50 height 5
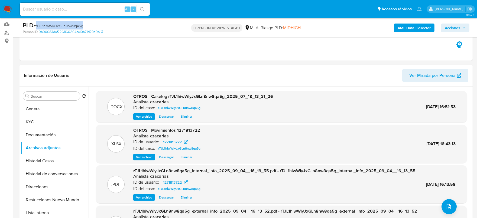
click at [76, 25] on span "# rTJL1hiwWIyJxGLn8nw8qa5g" at bounding box center [59, 25] width 50 height 5
copy span "rTJL1hiwWIyJxGLn8nw8qa5g"
click at [473, 26] on div "PLD # rTJL1hiwWIyJxGLn8nw8qa5g Person ID 9b90683daf726860264cc10b71d70a9b OPEN …" at bounding box center [238, 27] width 477 height 19
click at [464, 26] on icon "button" at bounding box center [463, 27] width 3 height 3
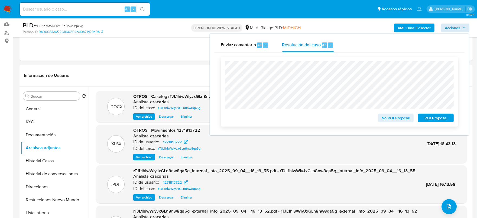
click at [440, 120] on span "ROI Proposal" at bounding box center [436, 118] width 28 height 8
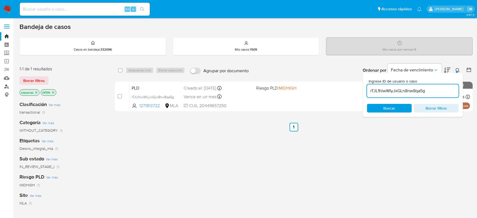
click at [5, 88] on link "Buscador de personas" at bounding box center [32, 86] width 64 height 8
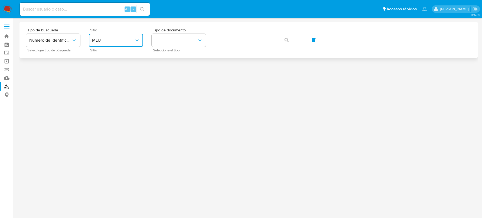
click at [117, 44] on button "MLU" at bounding box center [116, 40] width 54 height 13
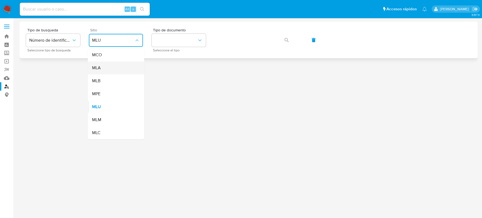
click at [111, 70] on div "MLA" at bounding box center [114, 68] width 44 height 13
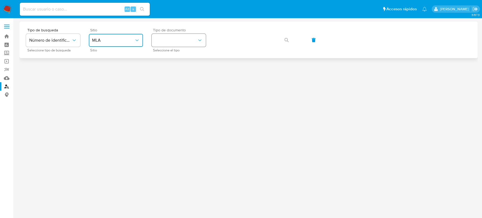
click at [163, 43] on button "identificationType" at bounding box center [179, 40] width 54 height 13
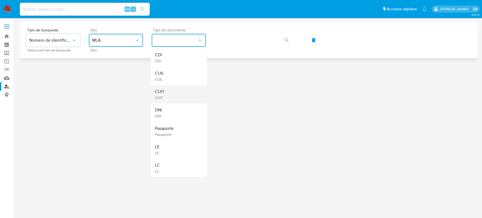
click at [169, 96] on div "CUIT CUIT" at bounding box center [177, 94] width 44 height 18
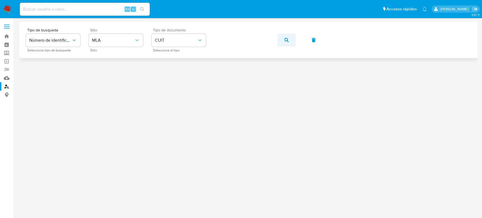
click at [287, 40] on icon "button" at bounding box center [286, 40] width 4 height 4
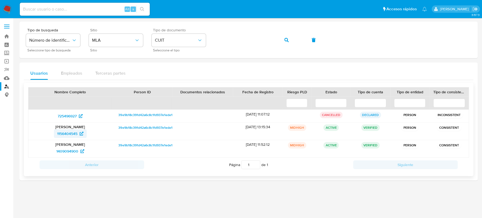
click at [65, 133] on span "1156404545" at bounding box center [67, 134] width 20 height 9
click at [75, 153] on span "1409094900" at bounding box center [67, 151] width 22 height 9
click at [12, 6] on img at bounding box center [7, 9] width 9 height 9
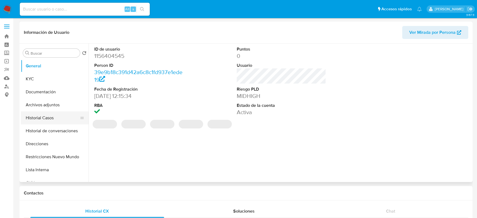
select select "10"
click at [39, 120] on button "Historial Casos" at bounding box center [52, 118] width 63 height 13
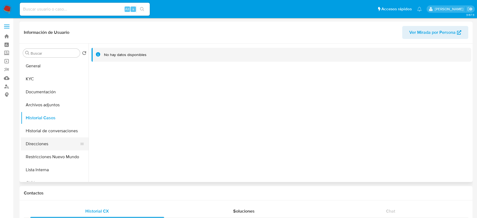
click at [38, 140] on button "Direcciones" at bounding box center [52, 144] width 63 height 13
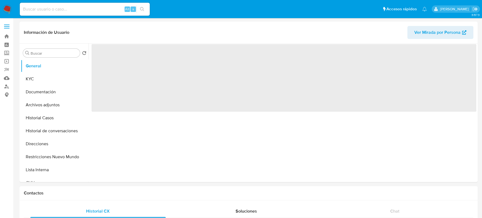
select select "10"
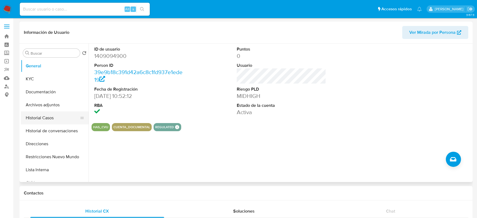
click at [52, 117] on button "Historial Casos" at bounding box center [52, 118] width 63 height 13
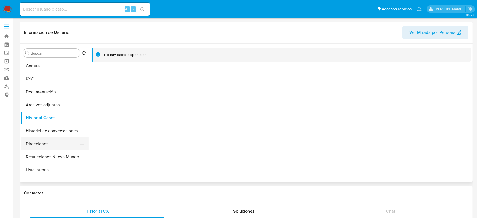
click at [28, 144] on button "Direcciones" at bounding box center [52, 144] width 63 height 13
click at [37, 78] on button "KYC" at bounding box center [52, 79] width 63 height 13
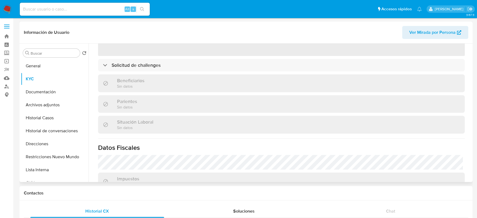
scroll to position [280, 0]
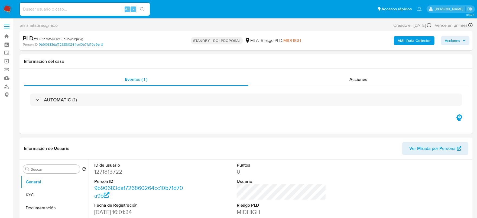
select select "10"
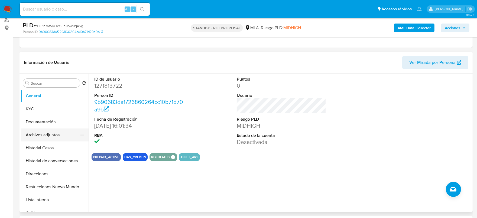
scroll to position [67, 0]
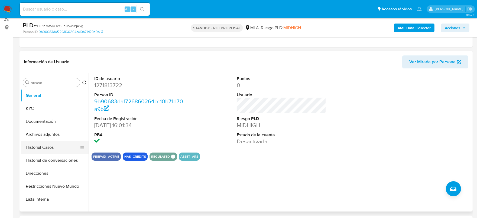
click at [37, 144] on button "Historial Casos" at bounding box center [52, 147] width 63 height 13
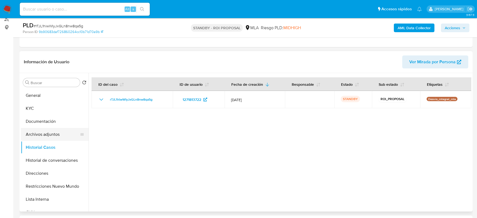
click at [45, 134] on button "Archivos adjuntos" at bounding box center [52, 134] width 63 height 13
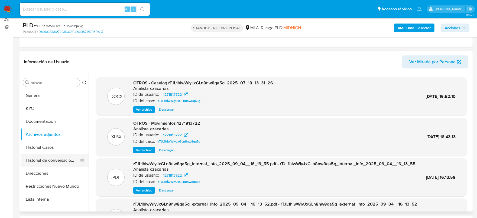
click at [38, 154] on button "Historial de conversaciones" at bounding box center [52, 160] width 63 height 13
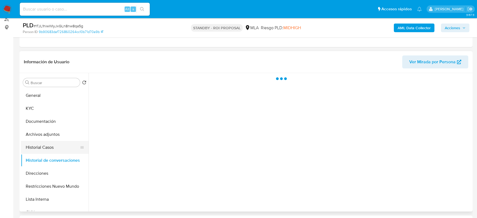
click at [40, 148] on button "Historial Casos" at bounding box center [52, 147] width 63 height 13
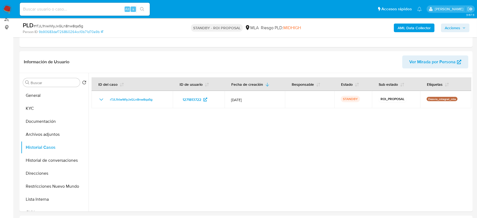
click at [110, 8] on input at bounding box center [85, 9] width 130 height 7
paste input "rvb4I5yeLB1r0ER3F5jHJAqA"
type input "rvb4I5yeLB1r0ER3F5jHJAqA"
click at [137, 8] on div "rvb4I5yeLB1r0ER3F5jHJAqA Alt s" at bounding box center [85, 9] width 130 height 15
click at [139, 9] on button "search-icon" at bounding box center [142, 9] width 11 height 8
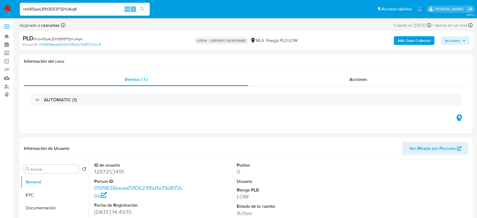
select select "10"
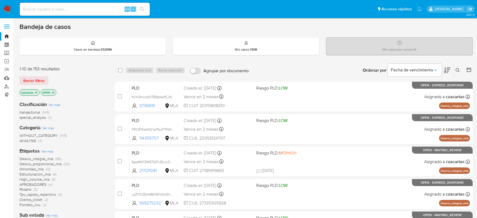
click at [456, 73] on button at bounding box center [458, 70] width 9 height 7
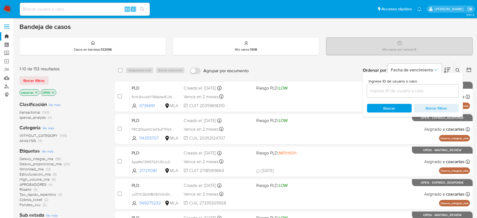
click at [416, 93] on input at bounding box center [413, 91] width 92 height 7
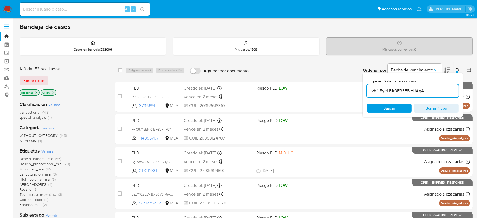
type input "rvb4I5yeLB1r0ER3F5jHJAqA"
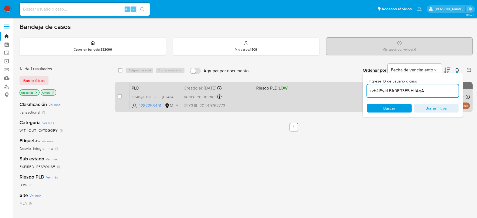
click at [119, 99] on div "case-item-checkbox" at bounding box center [120, 96] width 4 height 5
click at [119, 96] on input "checkbox" at bounding box center [120, 96] width 4 height 4
checkbox input "true"
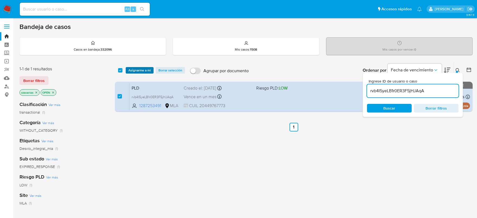
drag, startPoint x: 143, startPoint y: 66, endPoint x: 141, endPoint y: 70, distance: 3.8
click at [143, 66] on div "select-all-cases-checkbox Asignarme a mí Borrar selección Agrupar por documento…" at bounding box center [294, 70] width 358 height 17
click at [142, 72] on span "Asignarme a mí" at bounding box center [139, 70] width 22 height 5
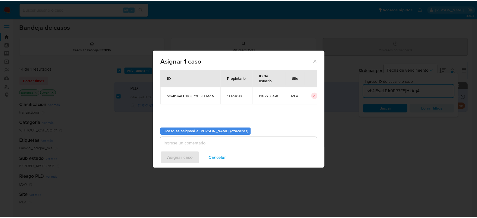
scroll to position [28, 0]
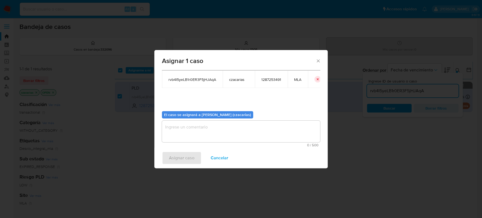
drag, startPoint x: 201, startPoint y: 127, endPoint x: 198, endPoint y: 130, distance: 4.1
click at [200, 129] on textarea "assign-modal" at bounding box center [241, 132] width 158 height 22
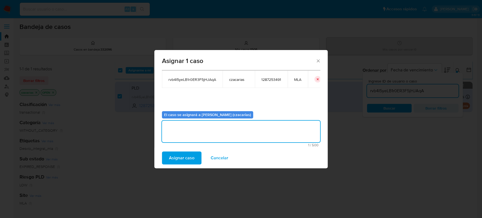
click at [183, 160] on span "Asignar caso" at bounding box center [181, 158] width 25 height 12
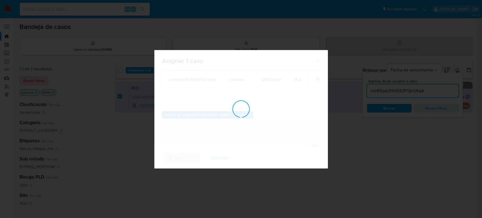
checkbox input "false"
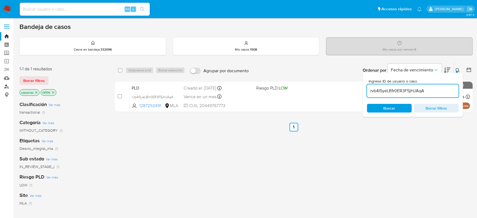
click at [5, 86] on link "Buscador de personas" at bounding box center [32, 86] width 64 height 8
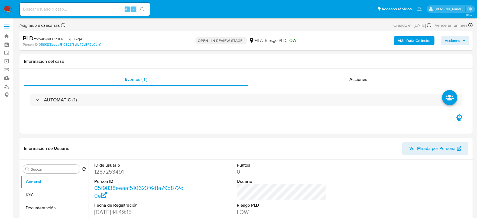
select select "10"
click at [103, 171] on dd "1287253491" at bounding box center [139, 172] width 90 height 8
copy dd "1287253491"
click at [112, 172] on dd "1287253491" at bounding box center [139, 172] width 90 height 8
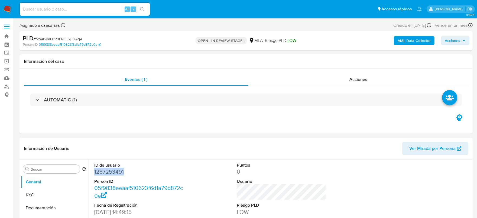
click at [112, 172] on dd "1287253491" at bounding box center [139, 172] width 90 height 8
click at [106, 172] on dd "1287253491" at bounding box center [139, 172] width 90 height 8
click at [32, 197] on button "KYC" at bounding box center [52, 195] width 63 height 13
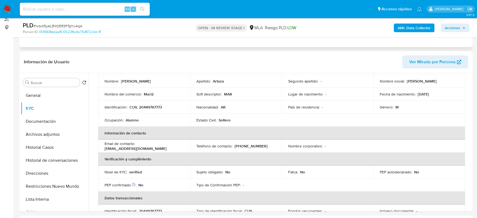
scroll to position [34, 0]
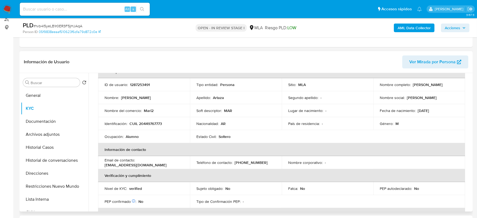
click at [141, 123] on p "CUIL 20449767773" at bounding box center [146, 123] width 33 height 5
copy p "20449767773"
click at [69, 134] on button "Archivos adjuntos" at bounding box center [52, 134] width 63 height 13
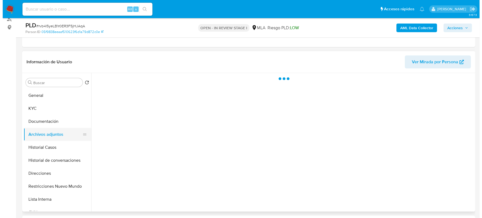
scroll to position [0, 0]
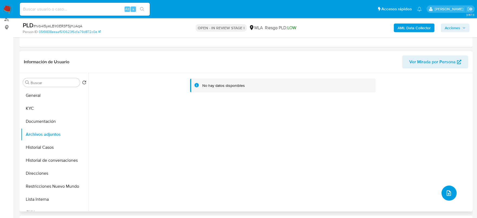
click at [448, 192] on icon "upload-file" at bounding box center [449, 193] width 7 height 7
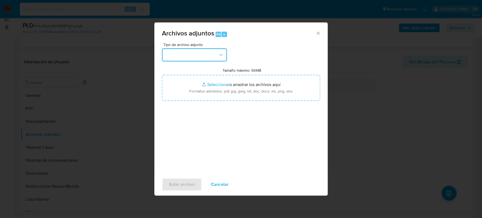
click at [176, 51] on button "button" at bounding box center [194, 54] width 65 height 13
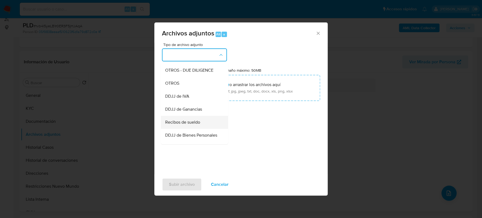
scroll to position [102, 0]
click at [167, 66] on div "OTROS - DUE DILIGENCE" at bounding box center [192, 59] width 55 height 13
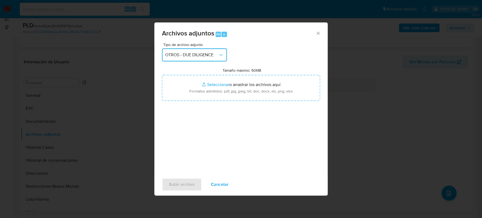
click at [210, 60] on button "OTROS - DUE DILIGENCE" at bounding box center [194, 54] width 65 height 13
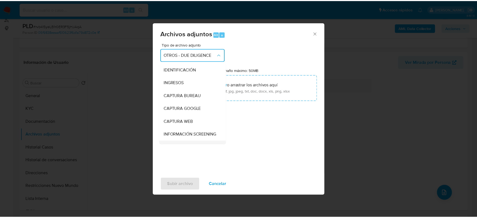
scroll to position [62, 0]
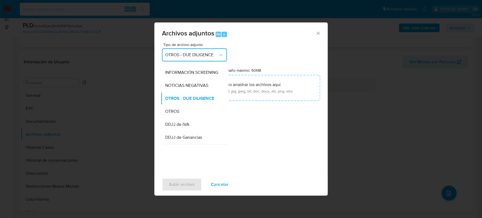
click at [182, 113] on div "OTROS" at bounding box center [192, 111] width 55 height 13
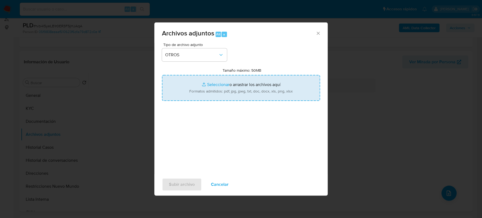
type input "C:\fakepath\Movimientos-1287253491.xlsx"
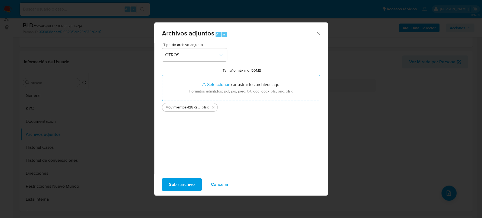
click at [181, 187] on span "Subir archivo" at bounding box center [182, 185] width 26 height 12
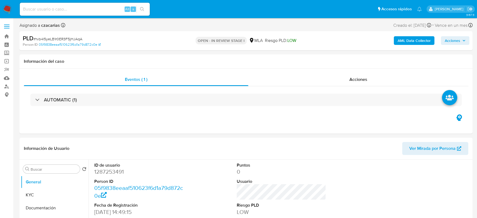
select select "10"
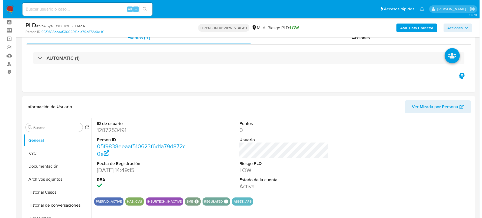
scroll to position [67, 0]
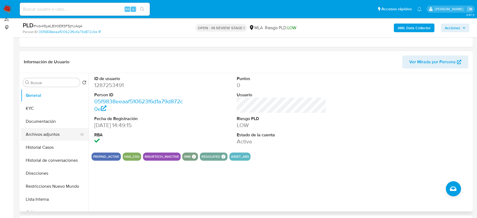
click at [31, 129] on button "Archivos adjuntos" at bounding box center [52, 134] width 63 height 13
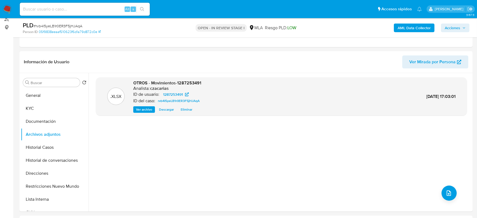
click at [400, 29] on b "AML Data Collector" at bounding box center [414, 28] width 33 height 9
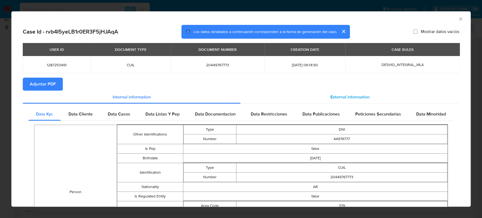
click at [344, 100] on span "External information" at bounding box center [350, 97] width 39 height 6
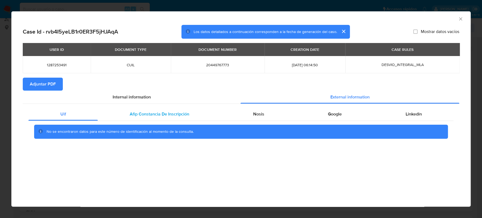
click at [196, 113] on div "Afip Constancia De Inscripción" at bounding box center [159, 114] width 123 height 13
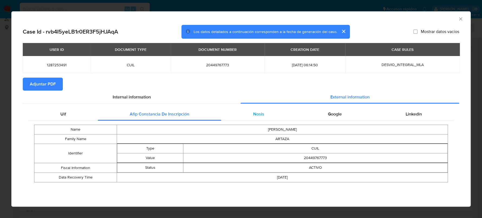
click at [270, 109] on div "Nosis" at bounding box center [258, 114] width 75 height 13
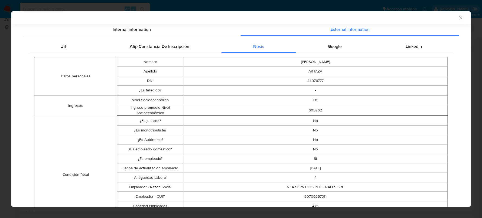
scroll to position [0, 0]
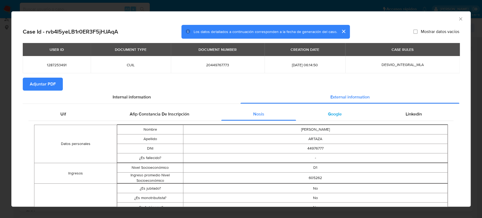
click at [334, 119] on div "Google" at bounding box center [334, 114] width 77 height 13
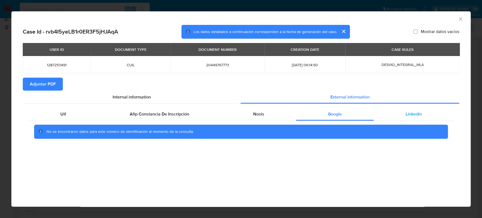
click at [396, 114] on div "Linkedin" at bounding box center [414, 114] width 80 height 13
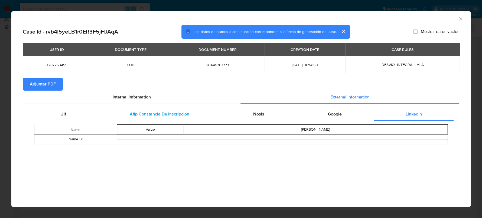
click at [159, 116] on span "Afip Constancia De Inscripción" at bounding box center [160, 114] width 60 height 6
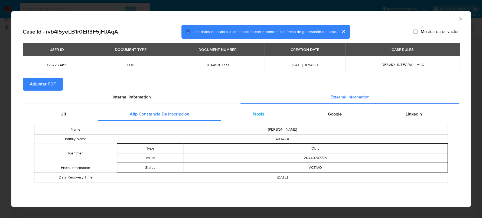
click at [278, 114] on div "Nosis" at bounding box center [258, 114] width 75 height 13
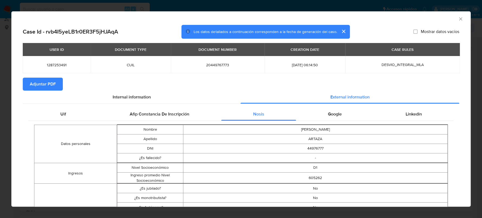
click at [49, 88] on span "Adjuntar PDF" at bounding box center [43, 84] width 26 height 12
click at [458, 19] on icon "Cerrar ventana" at bounding box center [460, 18] width 5 height 5
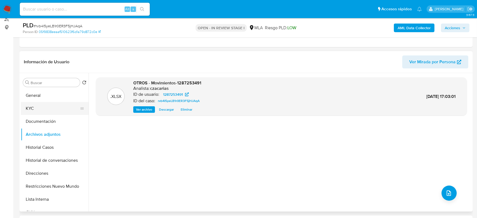
click at [51, 109] on button "KYC" at bounding box center [52, 108] width 63 height 13
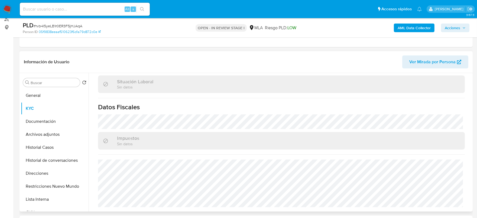
scroll to position [285, 0]
click at [51, 119] on button "Documentación" at bounding box center [52, 121] width 63 height 13
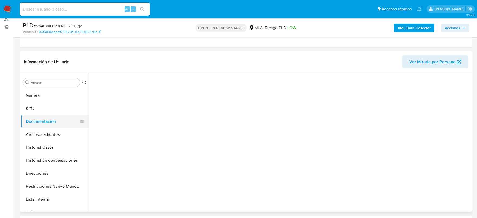
scroll to position [0, 0]
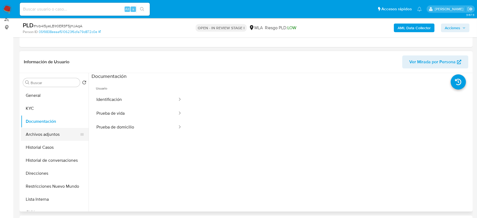
click at [48, 134] on button "Archivos adjuntos" at bounding box center [52, 134] width 63 height 13
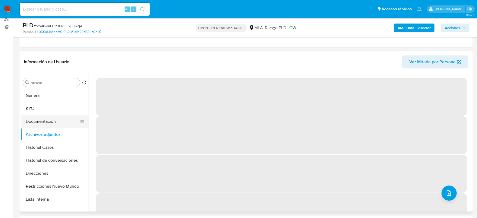
click at [64, 122] on button "Documentación" at bounding box center [52, 121] width 63 height 13
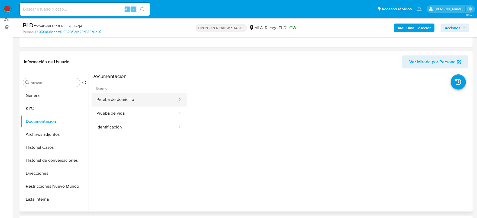
click at [128, 100] on button "Prueba de domicilio" at bounding box center [135, 100] width 86 height 14
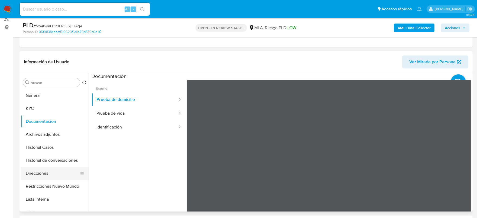
click at [76, 170] on div "Buscar Volver al orden por defecto General KYC Documentación Archivos adjuntos …" at bounding box center [246, 142] width 451 height 139
click at [424, 58] on div "Información de Usuario Ver Mirada por Persona Buscar Volver al orden por defect…" at bounding box center [246, 131] width 453 height 161
click at [115, 114] on button "Prueba de vida" at bounding box center [135, 114] width 86 height 14
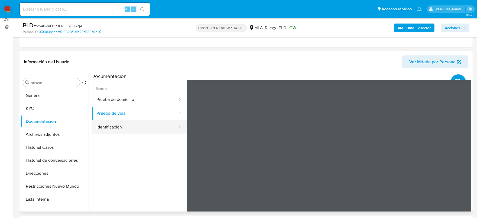
click at [167, 128] on button "Identificación" at bounding box center [135, 128] width 86 height 14
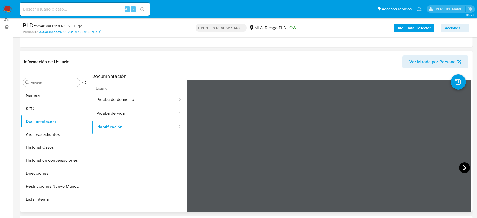
click at [462, 168] on icon at bounding box center [464, 168] width 11 height 11
click at [31, 168] on button "Direcciones" at bounding box center [52, 173] width 63 height 13
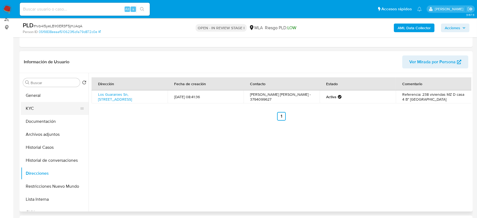
click at [43, 107] on button "KYC" at bounding box center [52, 108] width 63 height 13
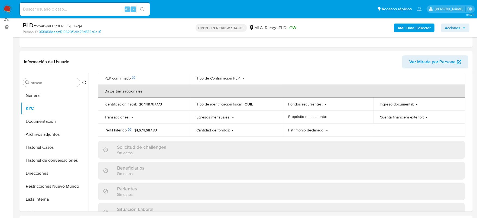
scroll to position [285, 0]
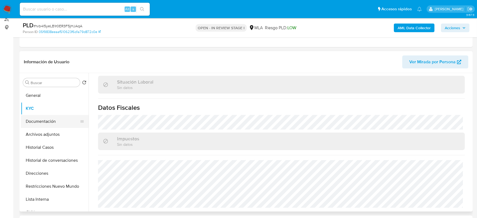
click at [43, 121] on button "Documentación" at bounding box center [52, 121] width 63 height 13
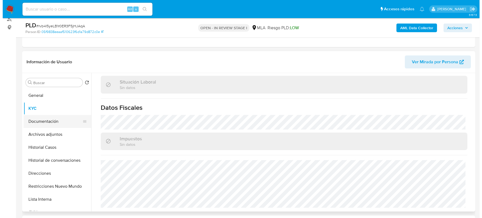
scroll to position [0, 0]
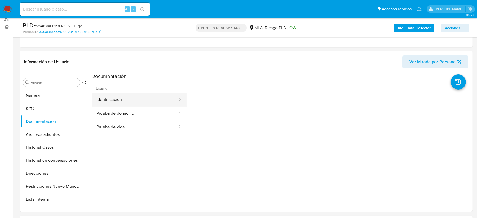
click at [125, 102] on button "Identificación" at bounding box center [135, 100] width 86 height 14
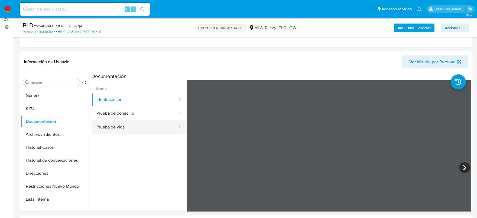
click at [141, 127] on button "Prueba de vida" at bounding box center [135, 128] width 86 height 14
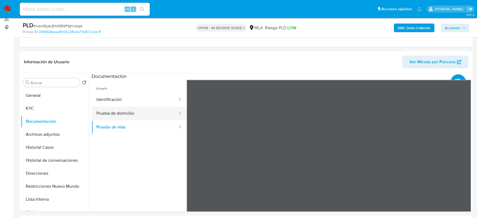
click at [151, 112] on button "Prueba de domicilio" at bounding box center [135, 114] width 86 height 14
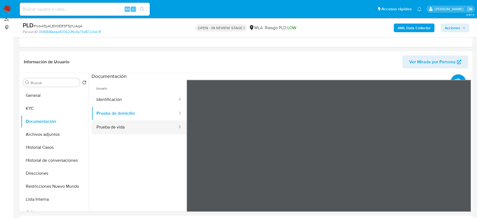
click at [154, 127] on button "Prueba de vida" at bounding box center [135, 128] width 86 height 14
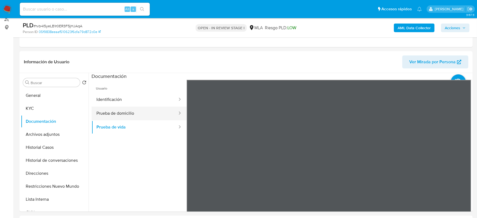
click at [158, 112] on button "Prueba de domicilio" at bounding box center [135, 114] width 86 height 14
click at [164, 131] on div "Usuario Identificación Prueba de domicilio Prueba de vida" at bounding box center [282, 166] width 380 height 173
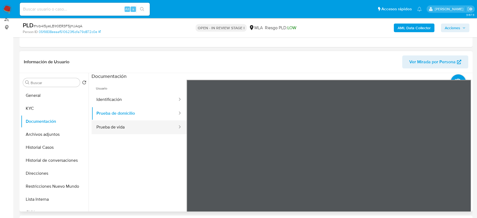
click at [111, 130] on button "Prueba de vida" at bounding box center [135, 128] width 86 height 14
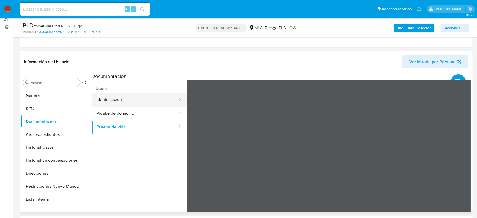
click at [152, 101] on button "Identificación" at bounding box center [135, 100] width 86 height 14
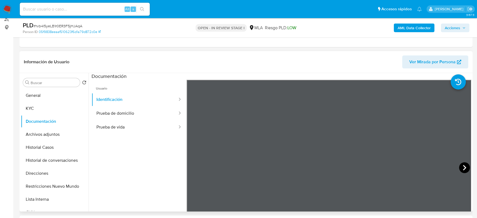
click at [461, 168] on icon at bounding box center [464, 168] width 11 height 11
click at [24, 110] on button "KYC" at bounding box center [52, 108] width 63 height 13
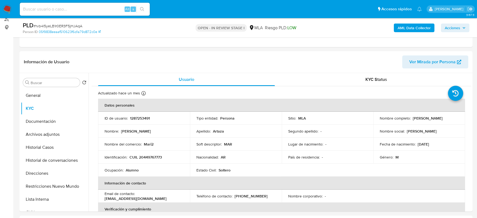
click at [147, 157] on p "CUIL 20449767773" at bounding box center [146, 157] width 33 height 5
copy p "20449767773"
click at [156, 153] on td "Identificación : CUIL 20449767773" at bounding box center [144, 157] width 92 height 13
click at [156, 152] on td "Identificación : CUIL 20449767773" at bounding box center [144, 157] width 92 height 13
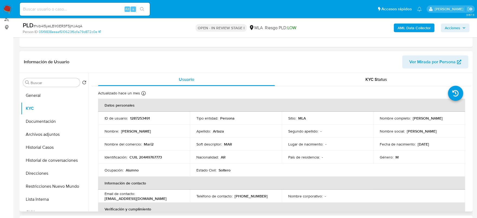
click at [153, 157] on p "CUIL 20449767773" at bounding box center [146, 157] width 33 height 5
copy p "20449767773"
click at [53, 175] on button "Direcciones" at bounding box center [52, 173] width 63 height 13
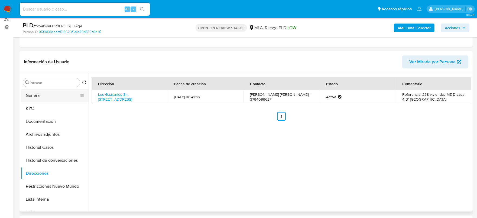
click at [47, 96] on button "General" at bounding box center [52, 95] width 63 height 13
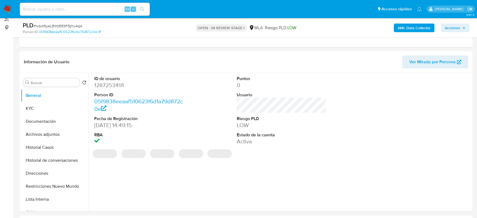
click at [103, 88] on dd "1287253491" at bounding box center [139, 86] width 90 height 8
copy dd "1287253491"
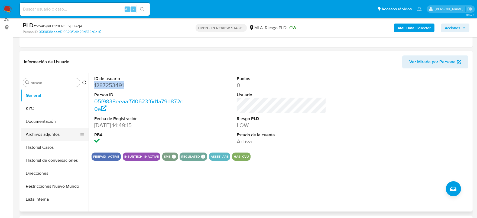
click at [44, 131] on button "Archivos adjuntos" at bounding box center [52, 134] width 63 height 13
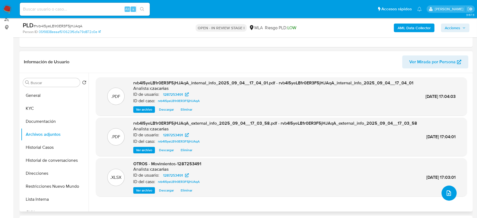
click at [447, 193] on icon "upload-file" at bounding box center [449, 193] width 4 height 5
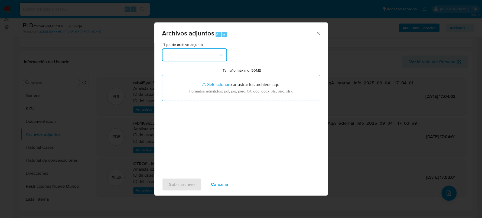
click at [183, 53] on button "button" at bounding box center [194, 54] width 65 height 13
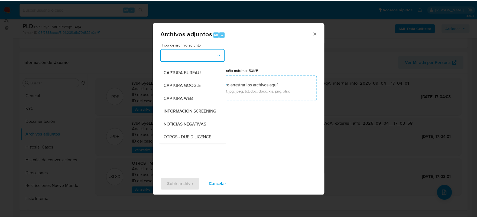
scroll to position [67, 0]
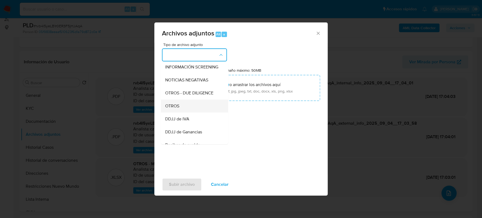
click at [185, 105] on div "OTROS" at bounding box center [192, 106] width 55 height 13
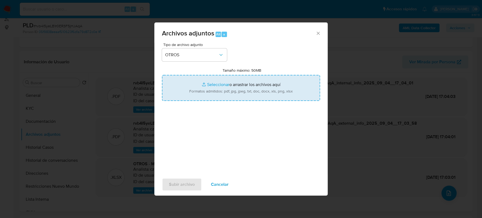
type input "C:\fakepath\Caselog rvb4I5yeLB1r0ER3F5jHJAqA_2025_07_18_08_35_47.docx"
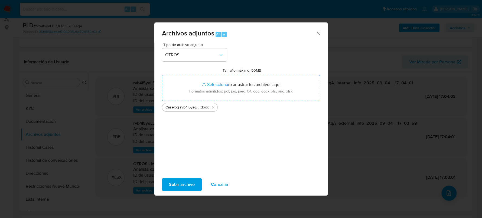
click at [179, 181] on span "Subir archivo" at bounding box center [182, 185] width 26 height 12
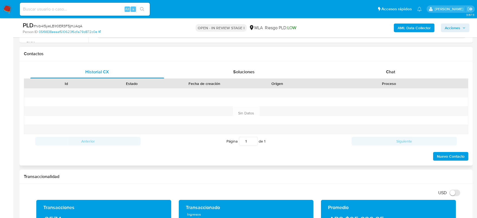
scroll to position [237, 0]
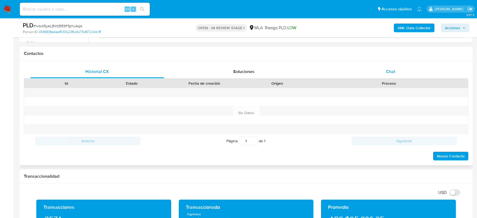
click at [384, 69] on div "Chat" at bounding box center [391, 71] width 134 height 13
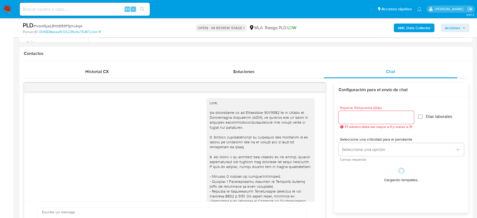
scroll to position [316, 0]
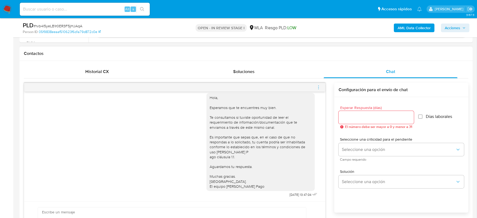
click at [319, 87] on icon "menu-action" at bounding box center [318, 87] width 5 height 5
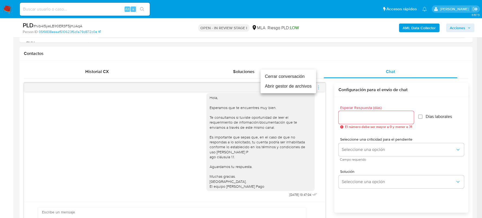
click at [305, 77] on li "Cerrar conversación" at bounding box center [289, 77] width 56 height 10
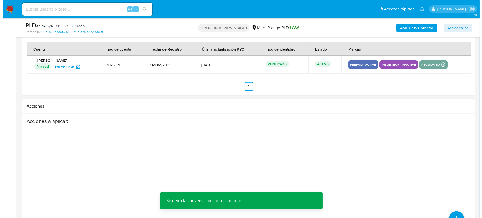
scroll to position [948, 0]
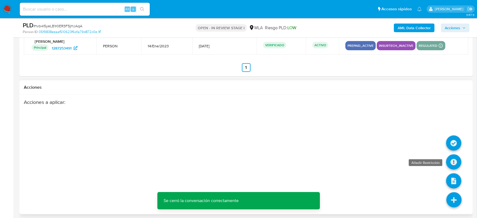
click at [455, 161] on icon at bounding box center [453, 162] width 15 height 15
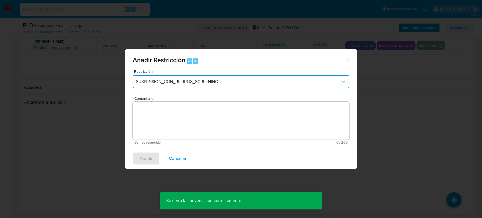
click at [205, 77] on button "SUSPENSION_CON_RETIROS_SCREENING" at bounding box center [241, 81] width 217 height 13
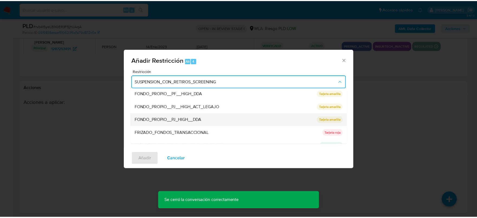
scroll to position [115, 0]
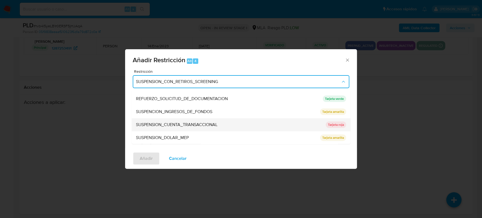
click at [178, 129] on div "SUSPENSION_CUENTA_TRANSACCIONAL" at bounding box center [229, 124] width 187 height 13
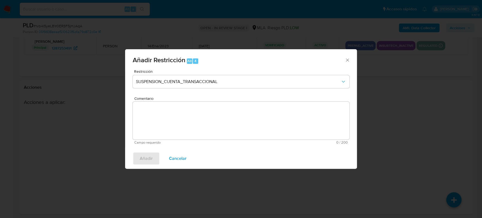
click at [198, 131] on textarea "Comentario" at bounding box center [241, 121] width 217 height 38
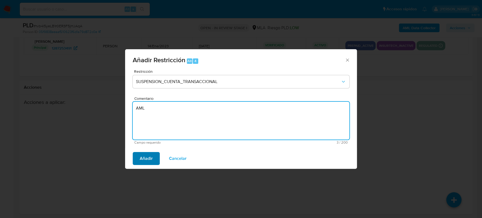
type textarea "AML"
click at [152, 161] on span "Añadir" at bounding box center [146, 159] width 13 height 12
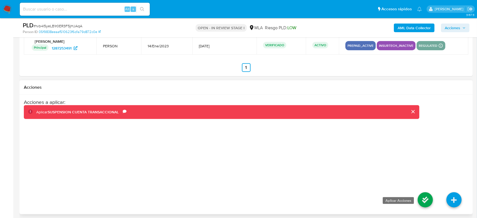
click at [426, 198] on icon at bounding box center [425, 200] width 15 height 15
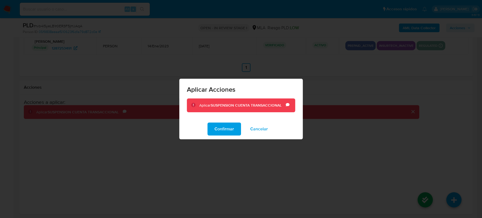
click at [222, 127] on span "Confirmar" at bounding box center [225, 129] width 20 height 12
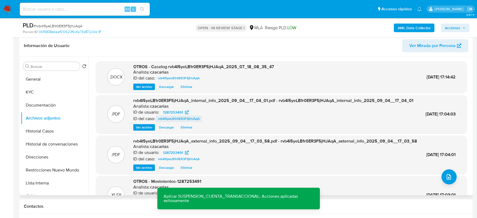
scroll to position [67, 0]
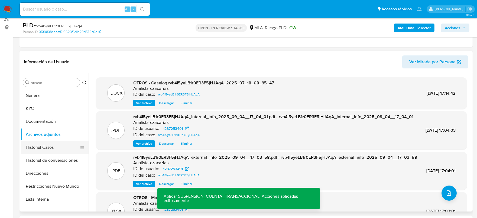
click at [50, 149] on button "Historial Casos" at bounding box center [52, 147] width 63 height 13
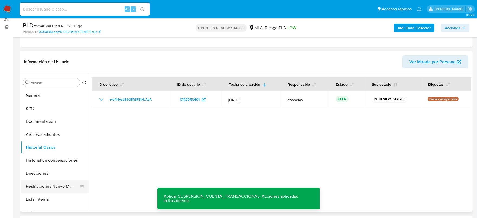
click at [49, 188] on button "Restricciones Nuevo Mundo" at bounding box center [52, 186] width 63 height 13
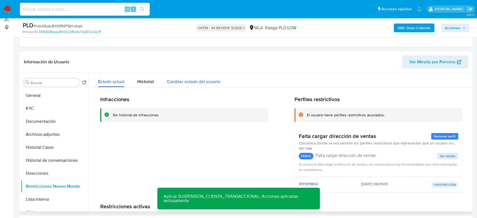
click at [204, 86] on div "Cambiar estado del usuario" at bounding box center [194, 80] width 54 height 14
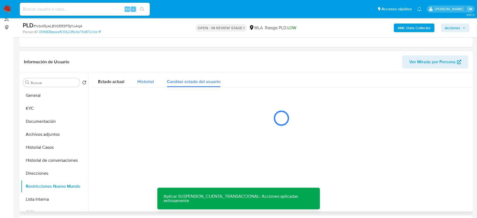
click at [139, 80] on span "Historial" at bounding box center [145, 82] width 17 height 6
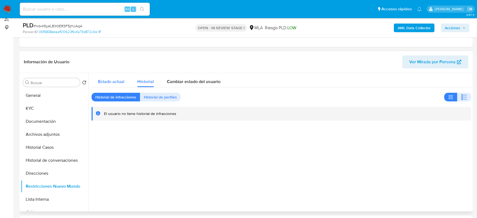
click at [109, 82] on span "Estado actual" at bounding box center [111, 82] width 26 height 6
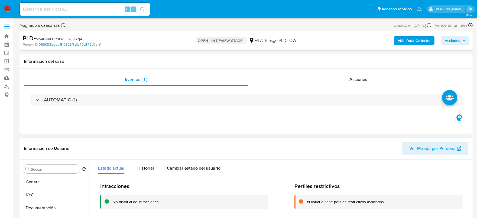
scroll to position [0, 0]
click at [346, 86] on div "Acciones" at bounding box center [358, 79] width 220 height 13
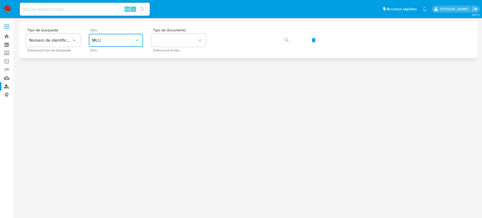
click at [120, 35] on button "MLU" at bounding box center [116, 40] width 54 height 13
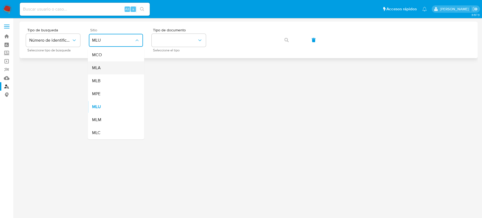
click at [105, 73] on div "MLA" at bounding box center [114, 68] width 44 height 13
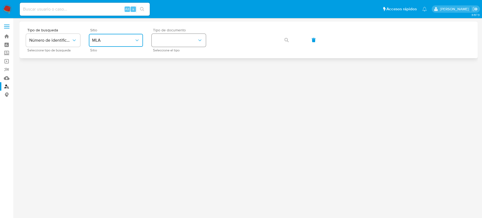
click at [196, 42] on button "identificationType" at bounding box center [179, 40] width 54 height 13
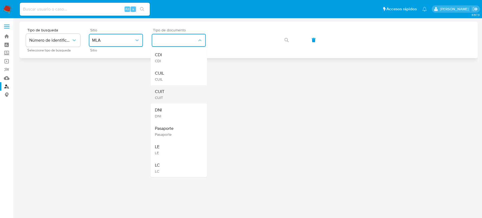
click at [176, 94] on div "CUIT CUIT" at bounding box center [177, 94] width 44 height 18
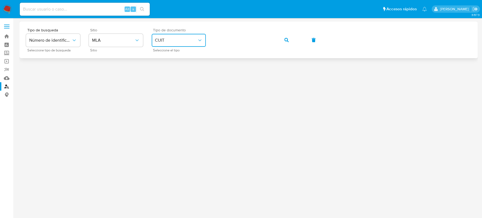
click at [284, 39] on icon "button" at bounding box center [286, 40] width 4 height 4
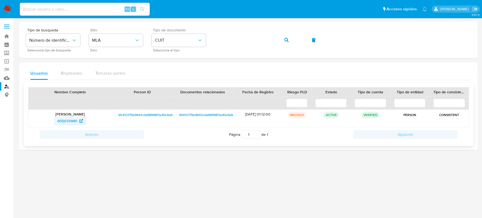
click at [62, 119] on span "655033945" at bounding box center [67, 121] width 20 height 9
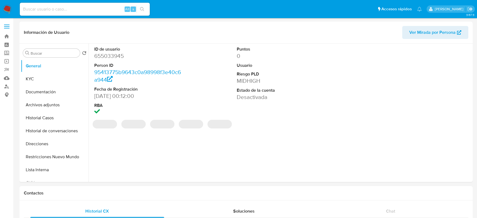
select select "10"
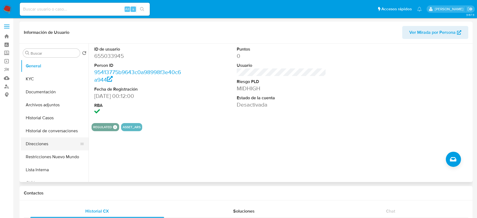
click at [44, 147] on button "Direcciones" at bounding box center [52, 144] width 63 height 13
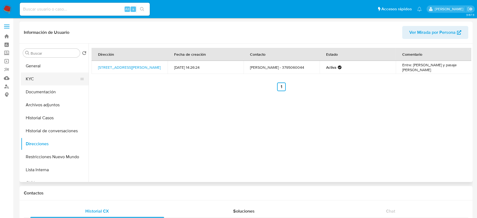
click at [47, 79] on button "KYC" at bounding box center [52, 79] width 63 height 13
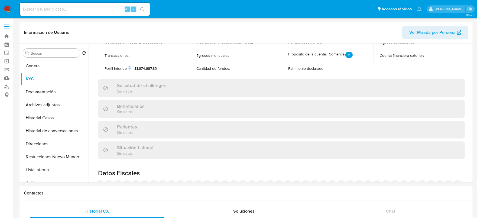
scroll to position [183, 0]
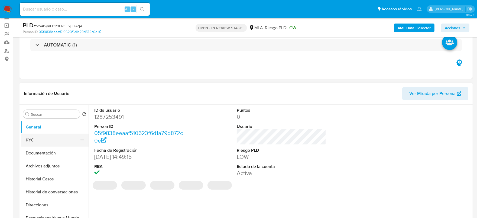
scroll to position [67, 0]
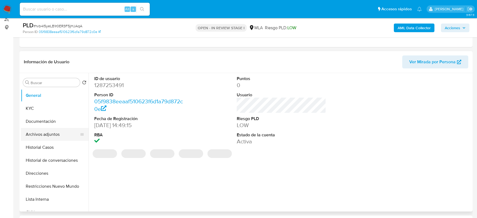
select select "10"
click at [44, 150] on button "Historial Casos" at bounding box center [52, 147] width 63 height 13
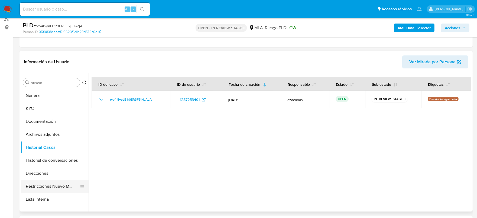
click at [42, 187] on button "Restricciones Nuevo Mundo" at bounding box center [52, 186] width 63 height 13
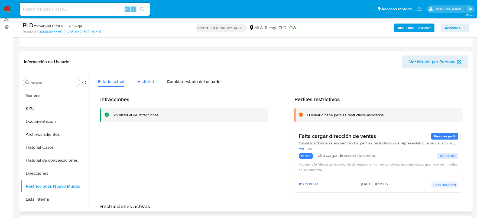
click at [154, 86] on button "Historial" at bounding box center [146, 80] width 30 height 14
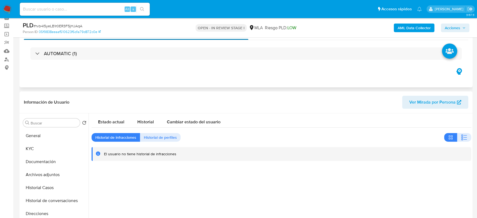
scroll to position [0, 0]
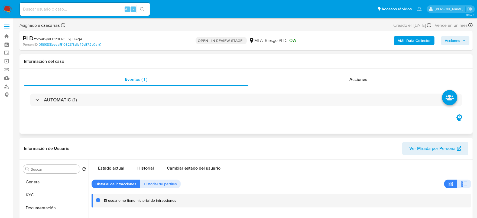
click at [124, 93] on div "AUTOMATIC (1)" at bounding box center [246, 99] width 445 height 27
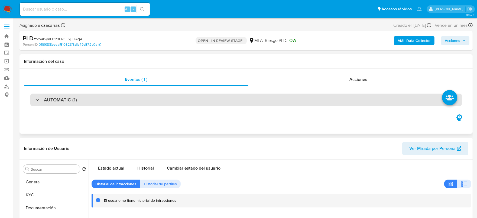
click at [122, 98] on div "AUTOMATIC (1)" at bounding box center [246, 100] width 432 height 12
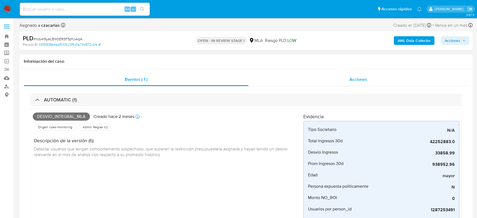
click at [349, 79] on div "Acciones" at bounding box center [358, 79] width 220 height 13
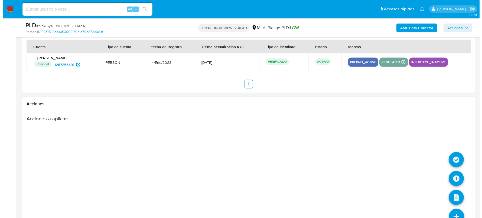
scroll to position [898, 0]
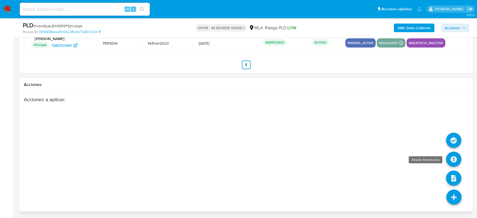
click at [454, 161] on icon at bounding box center [453, 159] width 15 height 15
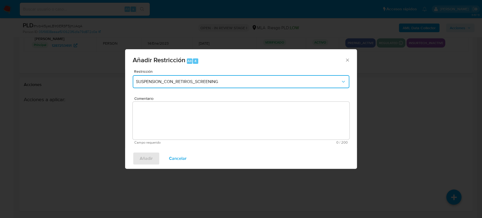
click at [166, 84] on button "SUSPENSION_CON_RETIROS_SCREENING" at bounding box center [241, 81] width 217 height 13
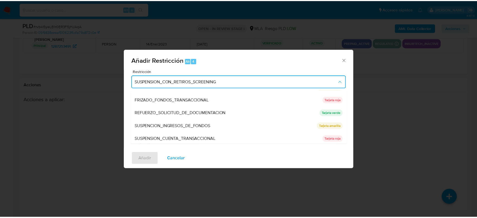
scroll to position [115, 0]
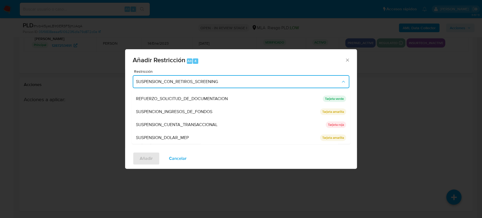
click at [180, 127] on span "SUSPENSION_CUENTA_TRANSACCIONAL" at bounding box center [177, 124] width 82 height 5
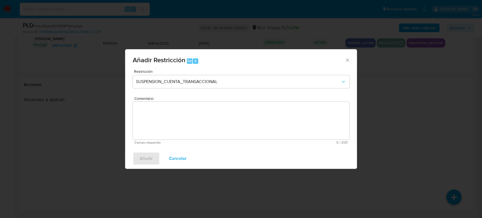
click at [185, 127] on textarea "Comentario" at bounding box center [241, 121] width 217 height 38
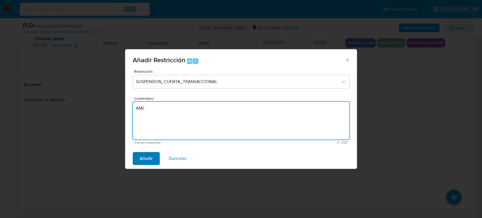
type textarea "AML"
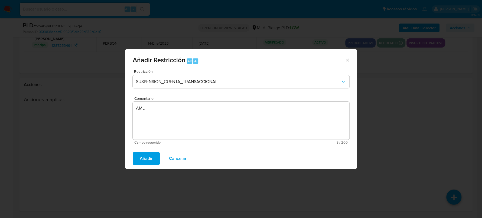
click at [149, 155] on span "Añadir" at bounding box center [146, 159] width 13 height 12
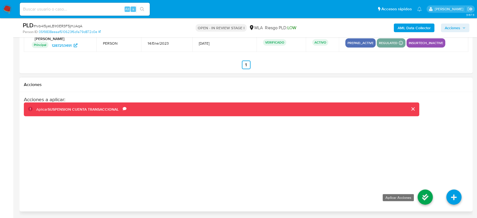
click at [428, 197] on icon at bounding box center [425, 197] width 15 height 15
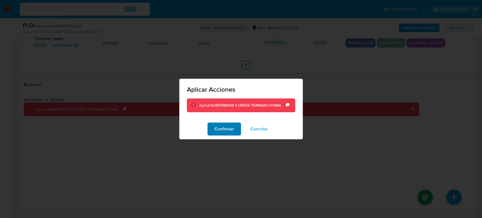
click at [232, 129] on span "Confirmar" at bounding box center [225, 129] width 20 height 12
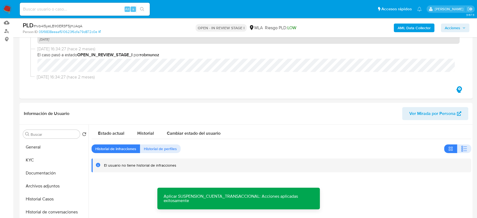
scroll to position [119, 0]
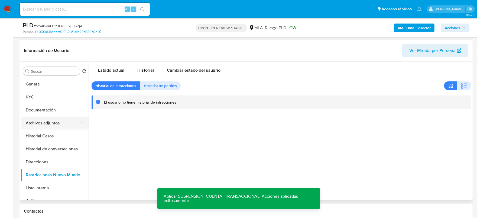
click at [23, 127] on button "Archivos adjuntos" at bounding box center [52, 123] width 63 height 13
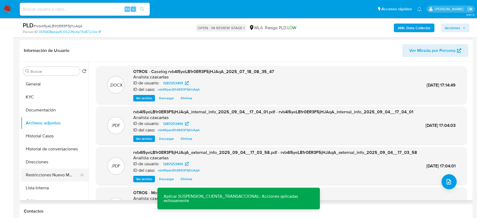
click at [57, 176] on button "Restricciones Nuevo Mundo" at bounding box center [52, 175] width 63 height 13
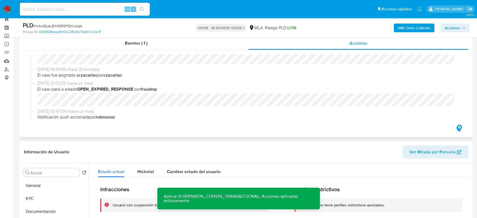
scroll to position [0, 0]
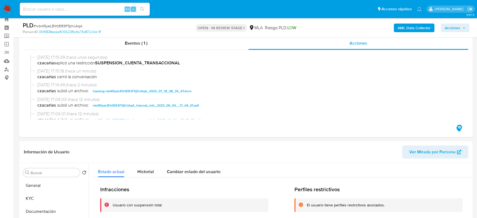
click at [462, 26] on span "Acciones" at bounding box center [455, 28] width 21 height 8
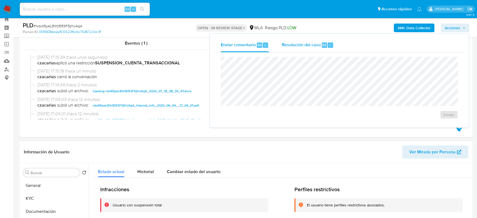
click at [323, 48] on div "Resolución del caso Alt r" at bounding box center [308, 45] width 52 height 14
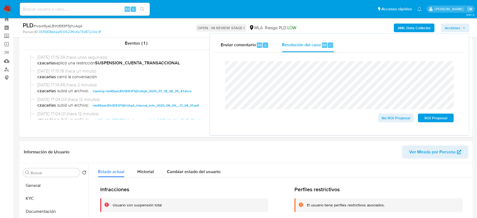
click at [62, 24] on span "# rvb4I5yeLB1r0ER3F5jHJAqA" at bounding box center [58, 25] width 49 height 5
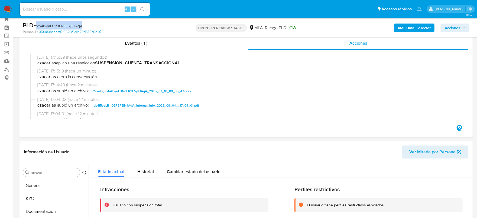
click at [62, 24] on span "# rvb4I5yeLB1r0ER3F5jHJAqA" at bounding box center [58, 25] width 49 height 5
copy span "rvb4I5yeLB1r0ER3F5jHJAqA"
click at [454, 25] on span "Acciones" at bounding box center [452, 28] width 15 height 9
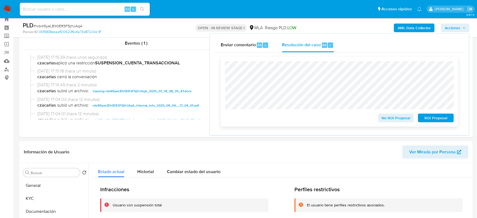
click at [443, 118] on span "ROI Proposal" at bounding box center [436, 118] width 28 height 8
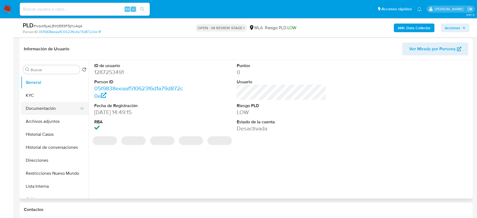
scroll to position [102, 0]
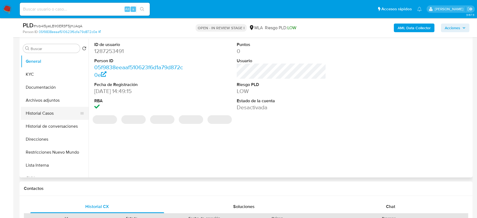
select select "10"
click at [50, 108] on button "Historial Casos" at bounding box center [52, 113] width 63 height 13
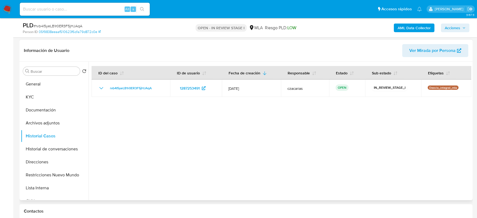
scroll to position [67, 0]
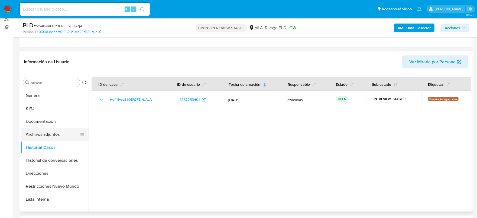
click at [42, 134] on button "Archivos adjuntos" at bounding box center [52, 134] width 63 height 13
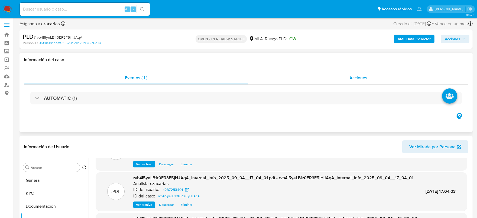
scroll to position [0, 0]
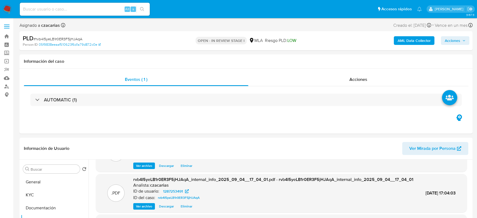
click at [451, 40] on span "Acciones" at bounding box center [452, 40] width 15 height 9
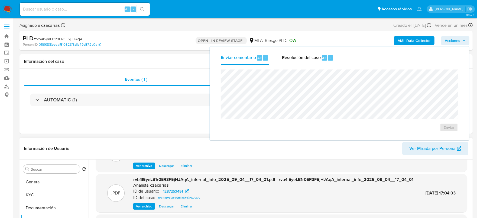
click at [126, 138] on div "Información de Usuario Ver Mirada por Persona" at bounding box center [246, 149] width 453 height 22
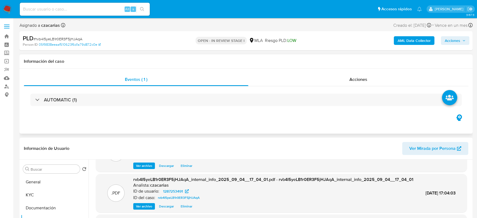
click at [345, 71] on div "Eventos ( 1 ) Acciones AUTOMATIC (1)" at bounding box center [246, 101] width 453 height 65
click at [348, 77] on div "Acciones" at bounding box center [358, 79] width 220 height 13
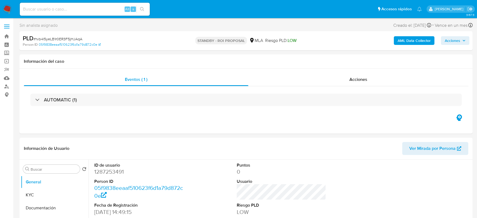
select select "10"
